Goal: Answer question/provide support: Share knowledge or assist other users

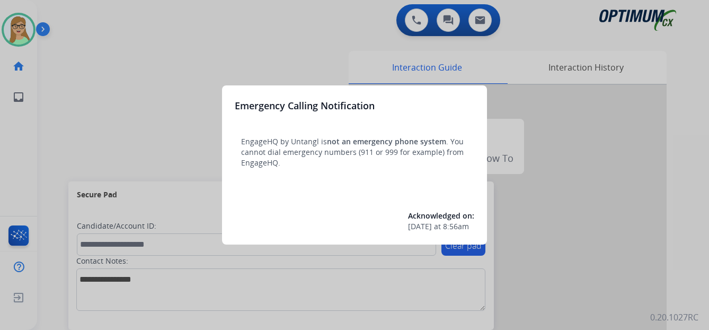
click at [103, 66] on div at bounding box center [354, 165] width 709 height 330
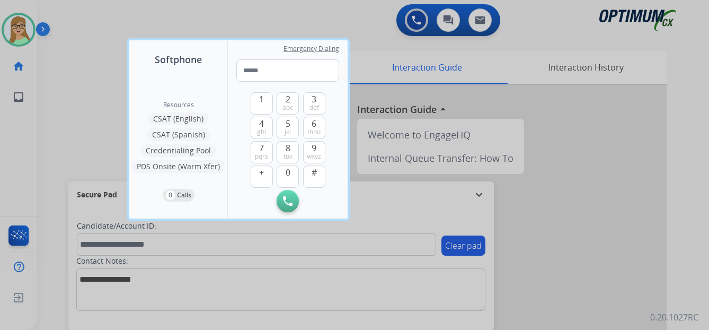
click at [65, 76] on div at bounding box center [354, 165] width 709 height 330
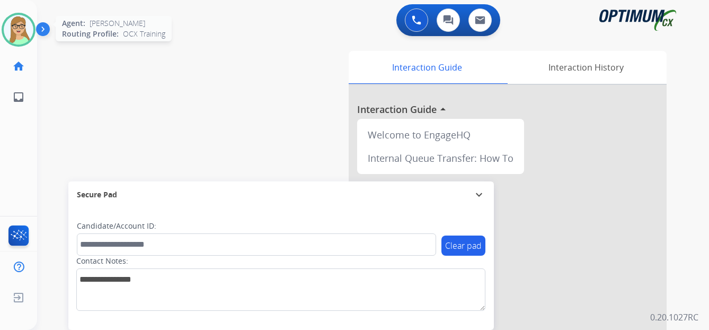
click at [18, 23] on img at bounding box center [19, 30] width 30 height 30
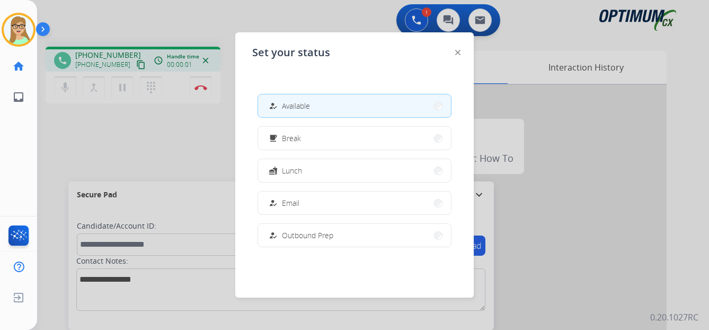
click at [164, 145] on div at bounding box center [354, 165] width 709 height 330
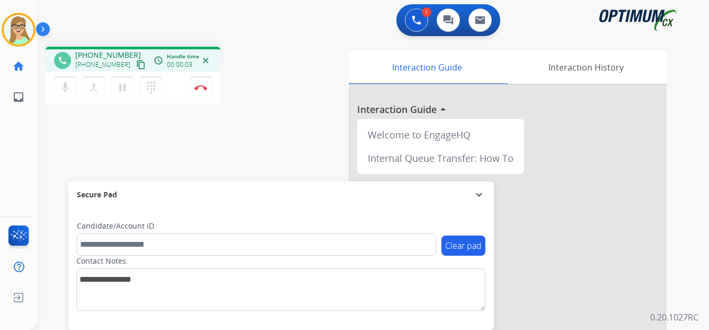
drag, startPoint x: 130, startPoint y: 66, endPoint x: 45, endPoint y: 90, distance: 88.4
click at [120, 72] on div "phone [PHONE_NUMBER] [PHONE_NUMBER] content_copy access_time Call metrics Queue…" at bounding box center [133, 77] width 175 height 60
click at [136, 65] on mat-icon "content_copy" at bounding box center [141, 65] width 10 height 10
click at [203, 86] on img at bounding box center [200, 87] width 13 height 5
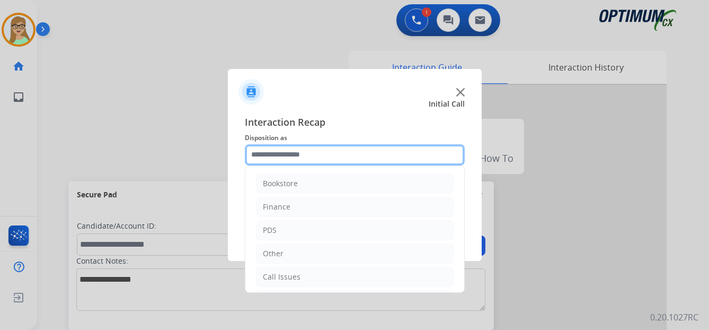
click at [305, 152] on input "text" at bounding box center [355, 154] width 220 height 21
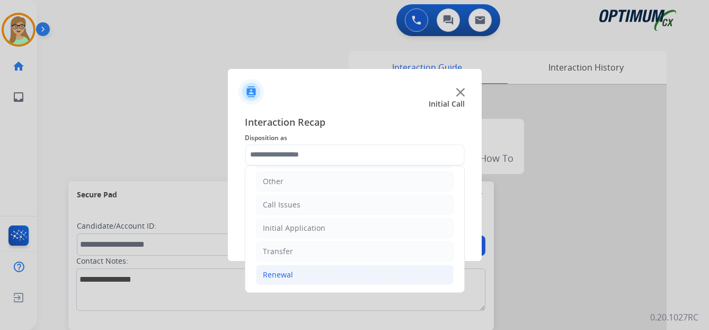
click at [280, 271] on div "Renewal" at bounding box center [278, 274] width 30 height 11
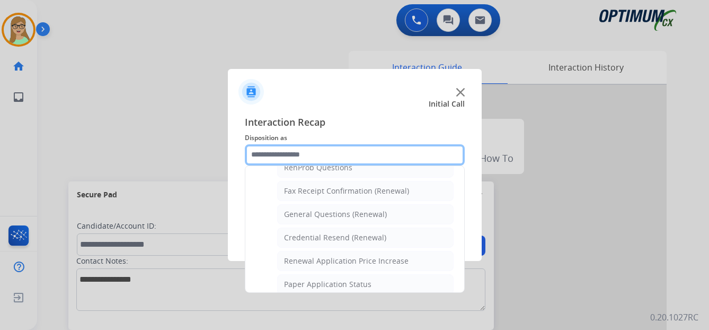
scroll to position [284, 0]
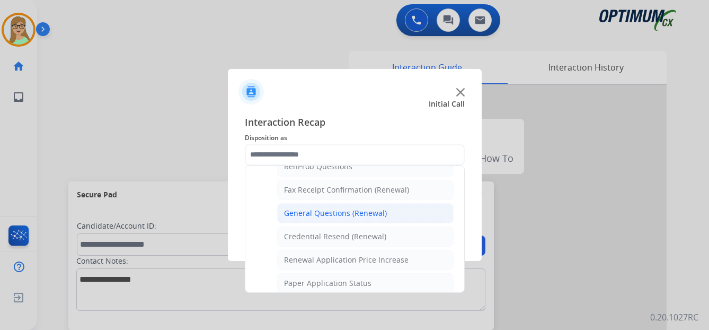
click at [321, 214] on div "General Questions (Renewal)" at bounding box center [335, 213] width 103 height 11
type input "**********"
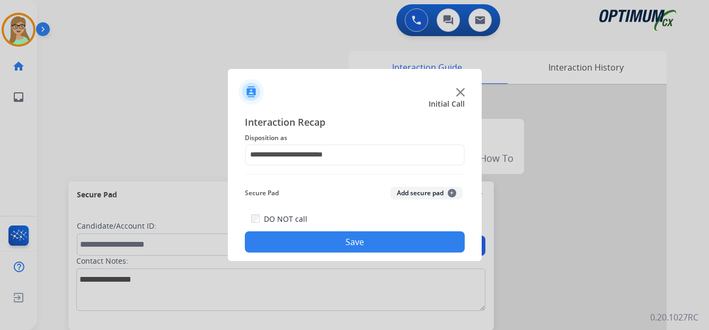
drag, startPoint x: 306, startPoint y: 241, endPoint x: 164, endPoint y: 226, distance: 143.4
click at [298, 241] on button "Save" at bounding box center [355, 241] width 220 height 21
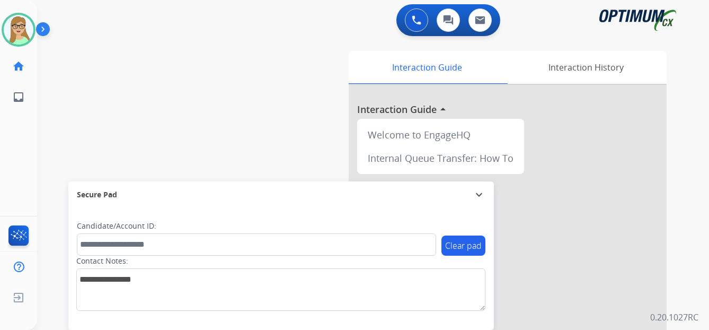
click at [45, 30] on img at bounding box center [45, 31] width 18 height 20
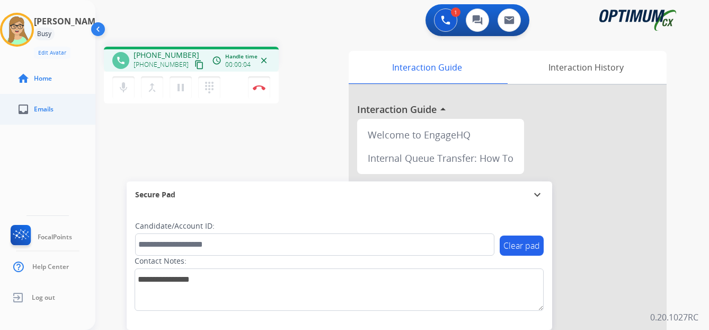
drag, startPoint x: 189, startPoint y: 65, endPoint x: 2, endPoint y: 113, distance: 193.3
click at [169, 74] on div "phone +14015851534 +14015851534 content_copy access_time Call metrics Queue 00:…" at bounding box center [191, 77] width 175 height 60
click at [194, 64] on mat-icon "content_copy" at bounding box center [199, 65] width 10 height 10
click at [260, 87] on img at bounding box center [259, 87] width 13 height 5
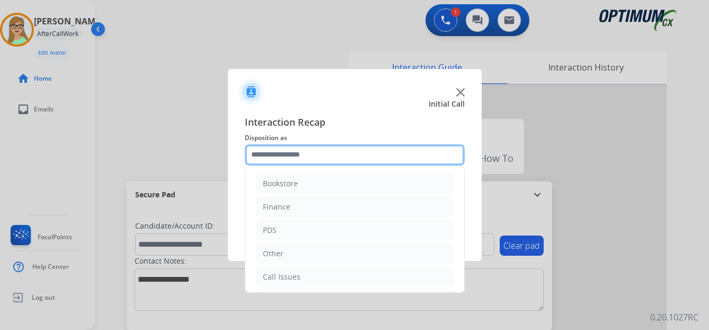
drag, startPoint x: 299, startPoint y: 160, endPoint x: 292, endPoint y: 159, distance: 7.4
click at [297, 160] on input "text" at bounding box center [355, 154] width 220 height 21
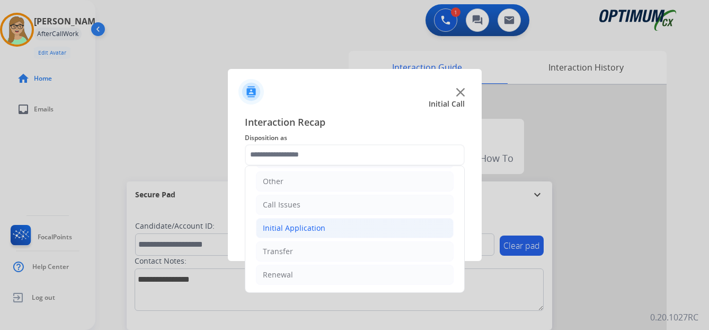
click at [313, 225] on div "Initial Application" at bounding box center [294, 228] width 63 height 11
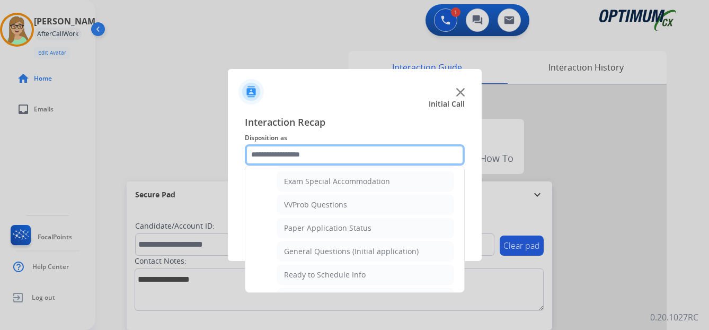
scroll to position [602, 0]
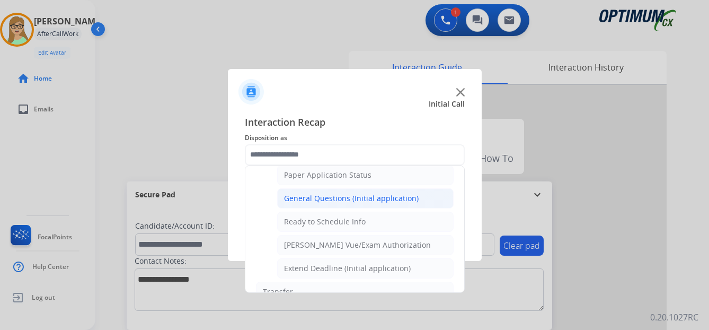
click at [346, 198] on div "General Questions (Initial application)" at bounding box center [351, 198] width 135 height 11
type input "**********"
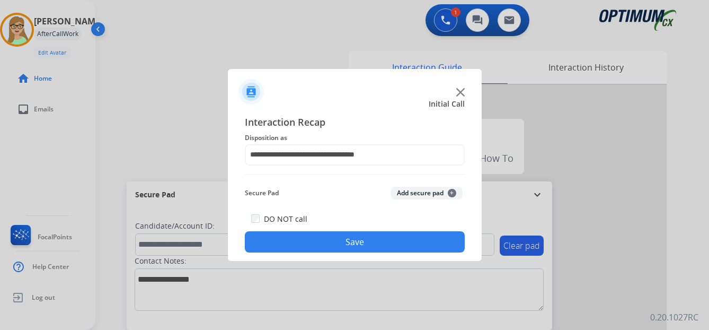
drag, startPoint x: 327, startPoint y: 241, endPoint x: 88, endPoint y: 329, distance: 254.3
click at [326, 241] on button "Save" at bounding box center [355, 241] width 220 height 21
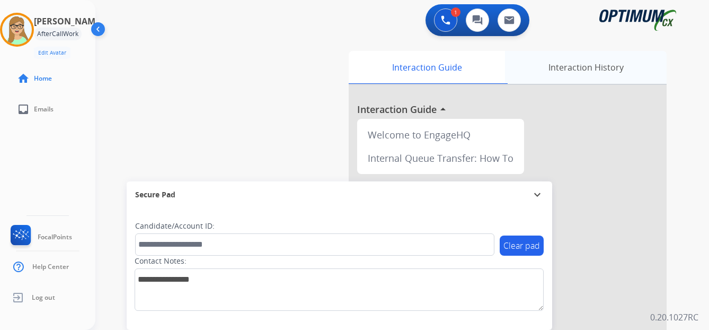
click at [564, 70] on div "Interaction History" at bounding box center [586, 67] width 162 height 33
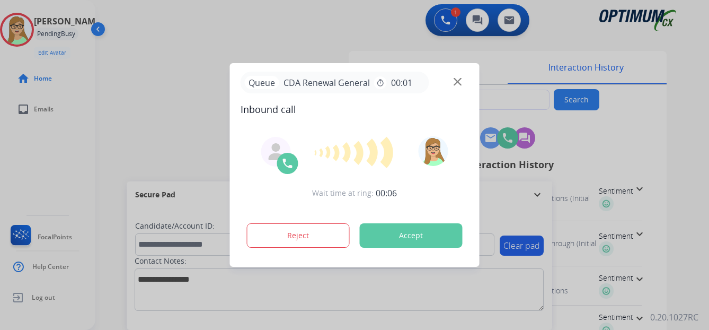
type input "**********"
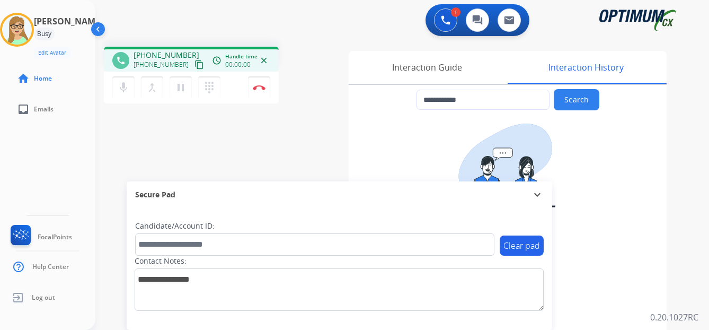
click at [194, 66] on mat-icon "content_copy" at bounding box center [199, 65] width 10 height 10
click at [258, 87] on img at bounding box center [259, 87] width 13 height 5
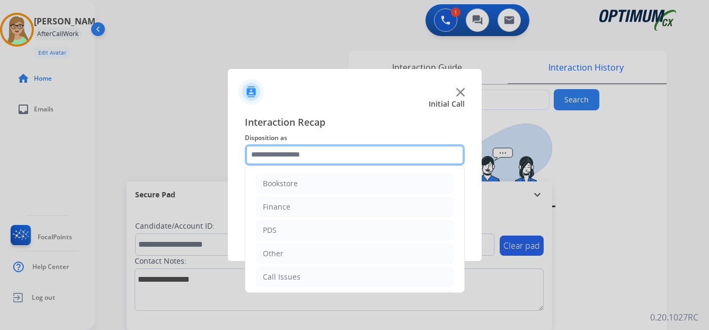
click at [273, 158] on input "text" at bounding box center [355, 154] width 220 height 21
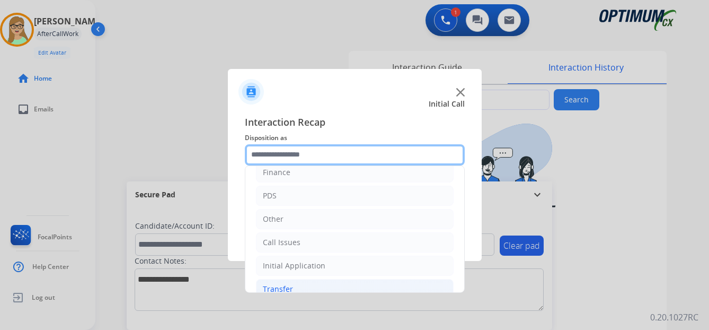
scroll to position [72, 0]
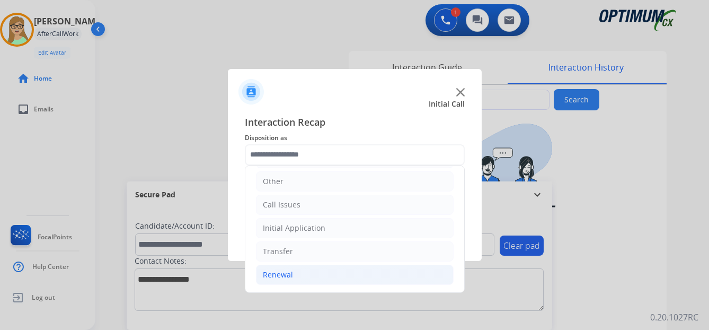
click at [280, 277] on div "Renewal" at bounding box center [278, 274] width 30 height 11
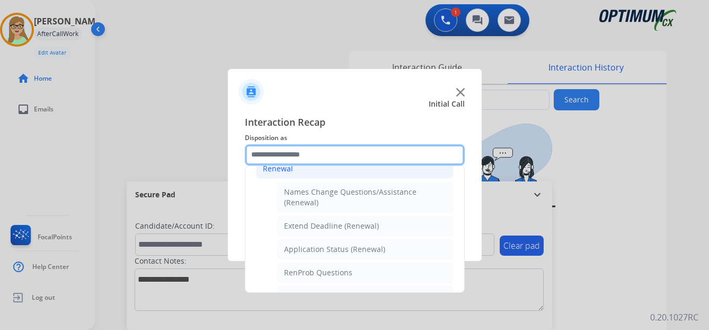
scroll to position [231, 0]
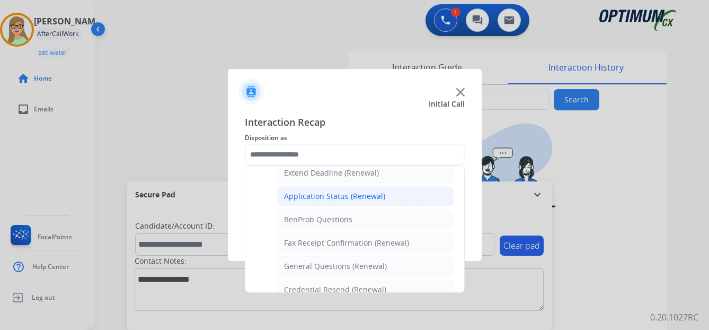
click at [322, 193] on div "Application Status (Renewal)" at bounding box center [334, 196] width 101 height 11
type input "**********"
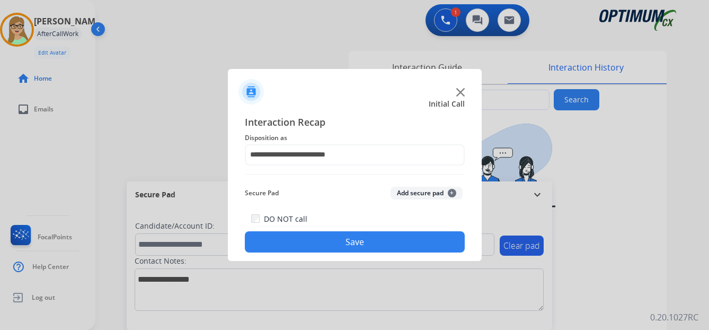
drag, startPoint x: 294, startPoint y: 233, endPoint x: 33, endPoint y: 196, distance: 263.3
click at [288, 233] on button "Save" at bounding box center [355, 241] width 220 height 21
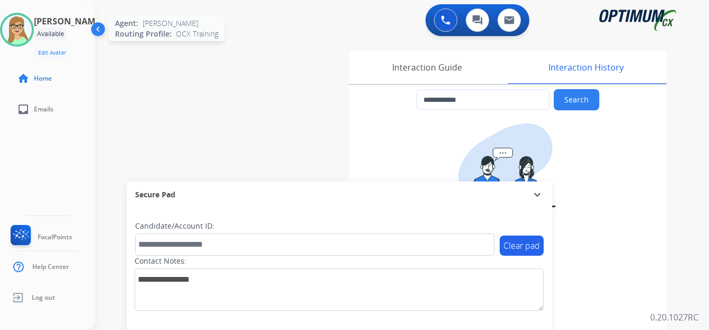
click at [24, 26] on img at bounding box center [17, 30] width 30 height 30
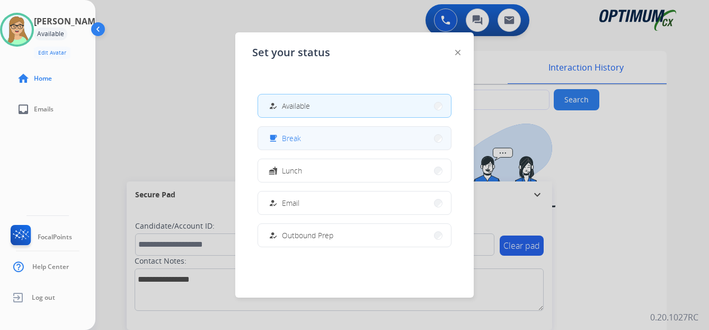
click at [300, 138] on span "Break" at bounding box center [291, 137] width 19 height 11
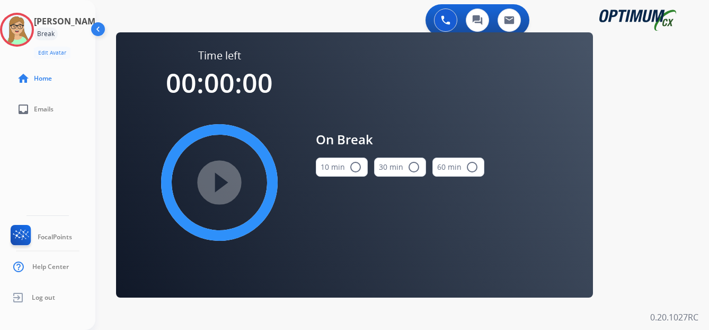
click at [357, 169] on mat-icon "radio_button_unchecked" at bounding box center [355, 167] width 13 height 13
click at [213, 176] on mat-icon "play_circle_filled" at bounding box center [219, 182] width 13 height 13
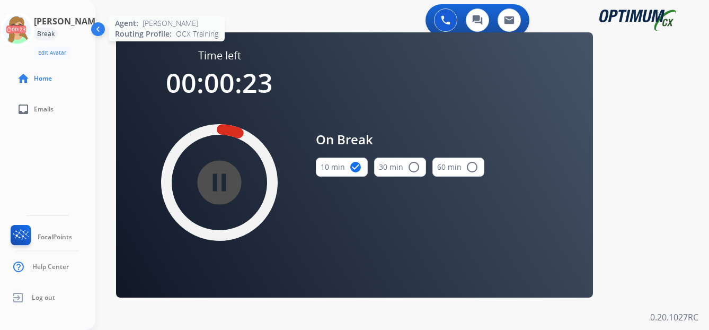
click at [21, 28] on icon at bounding box center [17, 30] width 34 height 34
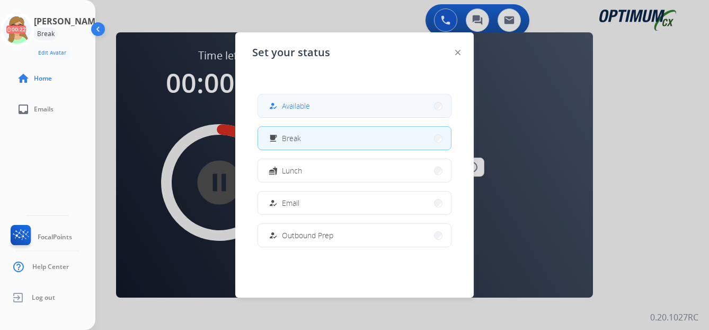
click at [294, 102] on span "Available" at bounding box center [296, 105] width 28 height 11
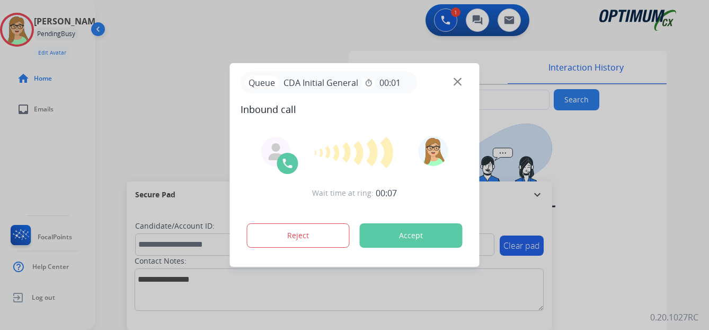
type input "**********"
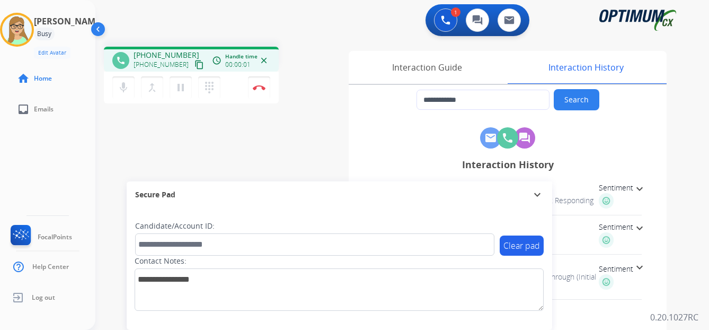
drag, startPoint x: 188, startPoint y: 67, endPoint x: 4, endPoint y: 137, distance: 196.2
click at [175, 73] on div "phone +17252216874 +17252216874 content_copy access_time Call metrics Queue 00:…" at bounding box center [191, 77] width 175 height 60
click at [194, 65] on mat-icon "content_copy" at bounding box center [199, 65] width 10 height 10
click at [260, 83] on button "Disconnect" at bounding box center [259, 87] width 22 height 22
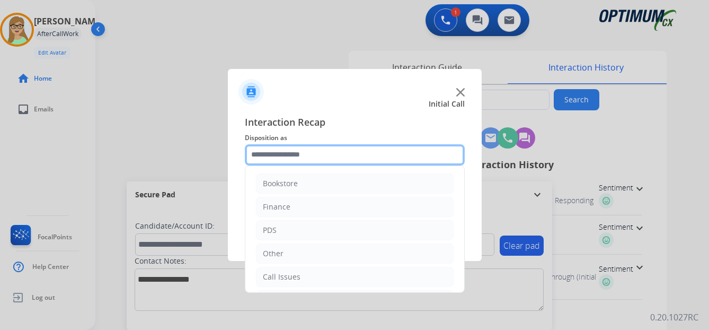
click at [302, 155] on input "text" at bounding box center [355, 154] width 220 height 21
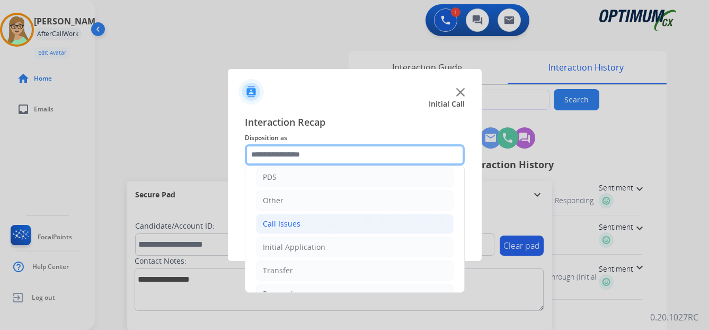
scroll to position [72, 0]
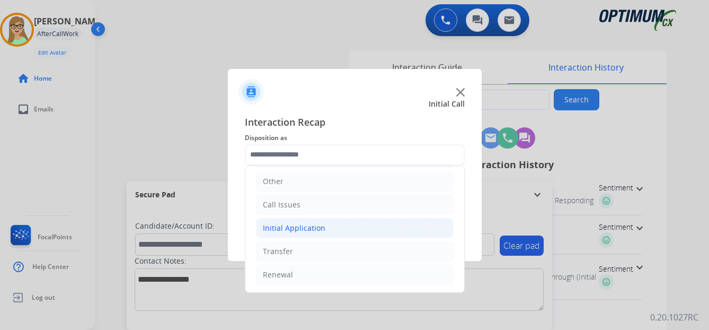
click at [304, 226] on div "Initial Application" at bounding box center [294, 228] width 63 height 11
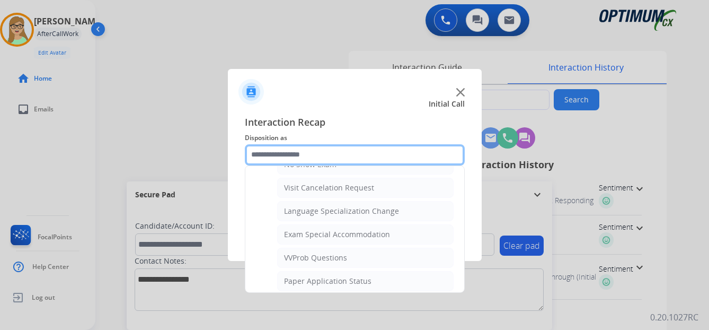
scroll to position [549, 0]
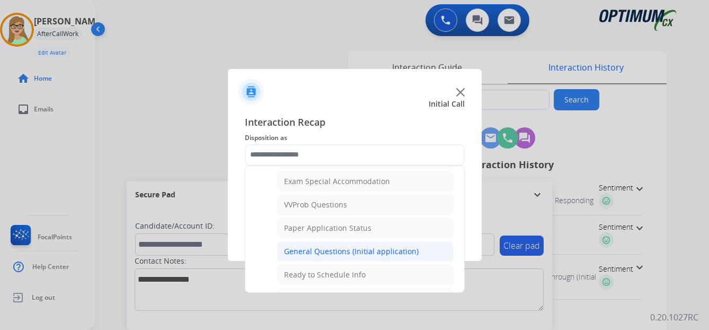
click at [352, 249] on div "General Questions (Initial application)" at bounding box center [351, 251] width 135 height 11
type input "**********"
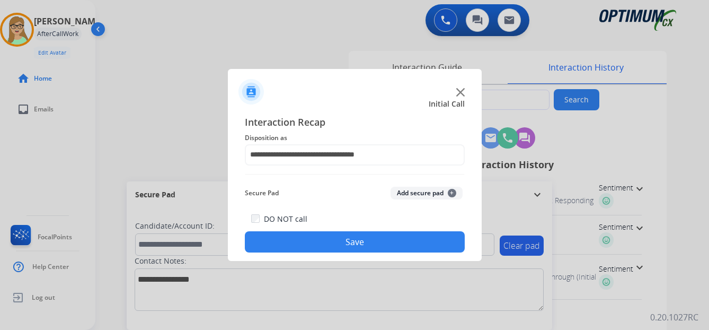
click at [355, 241] on button "Save" at bounding box center [355, 241] width 220 height 21
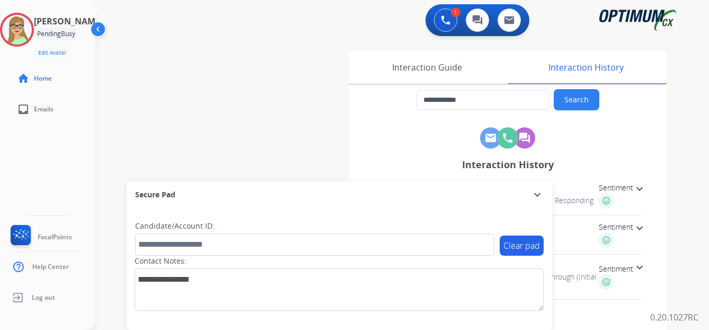
type input "**********"
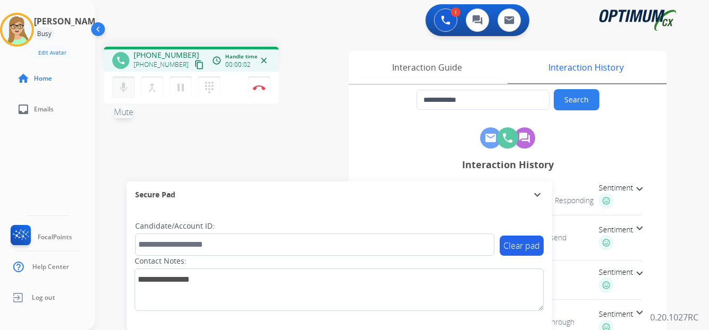
drag, startPoint x: 188, startPoint y: 67, endPoint x: 120, endPoint y: 90, distance: 71.6
click at [194, 67] on mat-icon "content_copy" at bounding box center [199, 65] width 10 height 10
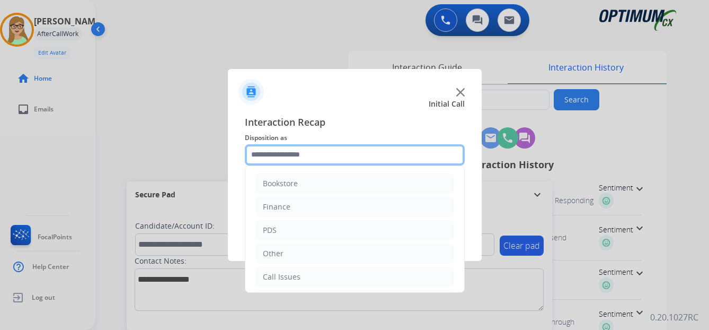
click at [284, 156] on input "text" at bounding box center [355, 154] width 220 height 21
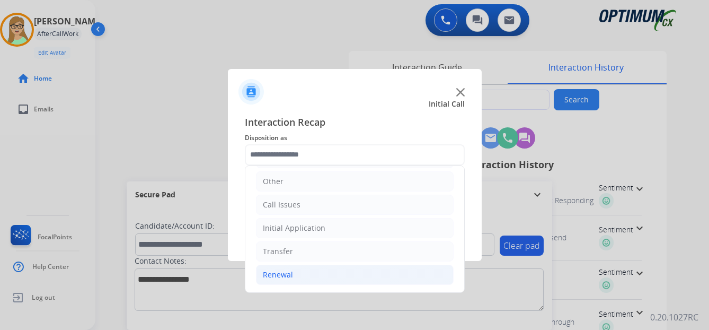
click at [286, 274] on div "Renewal" at bounding box center [278, 274] width 30 height 11
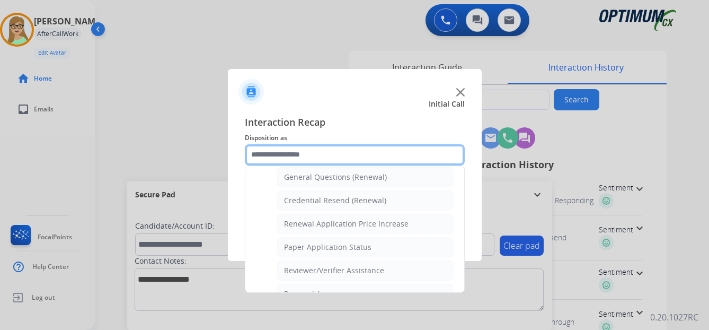
scroll to position [303, 0]
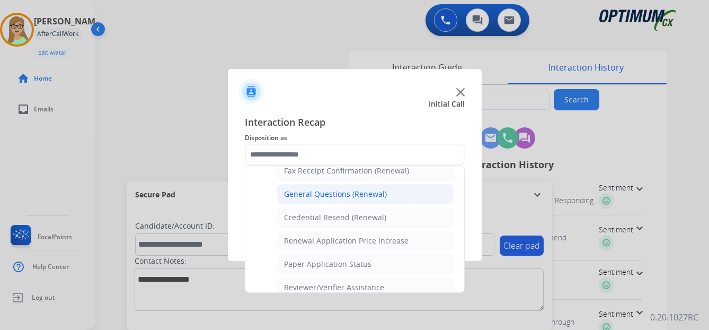
click at [333, 192] on div "General Questions (Renewal)" at bounding box center [335, 194] width 103 height 11
type input "**********"
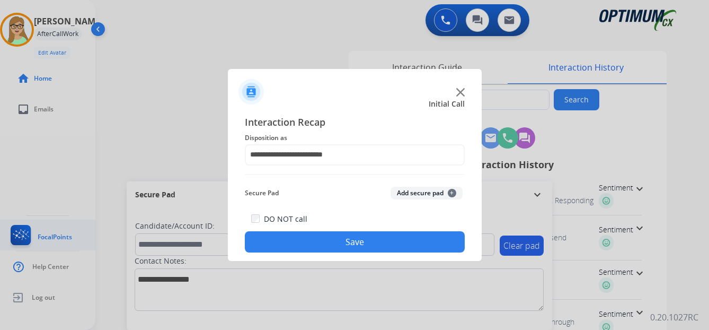
drag, startPoint x: 344, startPoint y: 247, endPoint x: 43, endPoint y: 233, distance: 301.3
click at [341, 247] on button "Save" at bounding box center [355, 241] width 220 height 21
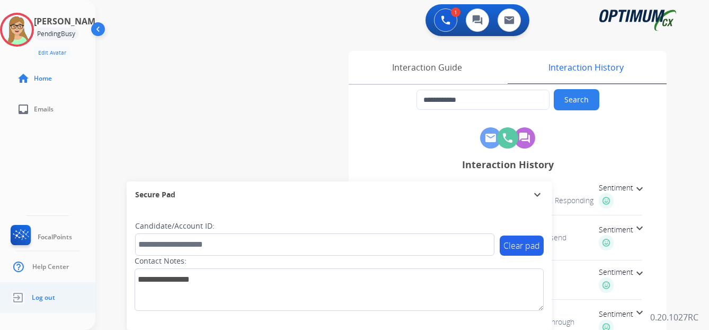
type input "**********"
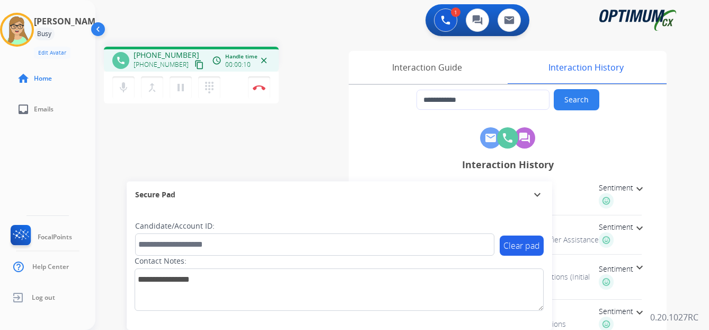
drag, startPoint x: 190, startPoint y: 66, endPoint x: 165, endPoint y: 75, distance: 26.2
click at [194, 66] on mat-icon "content_copy" at bounding box center [199, 65] width 10 height 10
click at [258, 86] on img at bounding box center [259, 87] width 13 height 5
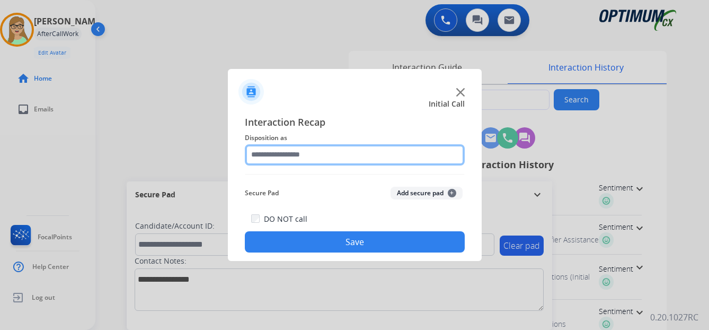
click at [306, 155] on input "text" at bounding box center [355, 154] width 220 height 21
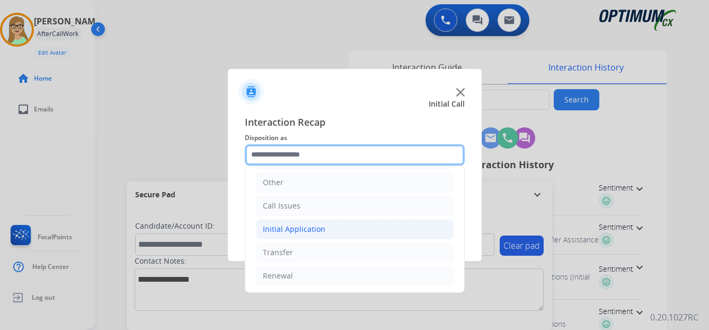
scroll to position [72, 0]
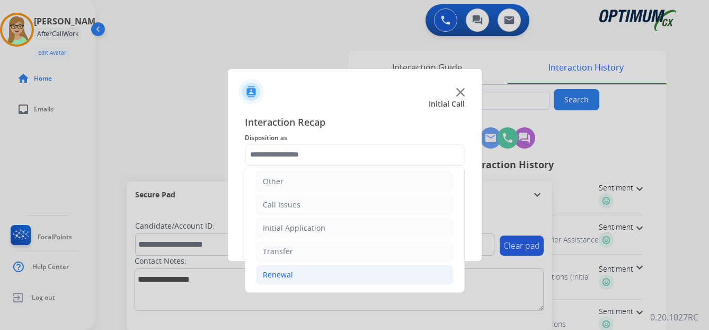
click at [276, 276] on div "Renewal" at bounding box center [278, 274] width 30 height 11
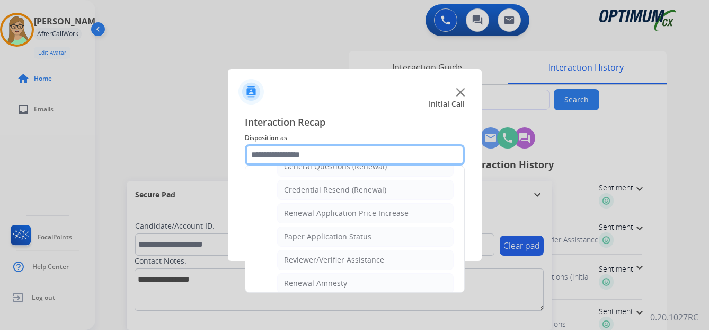
scroll to position [303, 0]
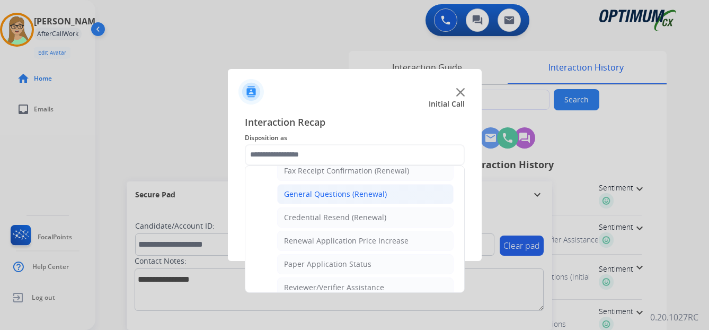
click at [334, 194] on div "General Questions (Renewal)" at bounding box center [335, 194] width 103 height 11
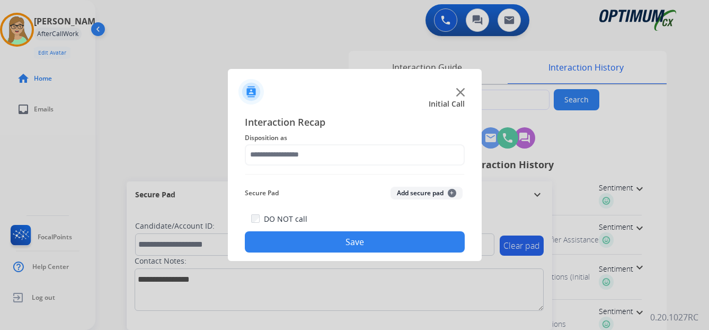
type input "**********"
drag, startPoint x: 337, startPoint y: 247, endPoint x: 114, endPoint y: 273, distance: 224.0
click at [329, 250] on button "Save" at bounding box center [355, 241] width 220 height 21
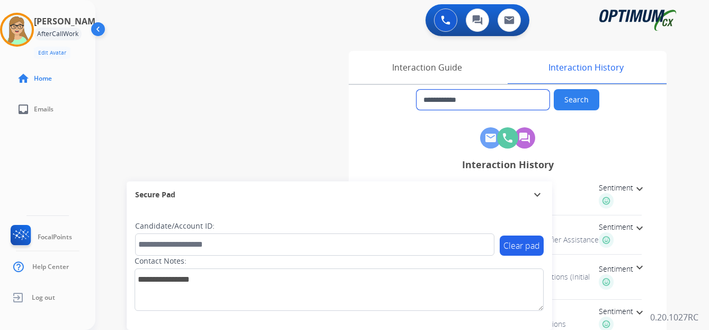
drag, startPoint x: 433, startPoint y: 100, endPoint x: 498, endPoint y: 109, distance: 64.7
click at [498, 109] on input "**********" at bounding box center [482, 100] width 133 height 20
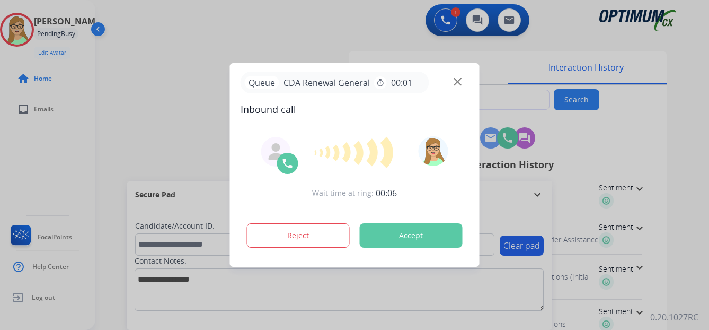
type input "**********"
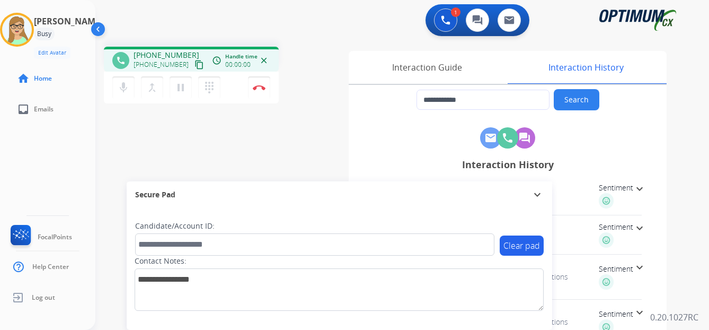
click at [194, 65] on mat-icon "content_copy" at bounding box center [199, 65] width 10 height 10
click at [259, 86] on img at bounding box center [259, 87] width 13 height 5
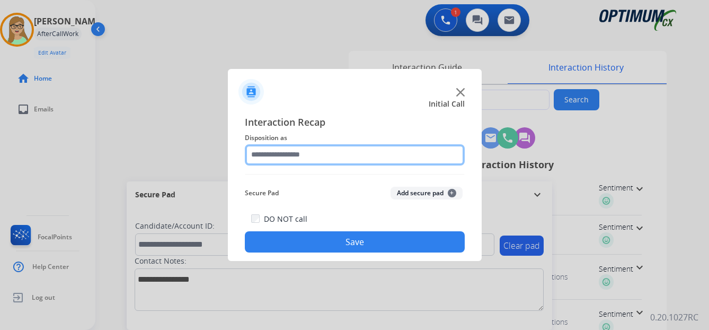
click at [299, 157] on input "text" at bounding box center [355, 154] width 220 height 21
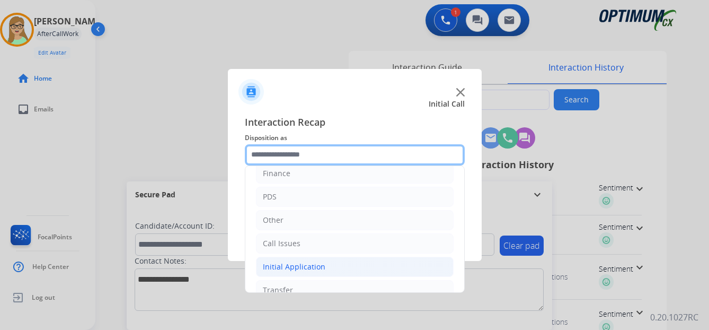
scroll to position [72, 0]
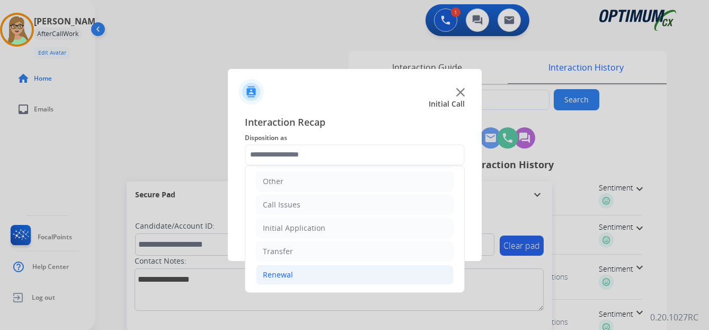
click at [286, 275] on div "Renewal" at bounding box center [278, 274] width 30 height 11
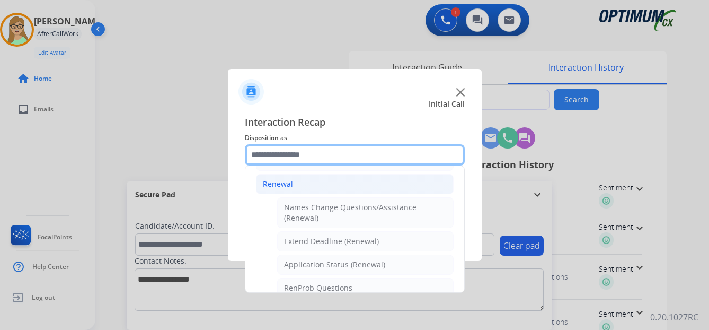
scroll to position [178, 0]
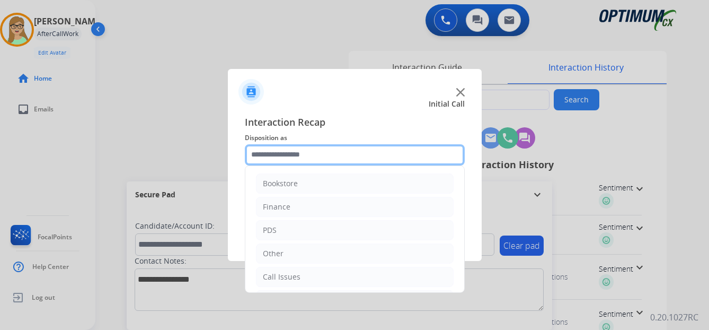
click at [307, 158] on input "text" at bounding box center [355, 154] width 220 height 21
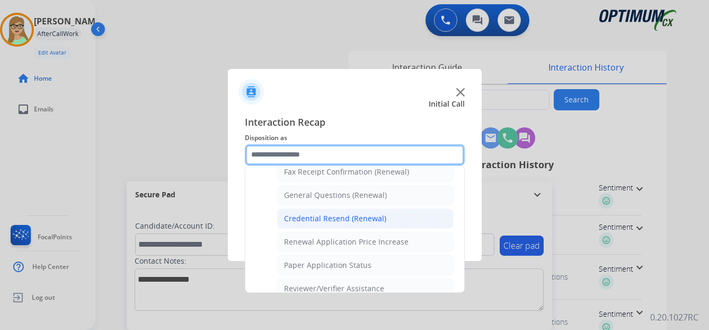
scroll to position [318, 0]
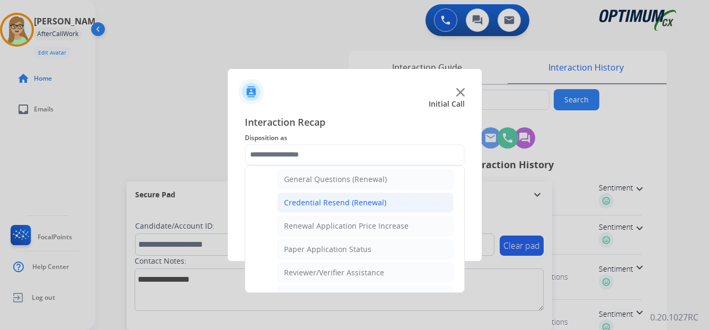
click at [345, 249] on div "Paper Application Status" at bounding box center [327, 249] width 87 height 11
type input "**********"
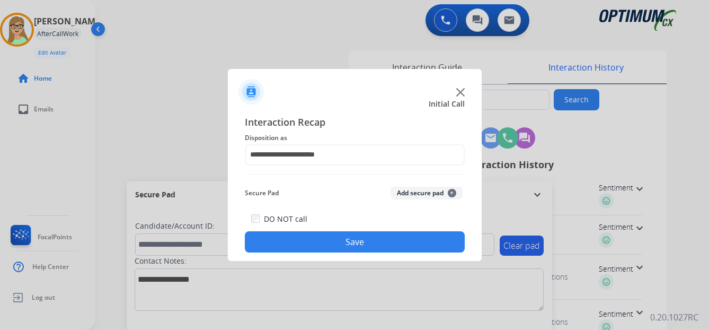
drag, startPoint x: 308, startPoint y: 245, endPoint x: 199, endPoint y: 258, distance: 109.9
click at [295, 245] on button "Save" at bounding box center [355, 241] width 220 height 21
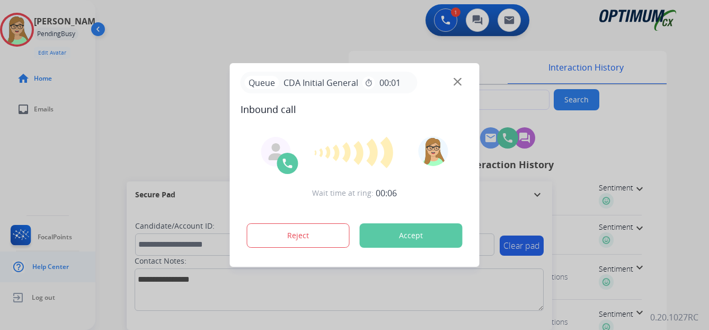
type input "**********"
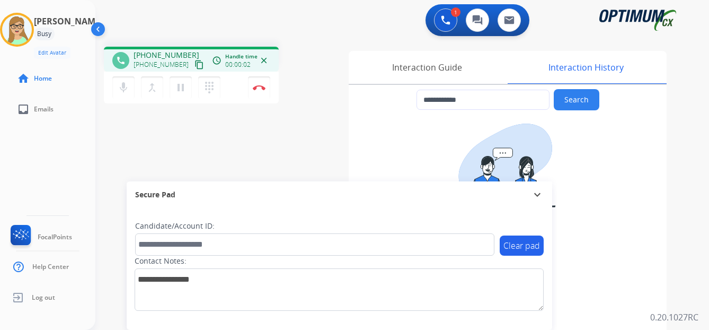
click at [194, 66] on mat-icon "content_copy" at bounding box center [199, 65] width 10 height 10
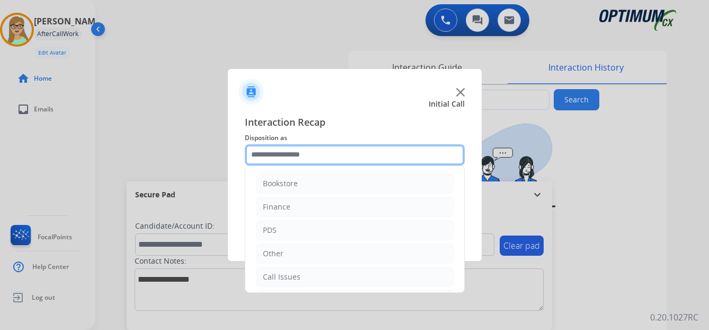
click at [280, 157] on input "text" at bounding box center [355, 154] width 220 height 21
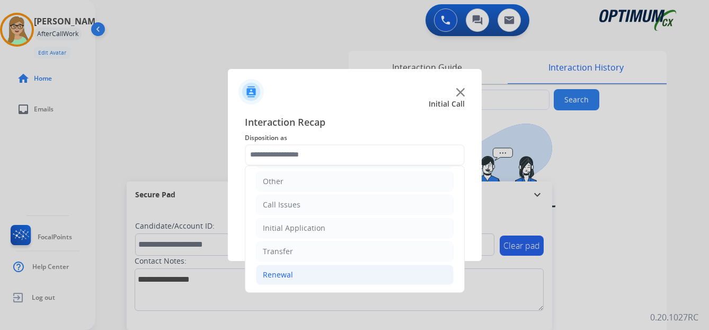
click at [285, 274] on div "Renewal" at bounding box center [278, 274] width 30 height 11
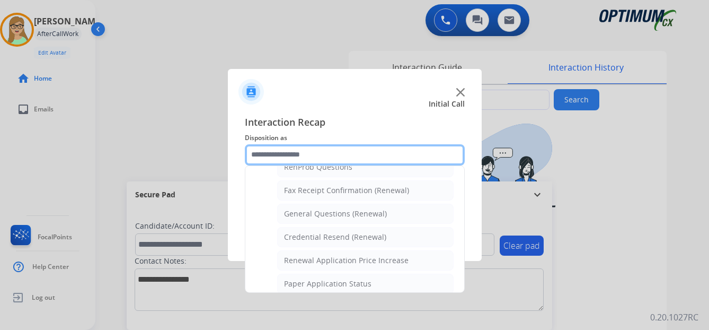
scroll to position [284, 0]
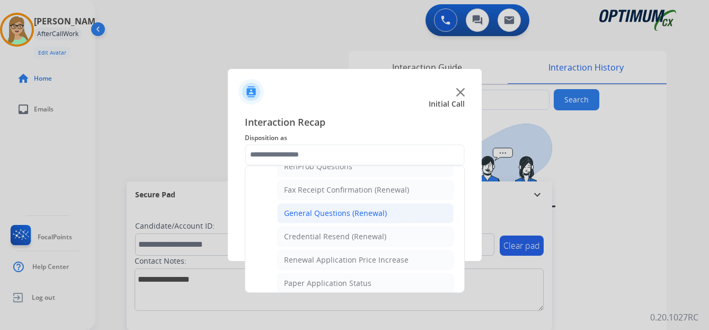
click at [345, 215] on div "General Questions (Renewal)" at bounding box center [335, 213] width 103 height 11
type input "**********"
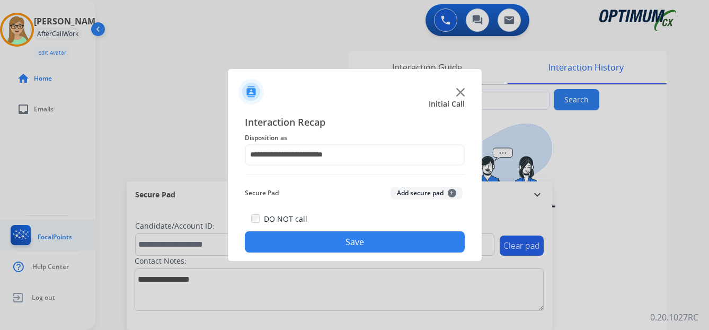
drag, startPoint x: 335, startPoint y: 240, endPoint x: 2, endPoint y: 231, distance: 333.9
click at [312, 245] on button "Save" at bounding box center [355, 241] width 220 height 21
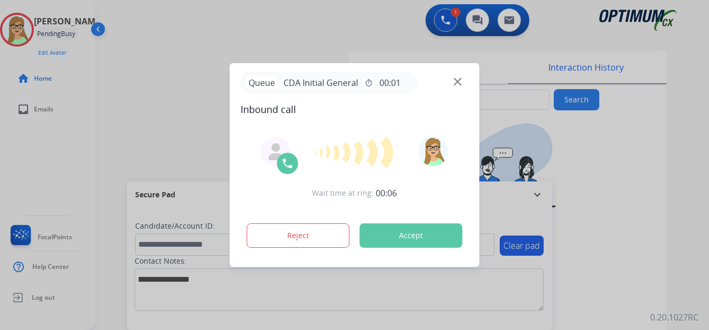
type input "**********"
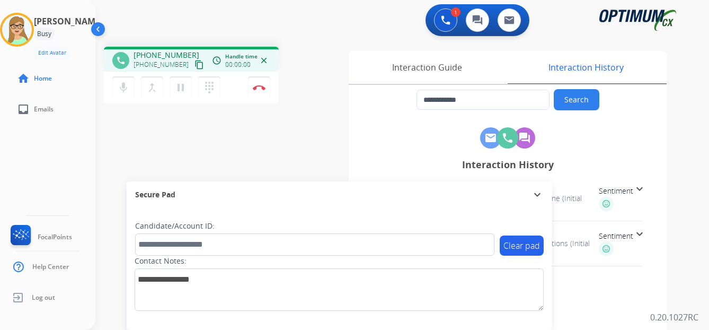
click at [194, 64] on mat-icon "content_copy" at bounding box center [199, 65] width 10 height 10
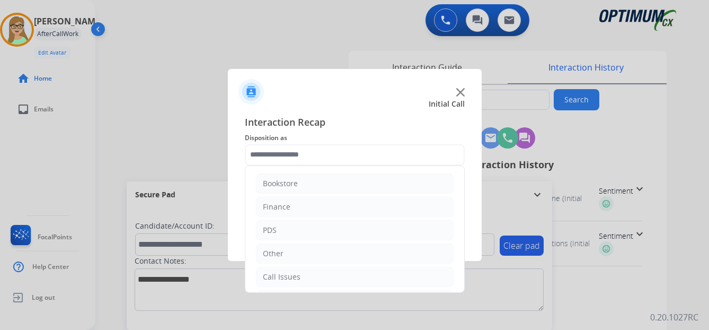
drag, startPoint x: 258, startPoint y: 87, endPoint x: 306, endPoint y: 150, distance: 79.8
click at [306, 150] on input "text" at bounding box center [355, 154] width 220 height 21
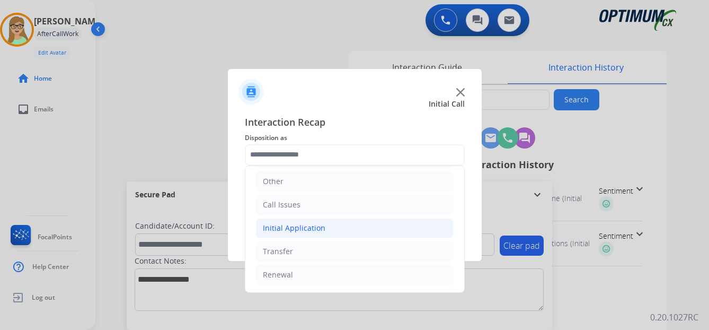
click at [307, 223] on div "Initial Application" at bounding box center [294, 228] width 63 height 11
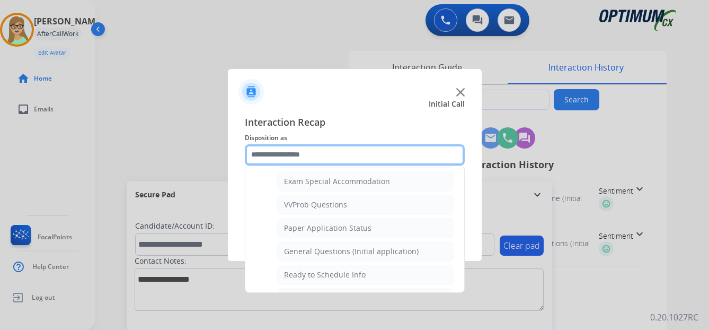
scroll to position [602, 0]
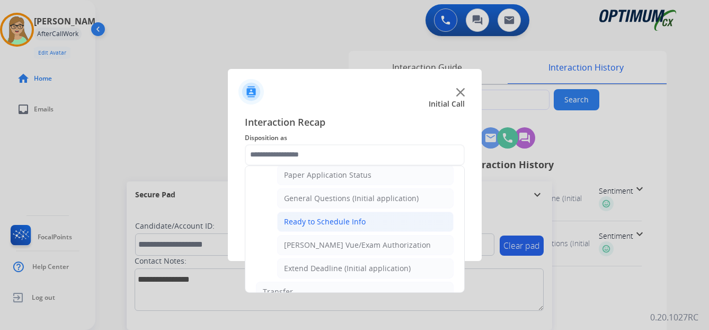
click at [328, 220] on div "Ready to Schedule Info" at bounding box center [325, 221] width 82 height 11
type input "**********"
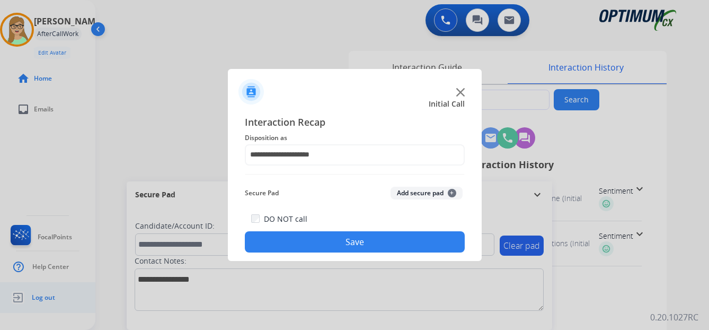
drag, startPoint x: 344, startPoint y: 243, endPoint x: 89, endPoint y: 291, distance: 259.8
click at [333, 243] on button "Save" at bounding box center [355, 241] width 220 height 21
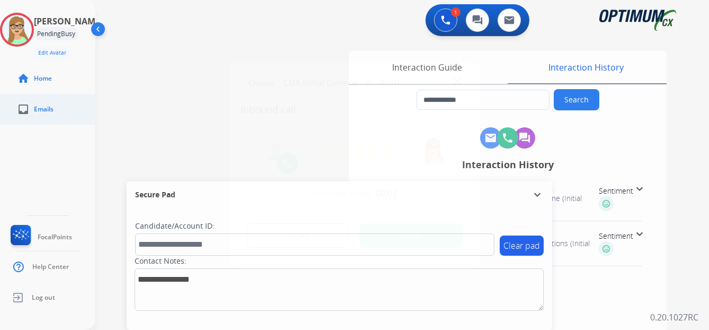
type input "**********"
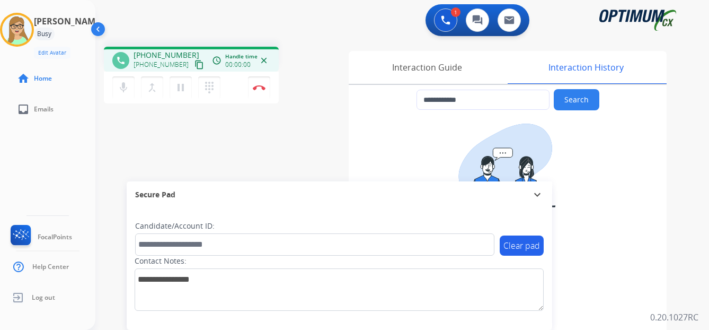
click at [299, 147] on div "**********" at bounding box center [389, 259] width 588 height 442
drag, startPoint x: 189, startPoint y: 64, endPoint x: 3, endPoint y: 126, distance: 195.6
click at [194, 64] on mat-icon "content_copy" at bounding box center [199, 65] width 10 height 10
click at [259, 85] on img at bounding box center [259, 87] width 13 height 5
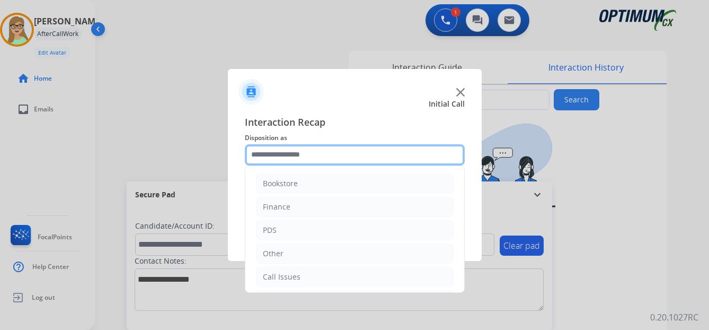
click at [302, 153] on input "text" at bounding box center [355, 154] width 220 height 21
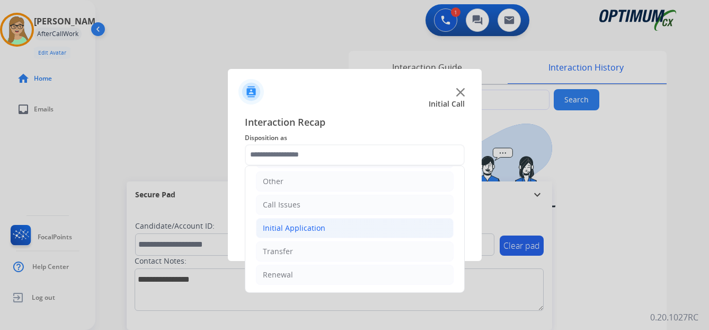
click at [313, 225] on div "Initial Application" at bounding box center [294, 228] width 63 height 11
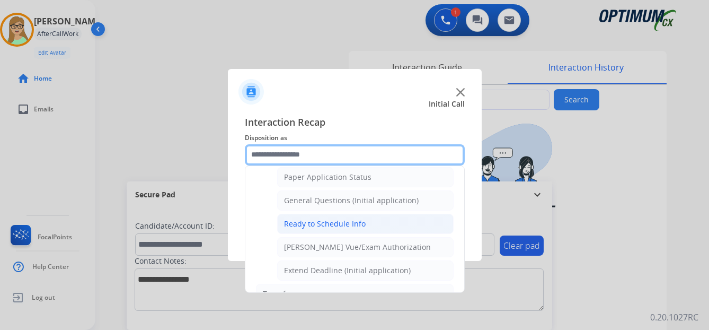
scroll to position [602, 0]
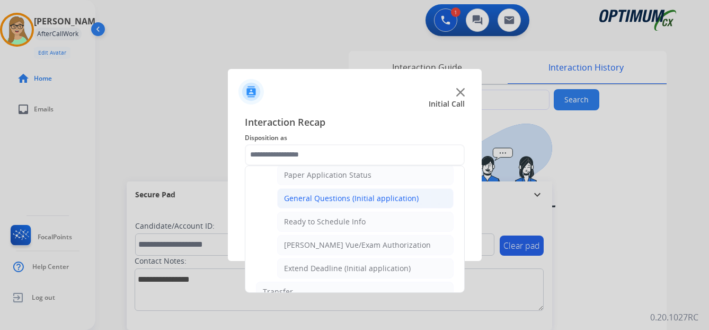
click at [303, 197] on div "General Questions (Initial application)" at bounding box center [351, 198] width 135 height 11
type input "**********"
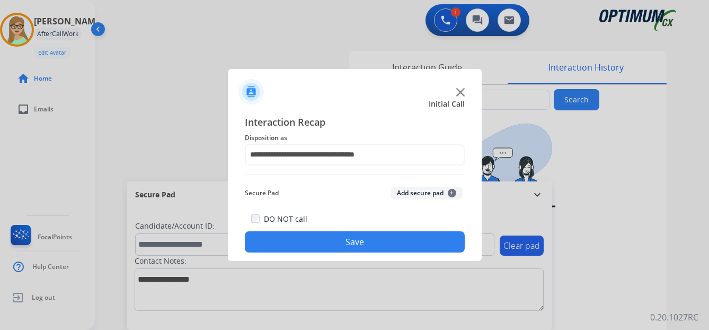
drag, startPoint x: 293, startPoint y: 240, endPoint x: 287, endPoint y: 239, distance: 6.4
click at [289, 239] on button "Save" at bounding box center [355, 241] width 220 height 21
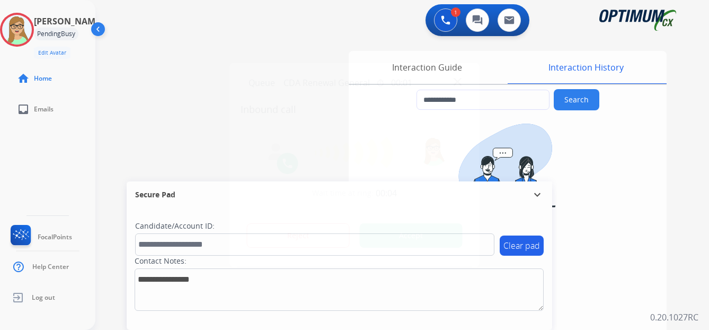
click at [126, 107] on div at bounding box center [354, 165] width 709 height 330
type input "**********"
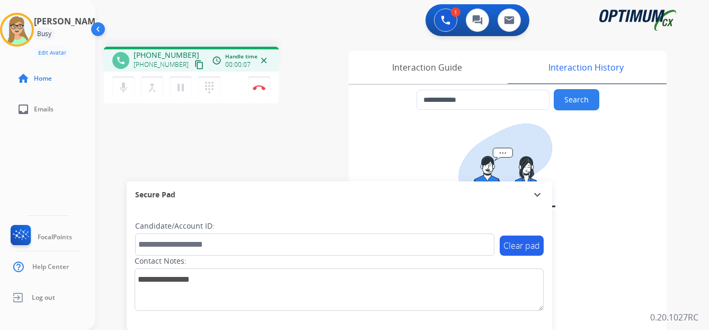
click at [194, 65] on mat-icon "content_copy" at bounding box center [199, 65] width 10 height 10
click at [259, 86] on img at bounding box center [259, 87] width 13 height 5
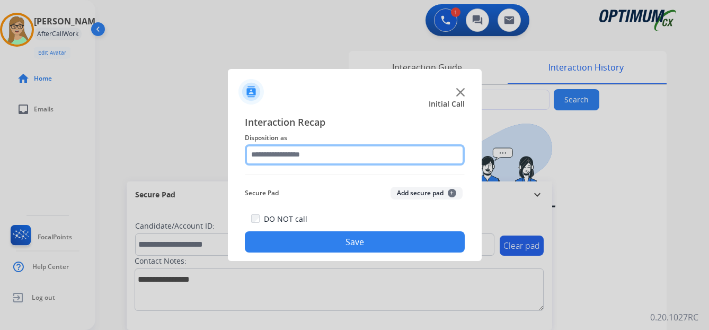
click at [298, 150] on input "text" at bounding box center [355, 154] width 220 height 21
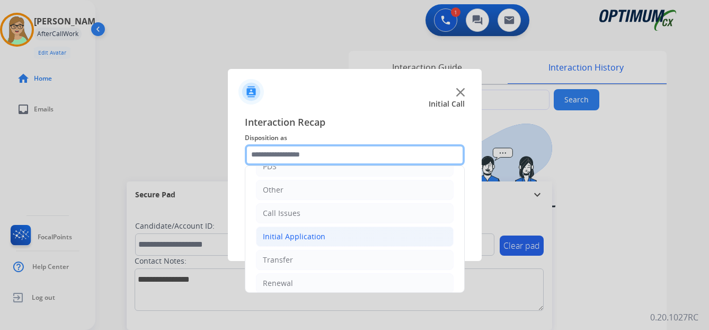
scroll to position [72, 0]
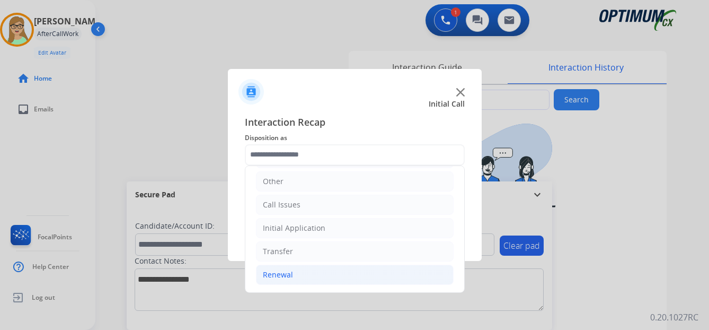
drag, startPoint x: 280, startPoint y: 273, endPoint x: 334, endPoint y: 269, distance: 53.7
click at [284, 273] on div "Renewal" at bounding box center [278, 274] width 30 height 11
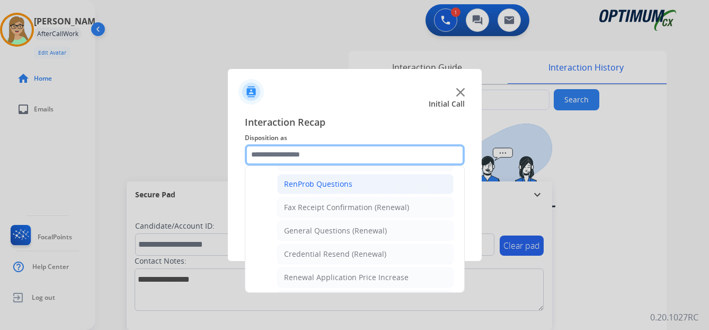
scroll to position [284, 0]
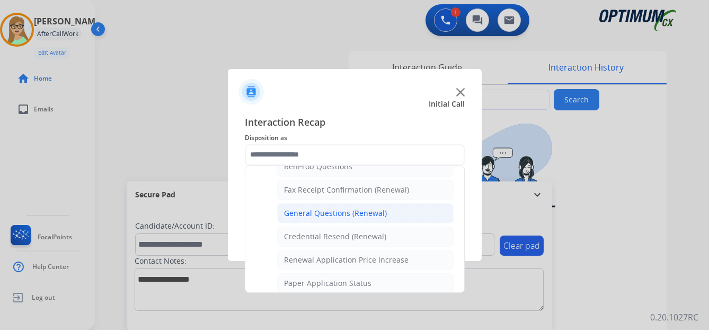
click at [337, 211] on div "General Questions (Renewal)" at bounding box center [335, 213] width 103 height 11
type input "**********"
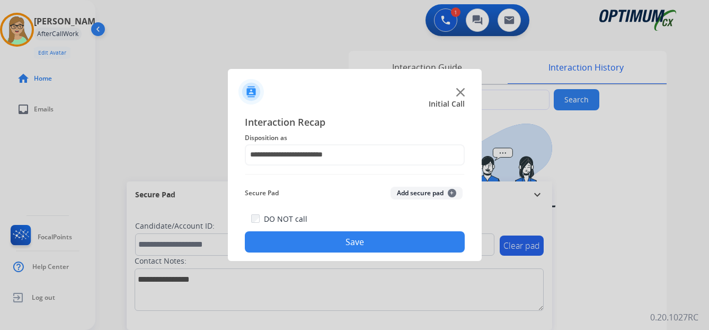
click at [349, 243] on button "Save" at bounding box center [355, 241] width 220 height 21
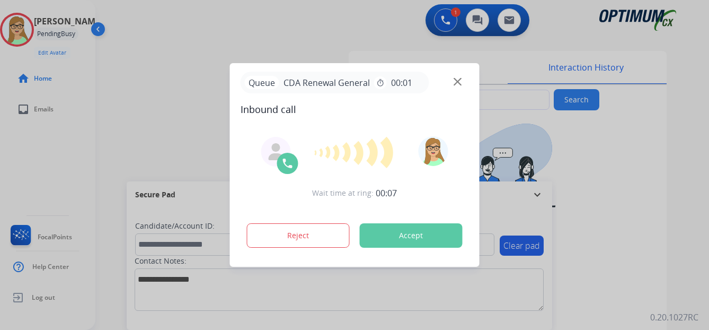
type input "**********"
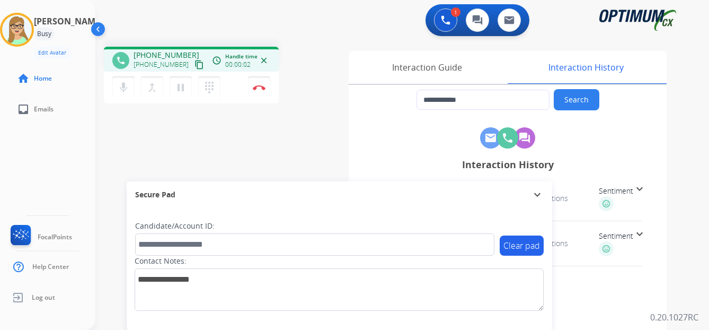
click at [194, 65] on mat-icon "content_copy" at bounding box center [199, 65] width 10 height 10
click at [259, 86] on img at bounding box center [259, 87] width 13 height 5
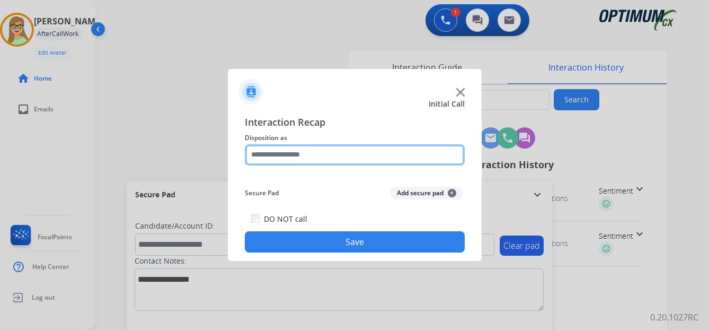
click at [299, 159] on input "text" at bounding box center [355, 154] width 220 height 21
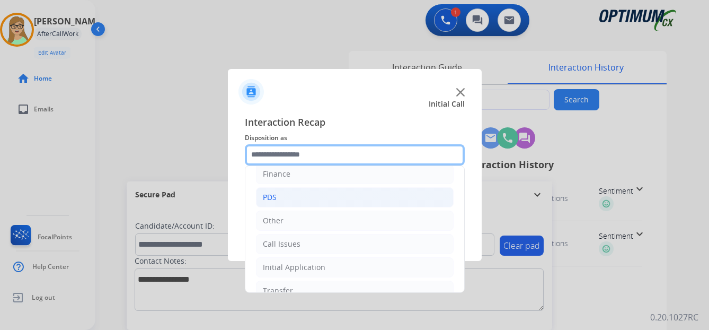
scroll to position [72, 0]
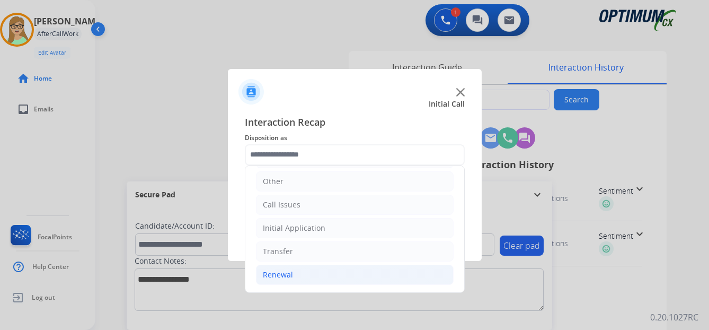
click at [280, 270] on div "Renewal" at bounding box center [278, 274] width 30 height 11
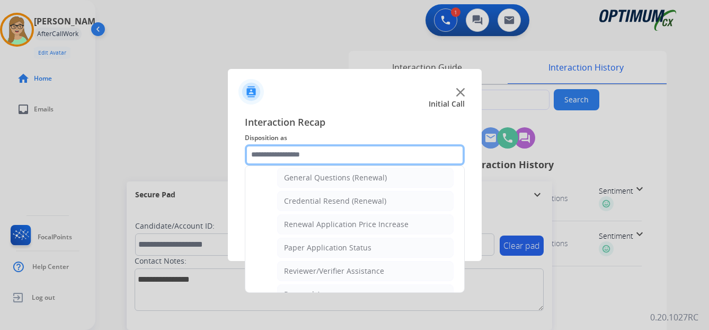
scroll to position [303, 0]
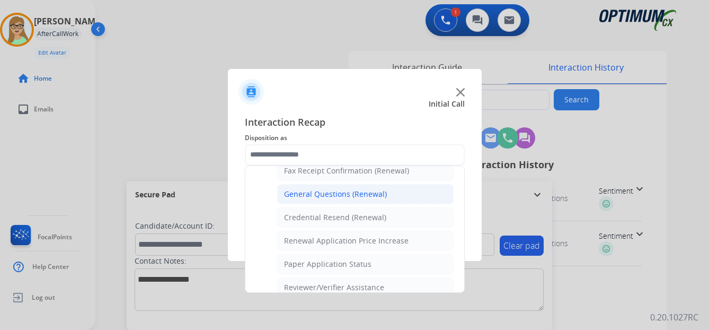
click at [312, 191] on div "General Questions (Renewal)" at bounding box center [335, 194] width 103 height 11
type input "**********"
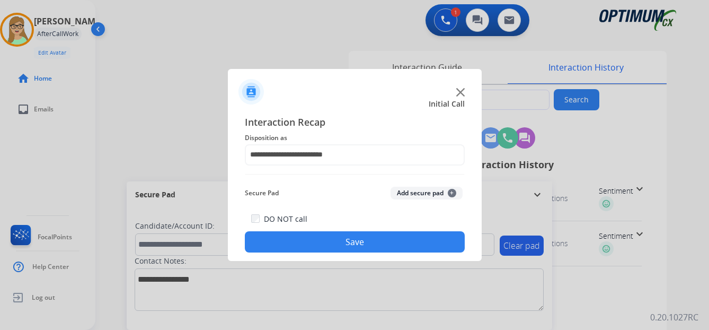
click at [314, 247] on button "Save" at bounding box center [355, 241] width 220 height 21
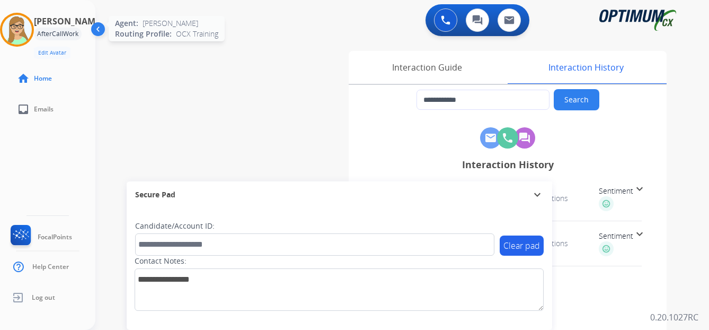
click at [20, 33] on img at bounding box center [17, 30] width 30 height 30
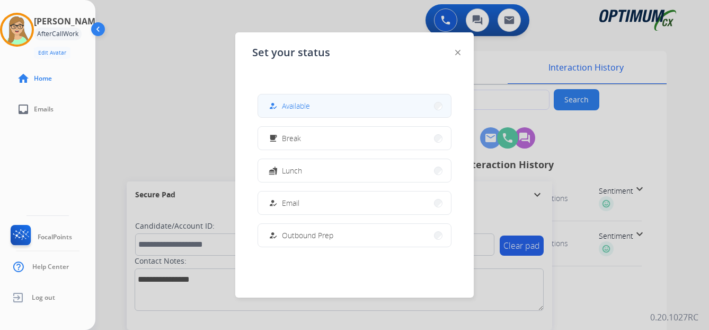
click at [288, 106] on span "Available" at bounding box center [296, 105] width 28 height 11
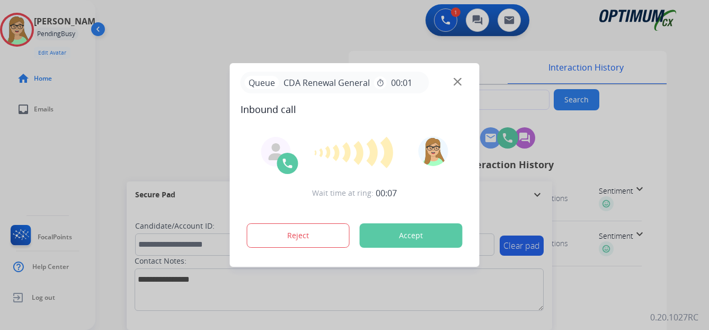
type input "**********"
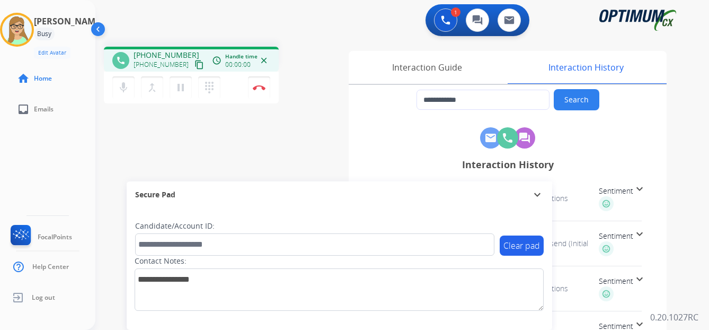
click at [194, 67] on mat-icon "content_copy" at bounding box center [199, 65] width 10 height 10
click at [259, 86] on img at bounding box center [259, 87] width 13 height 5
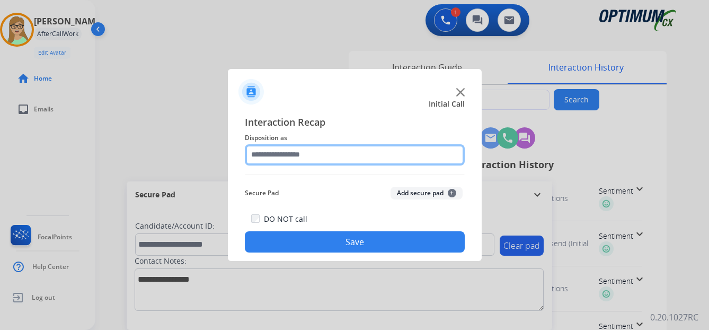
click at [288, 152] on input "text" at bounding box center [355, 154] width 220 height 21
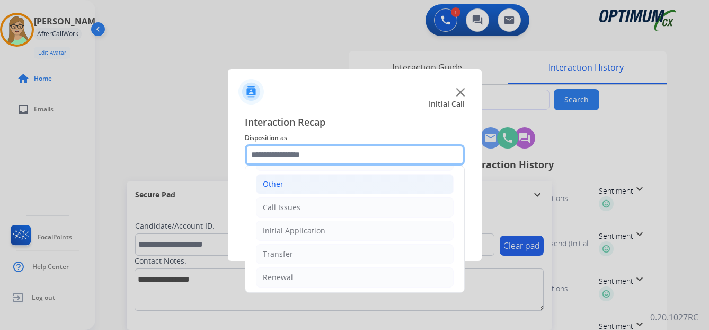
scroll to position [72, 0]
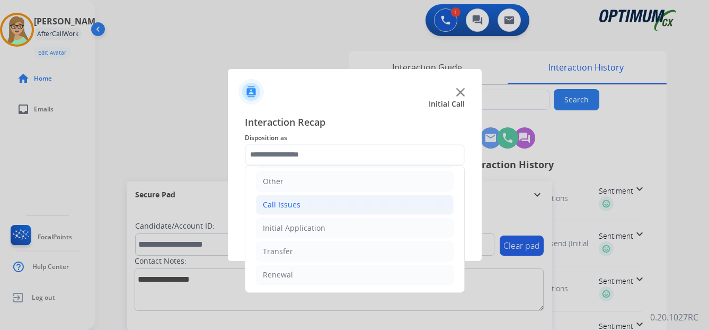
click at [296, 203] on div "Call Issues" at bounding box center [282, 204] width 38 height 11
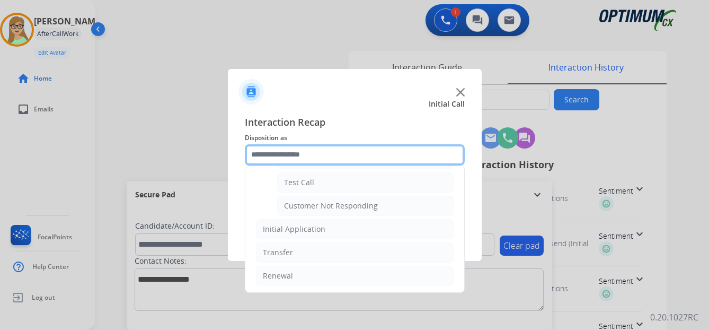
scroll to position [189, 0]
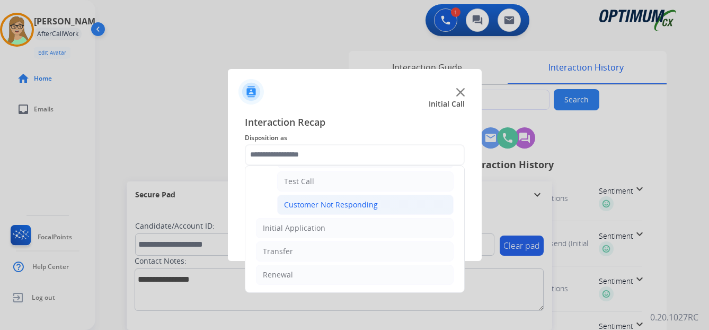
click at [327, 203] on div "Customer Not Responding" at bounding box center [331, 204] width 94 height 11
type input "**********"
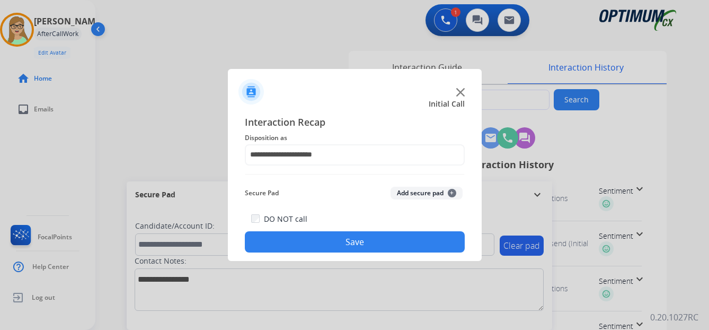
click at [362, 245] on button "Save" at bounding box center [355, 241] width 220 height 21
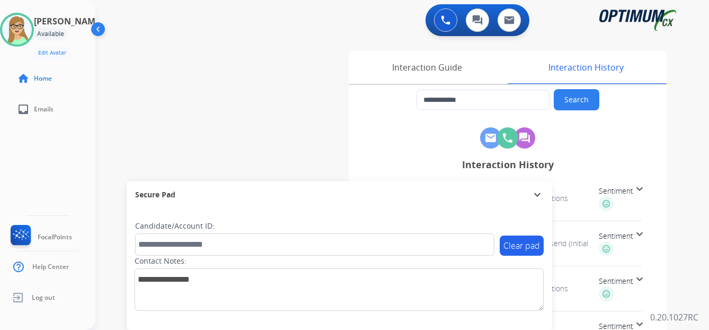
click at [19, 153] on div "Patricia Available Edit Avatar Agent: Patricia Routing Profile: OCX Training ho…" at bounding box center [47, 165] width 95 height 330
type input "**********"
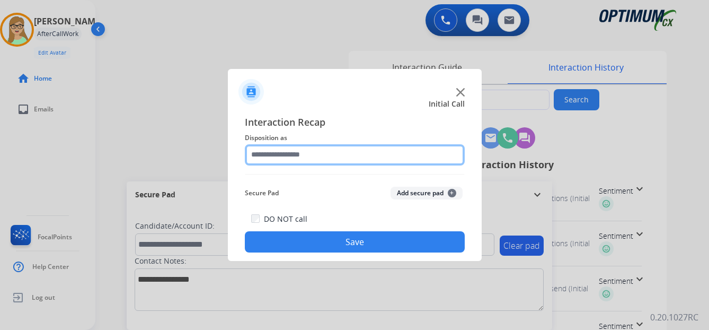
click at [298, 153] on input "text" at bounding box center [355, 154] width 220 height 21
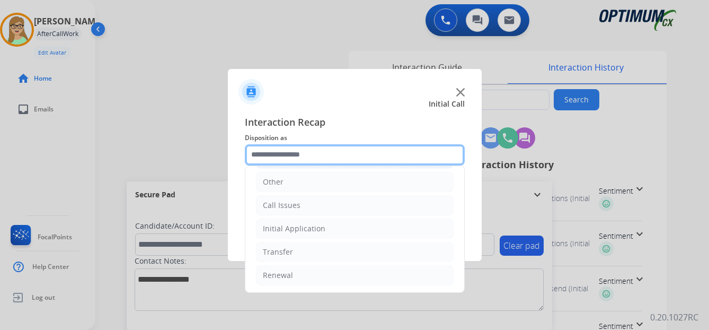
scroll to position [72, 0]
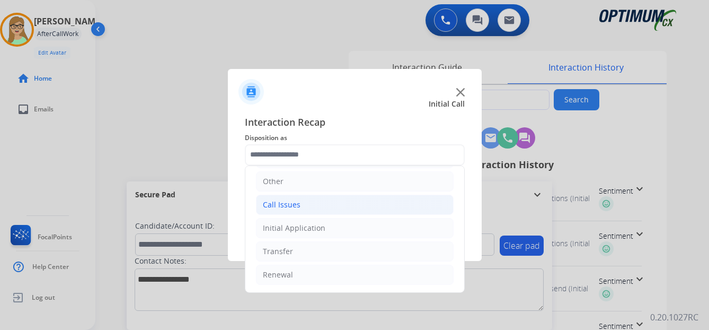
click at [294, 202] on div "Call Issues" at bounding box center [282, 204] width 38 height 11
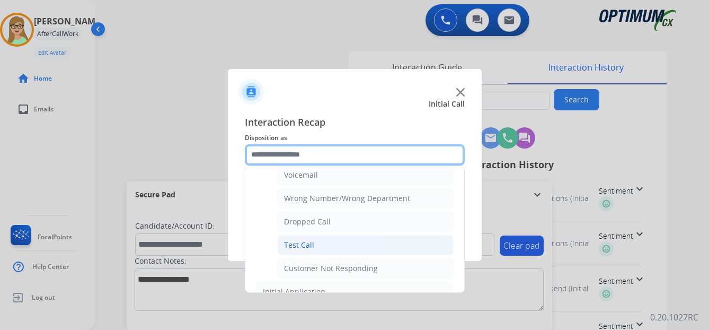
scroll to position [178, 0]
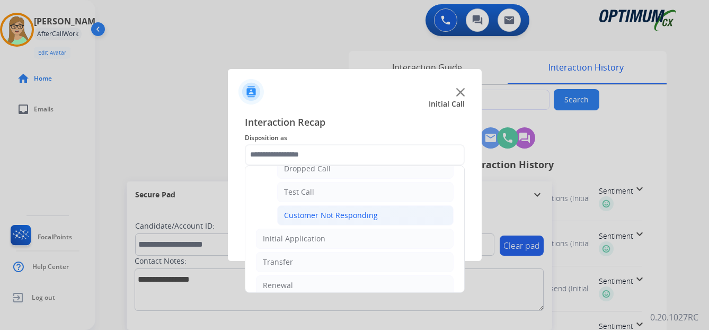
click at [332, 215] on div "Customer Not Responding" at bounding box center [331, 215] width 94 height 11
type input "**********"
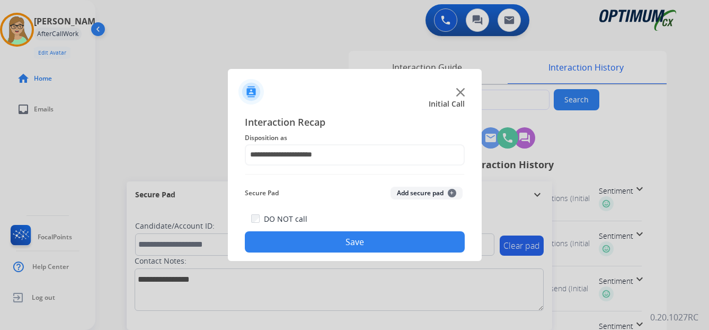
click at [367, 242] on button "Save" at bounding box center [355, 241] width 220 height 21
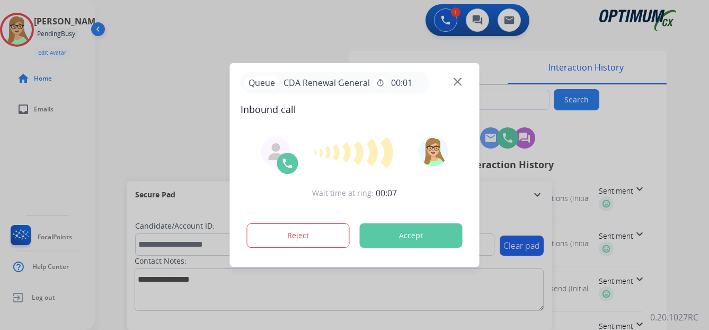
type input "**********"
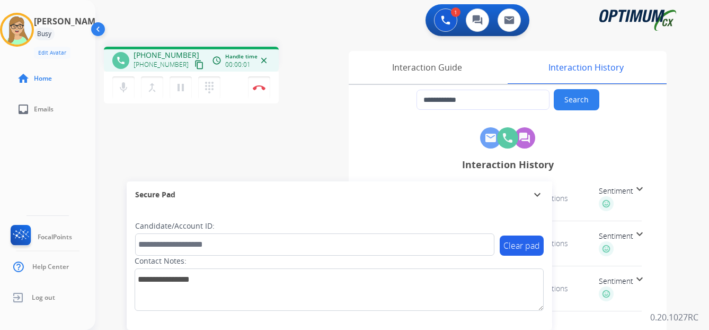
drag, startPoint x: 189, startPoint y: 67, endPoint x: 58, endPoint y: 95, distance: 134.0
click at [194, 67] on mat-icon "content_copy" at bounding box center [199, 65] width 10 height 10
click at [260, 85] on img at bounding box center [259, 87] width 13 height 5
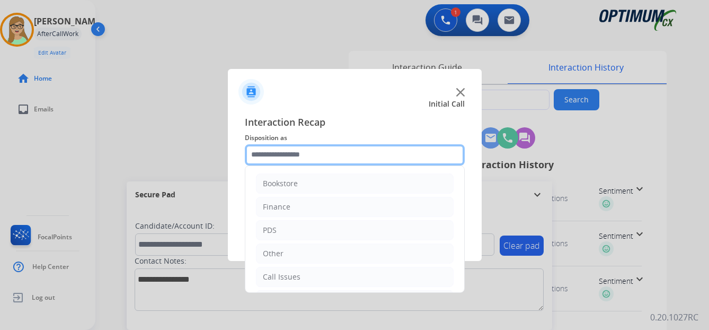
click at [313, 151] on input "text" at bounding box center [355, 154] width 220 height 21
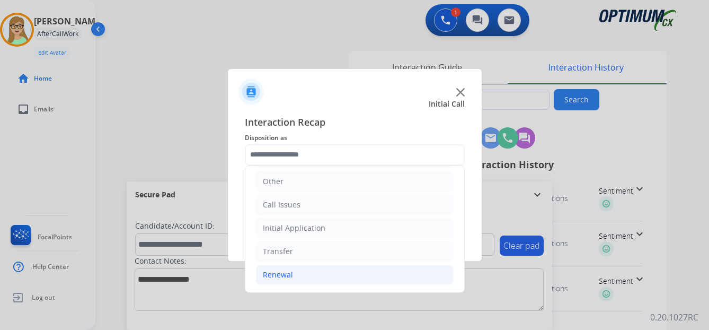
click at [287, 274] on div "Renewal" at bounding box center [278, 274] width 30 height 11
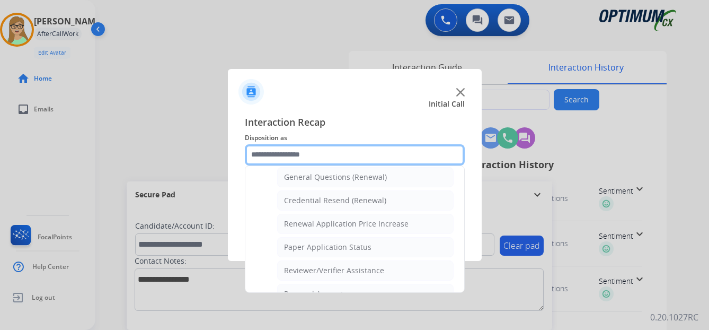
scroll to position [303, 0]
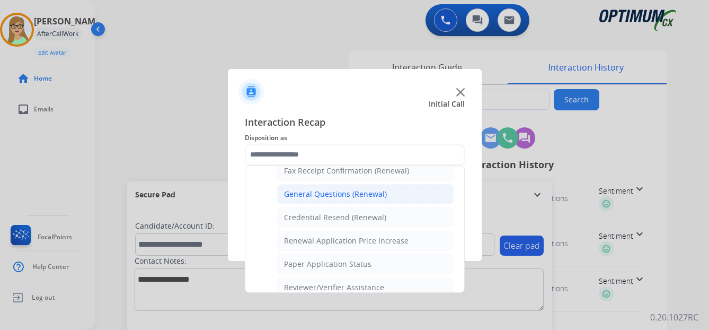
click at [320, 190] on div "General Questions (Renewal)" at bounding box center [335, 194] width 103 height 11
type input "**********"
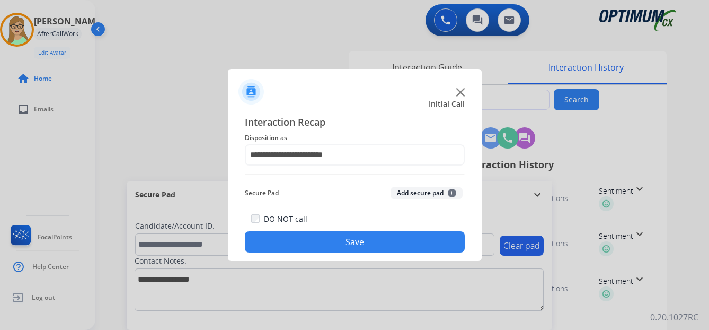
click at [301, 252] on div "DO NOT call Save" at bounding box center [355, 232] width 220 height 40
click at [293, 249] on button "Save" at bounding box center [355, 241] width 220 height 21
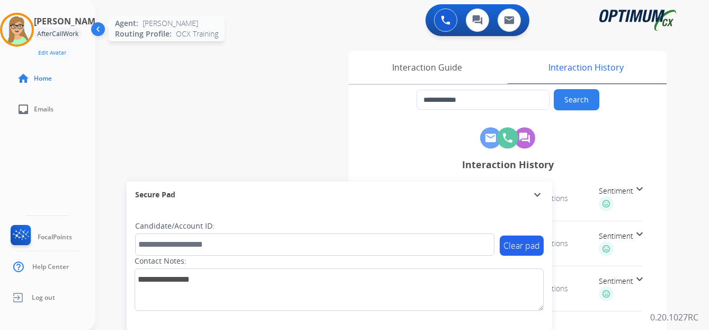
click at [30, 24] on img at bounding box center [17, 30] width 30 height 30
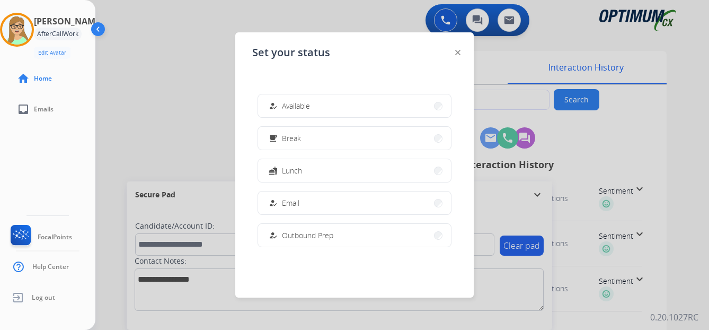
click at [276, 107] on mat-icon "how_to_reg" at bounding box center [273, 105] width 9 height 9
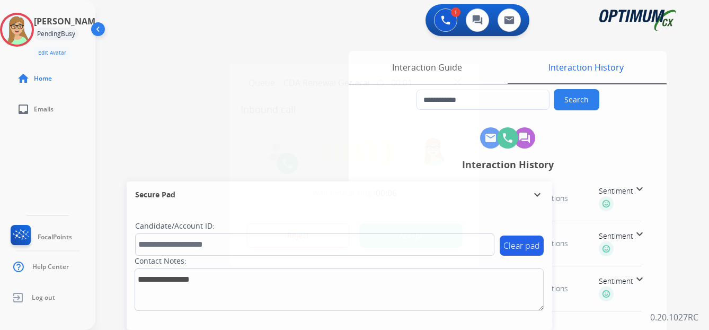
type input "**********"
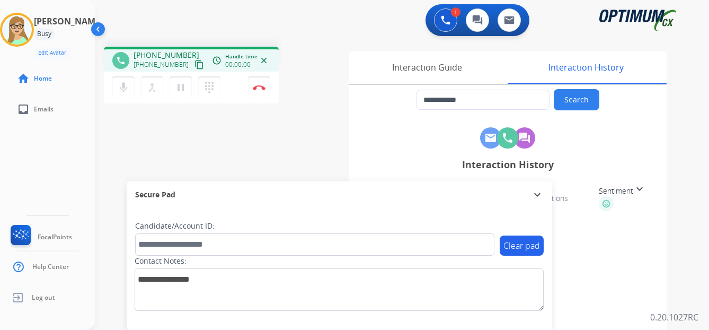
drag, startPoint x: 187, startPoint y: 65, endPoint x: 181, endPoint y: 67, distance: 6.0
click at [194, 65] on mat-icon "content_copy" at bounding box center [199, 65] width 10 height 10
click at [260, 86] on img at bounding box center [259, 87] width 13 height 5
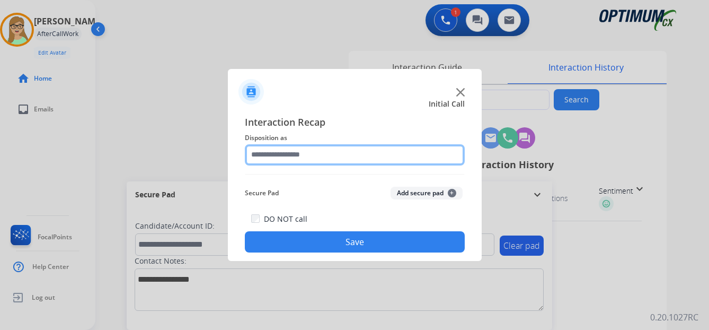
click at [291, 153] on input "text" at bounding box center [355, 154] width 220 height 21
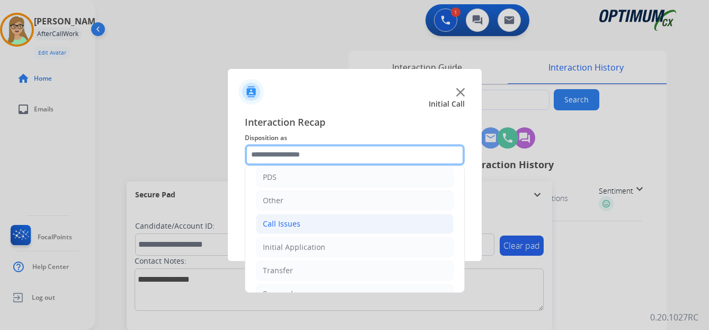
scroll to position [72, 0]
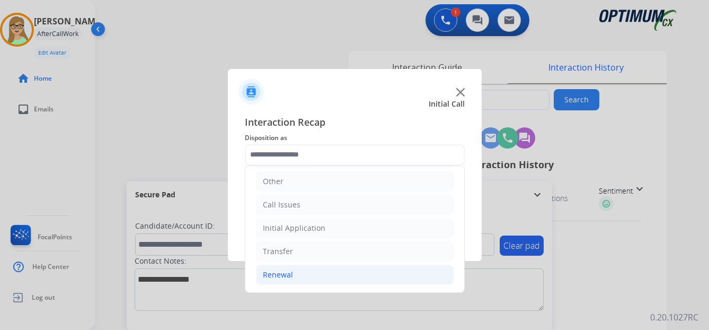
click at [273, 273] on div "Renewal" at bounding box center [278, 274] width 30 height 11
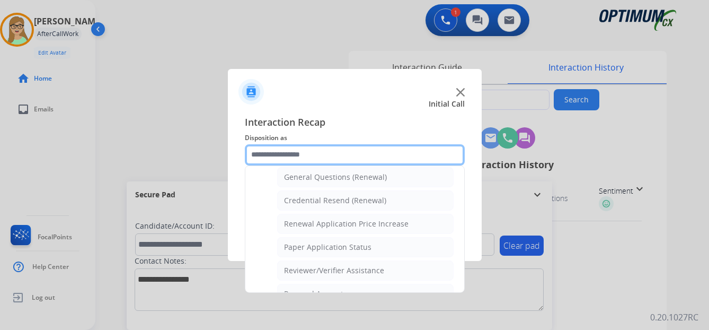
scroll to position [303, 0]
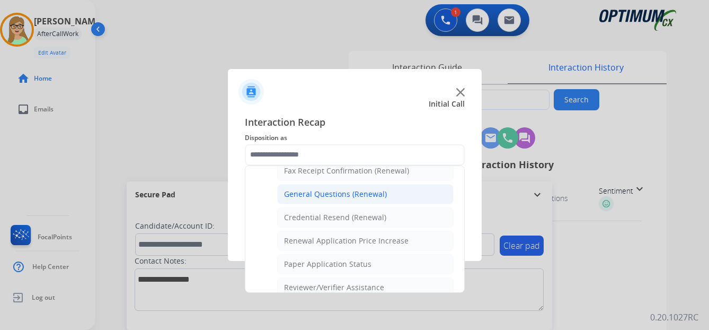
click at [323, 193] on div "General Questions (Renewal)" at bounding box center [335, 194] width 103 height 11
type input "**********"
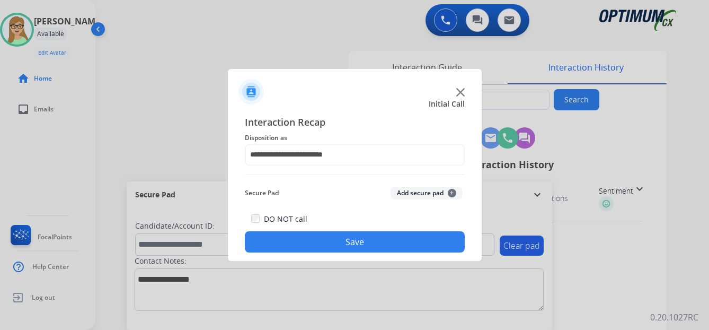
click at [22, 139] on div at bounding box center [354, 165] width 709 height 330
click at [345, 235] on button "Save" at bounding box center [355, 241] width 220 height 21
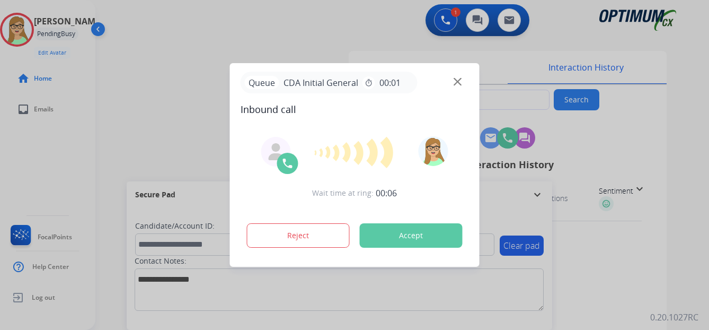
type input "**********"
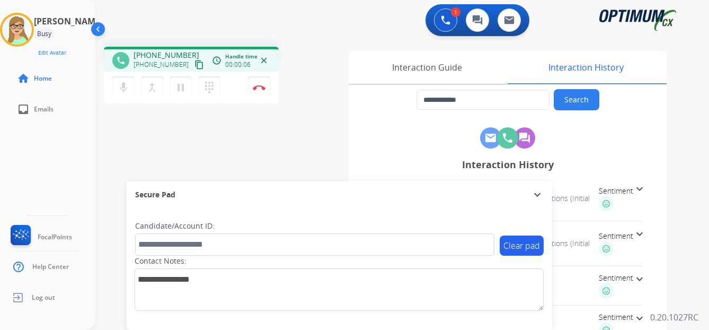
click at [194, 66] on mat-icon "content_copy" at bounding box center [199, 65] width 10 height 10
click at [260, 90] on button "Disconnect" at bounding box center [259, 87] width 22 height 22
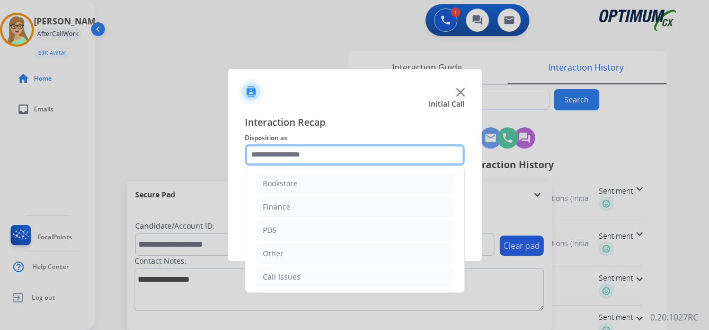
click at [303, 157] on input "text" at bounding box center [355, 154] width 220 height 21
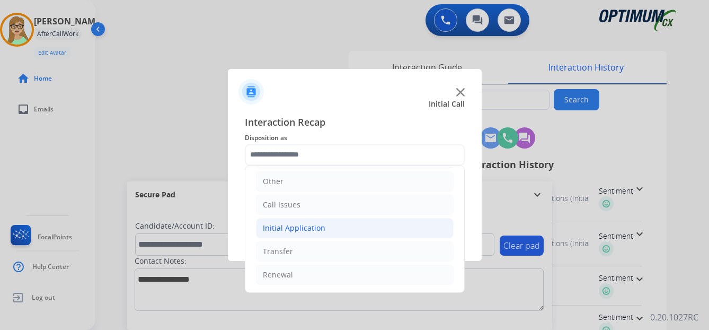
click at [307, 226] on div "Initial Application" at bounding box center [294, 228] width 63 height 11
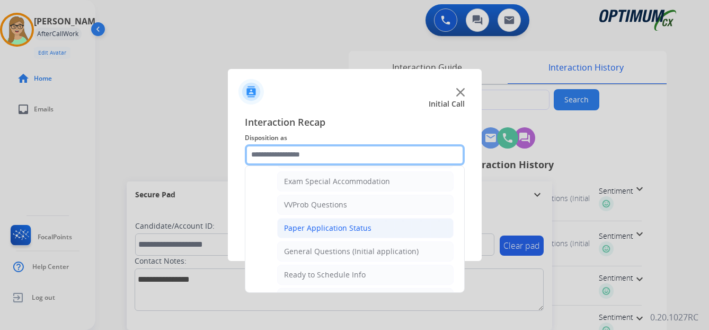
scroll to position [602, 0]
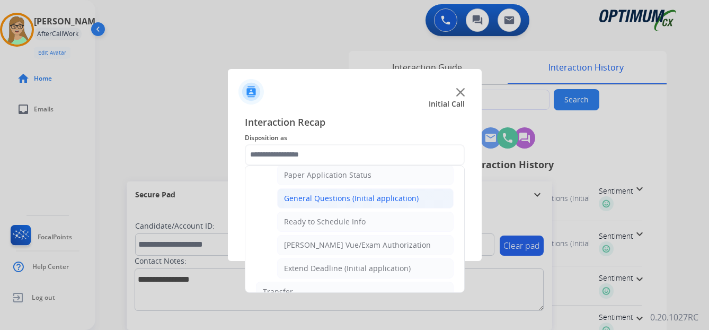
click at [311, 200] on div "General Questions (Initial application)" at bounding box center [351, 198] width 135 height 11
type input "**********"
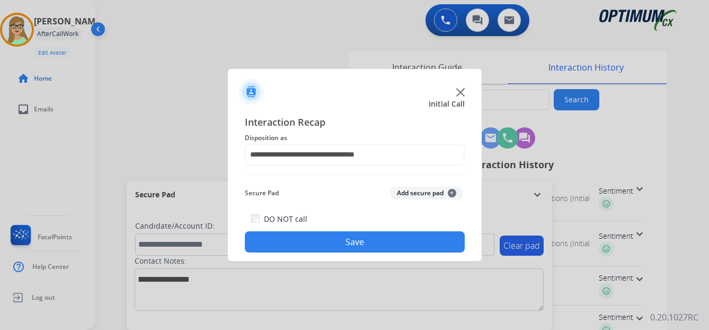
drag, startPoint x: 284, startPoint y: 237, endPoint x: 1, endPoint y: 282, distance: 286.5
click at [283, 237] on button "Save" at bounding box center [355, 241] width 220 height 21
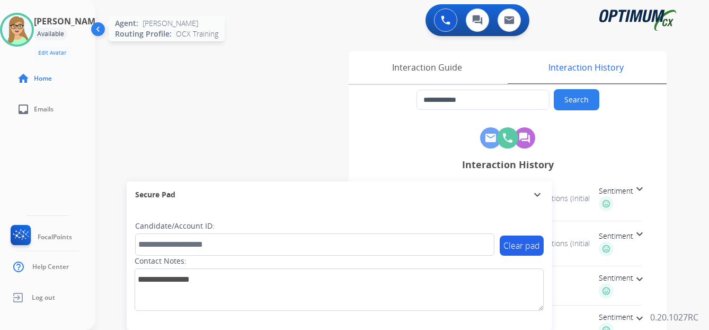
click at [19, 19] on img at bounding box center [17, 30] width 30 height 30
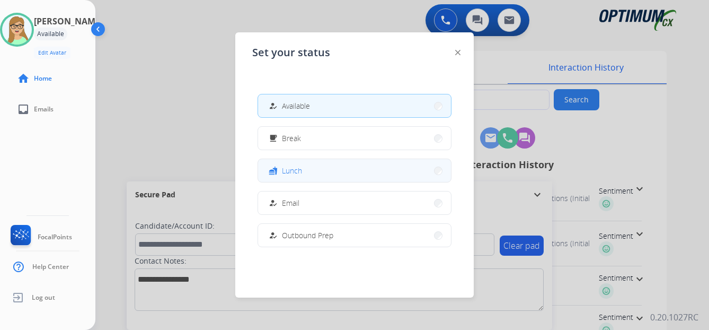
click at [300, 171] on span "Lunch" at bounding box center [292, 170] width 20 height 11
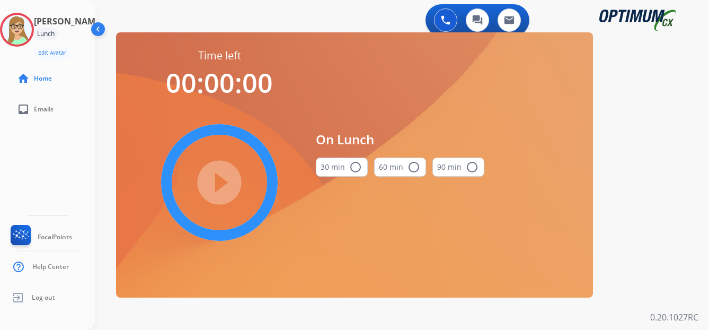
click at [358, 165] on mat-icon "radio_button_unchecked" at bounding box center [355, 167] width 13 height 13
click at [213, 178] on mat-icon "play_circle_filled" at bounding box center [219, 182] width 13 height 13
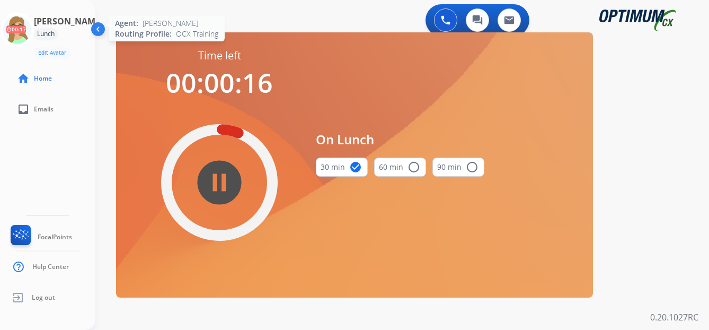
click at [34, 28] on icon at bounding box center [17, 30] width 34 height 34
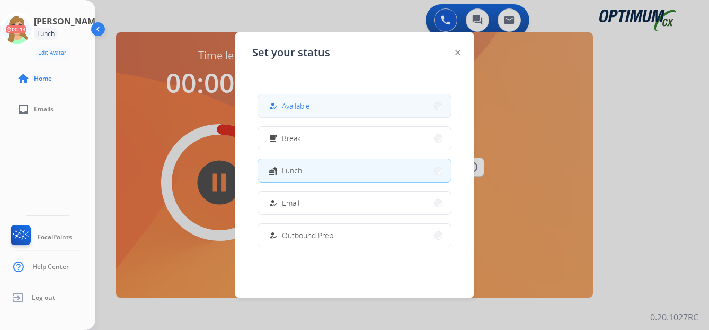
click at [299, 108] on span "Available" at bounding box center [296, 105] width 28 height 11
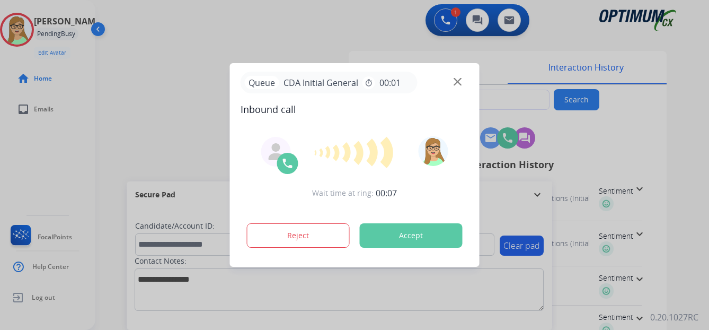
type input "**********"
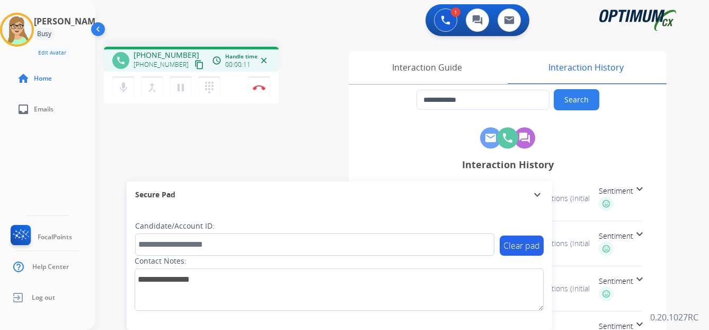
click at [194, 65] on mat-icon "content_copy" at bounding box center [199, 65] width 10 height 10
click at [262, 86] on img at bounding box center [259, 87] width 13 height 5
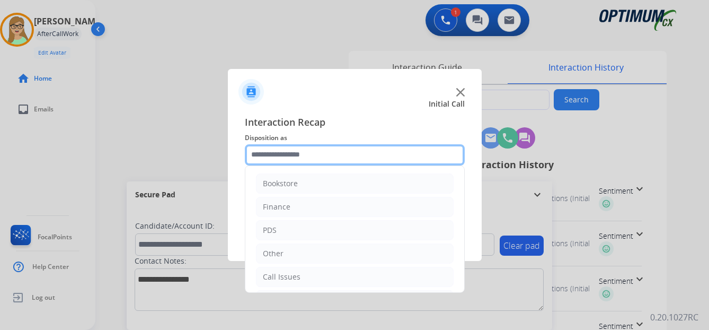
click at [294, 150] on input "text" at bounding box center [355, 154] width 220 height 21
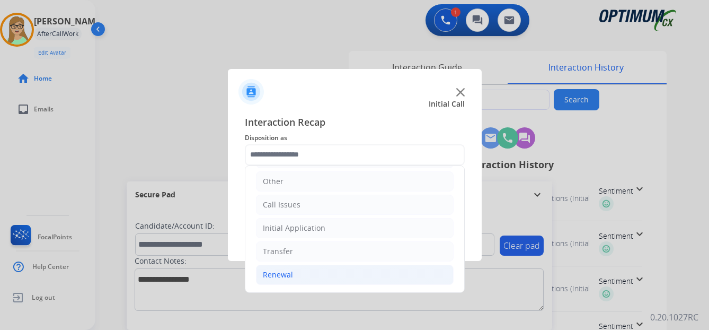
click at [287, 277] on div "Renewal" at bounding box center [278, 274] width 30 height 11
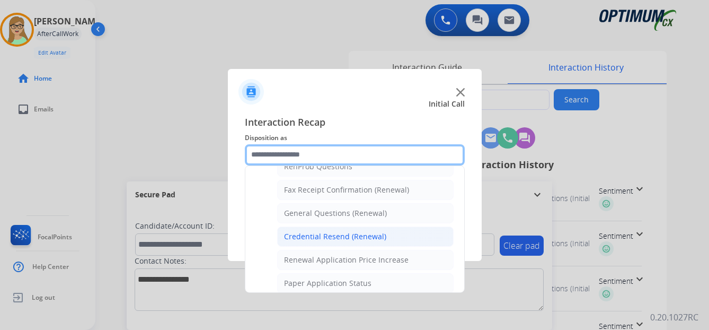
scroll to position [231, 0]
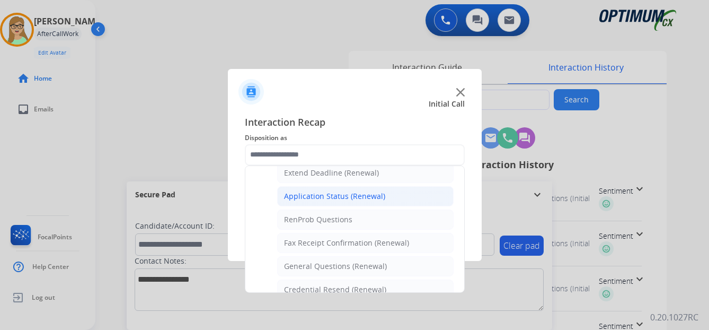
click at [324, 196] on div "Application Status (Renewal)" at bounding box center [334, 196] width 101 height 11
type input "**********"
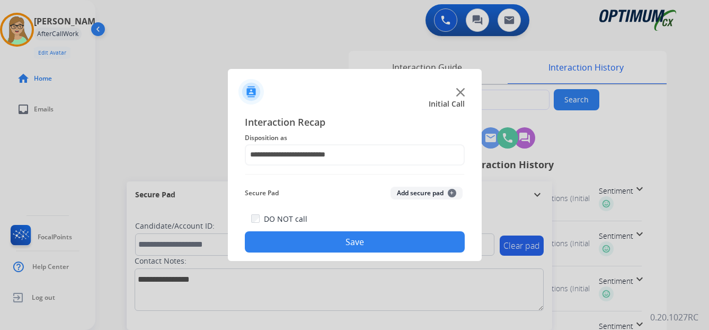
click at [300, 237] on button "Save" at bounding box center [355, 241] width 220 height 21
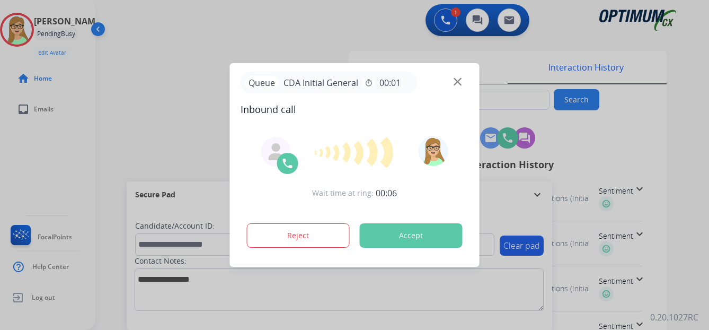
type input "**********"
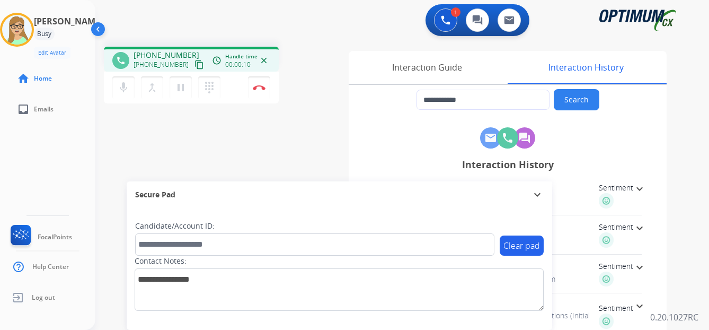
click at [194, 66] on mat-icon "content_copy" at bounding box center [199, 65] width 10 height 10
click at [209, 90] on mat-icon "dialpad" at bounding box center [209, 87] width 13 height 13
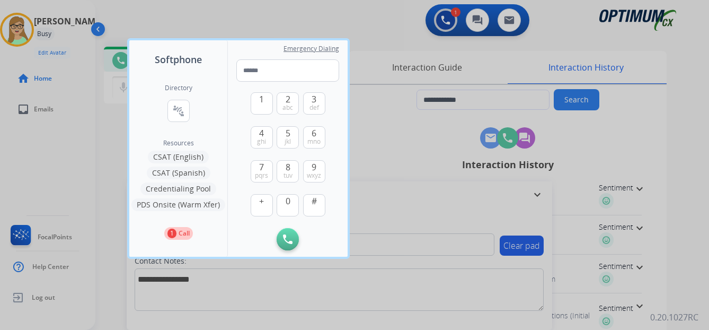
click at [192, 174] on button "CSAT (Spanish)" at bounding box center [179, 172] width 64 height 13
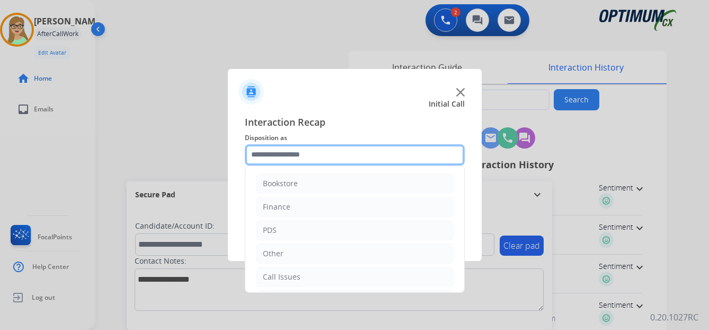
click at [291, 152] on input "text" at bounding box center [355, 154] width 220 height 21
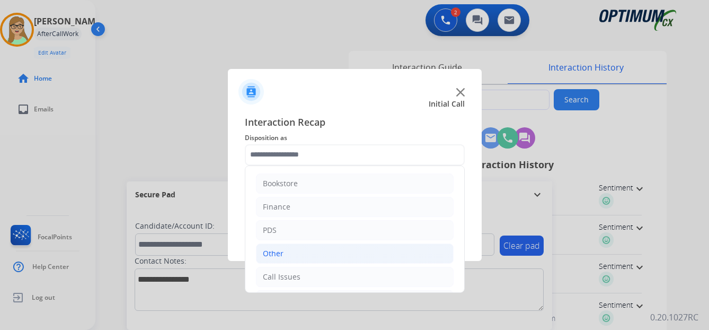
click at [274, 254] on div "Other" at bounding box center [273, 253] width 21 height 11
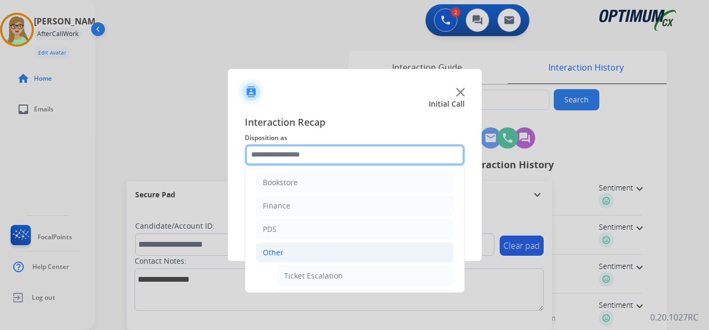
scroll to position [0, 0]
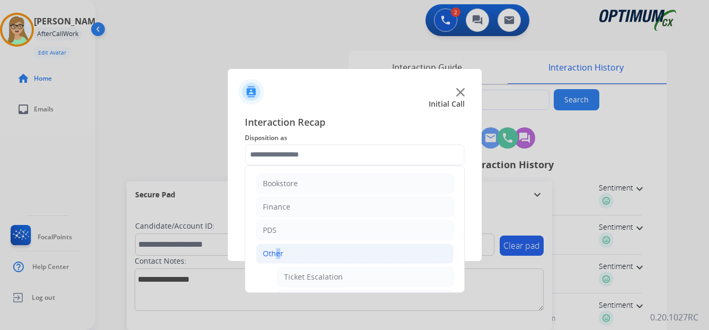
drag, startPoint x: 273, startPoint y: 250, endPoint x: 318, endPoint y: 244, distance: 45.4
click at [274, 250] on div "Other" at bounding box center [273, 253] width 21 height 11
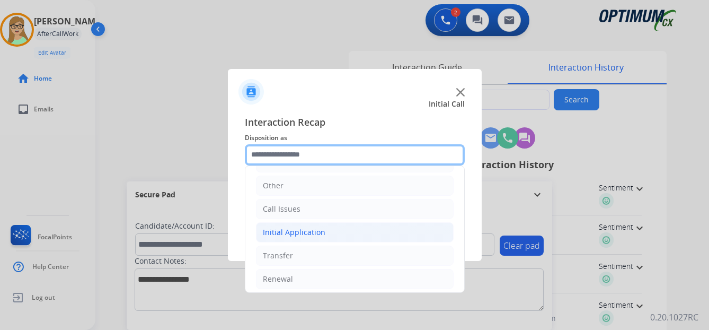
scroll to position [72, 0]
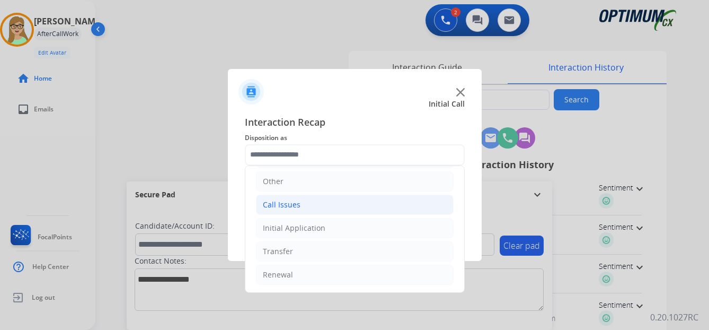
click at [291, 205] on div "Call Issues" at bounding box center [282, 204] width 38 height 11
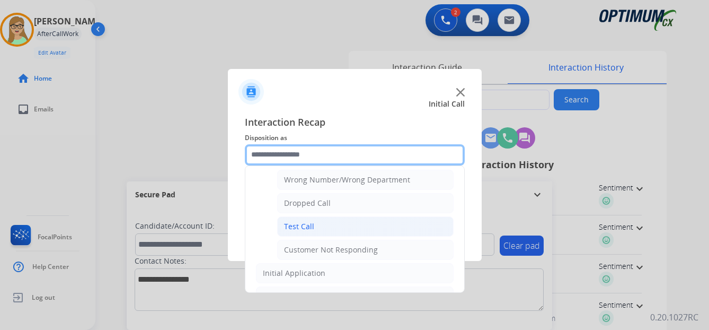
scroll to position [125, 0]
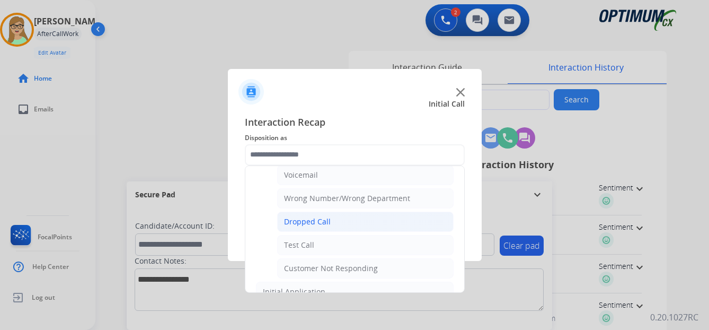
click at [305, 219] on div "Dropped Call" at bounding box center [307, 221] width 47 height 11
type input "**********"
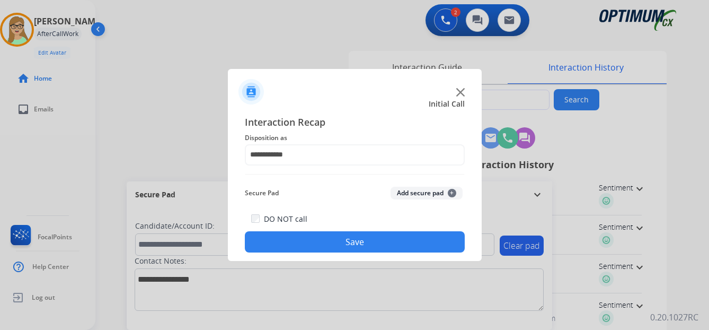
click at [330, 244] on button "Save" at bounding box center [355, 241] width 220 height 21
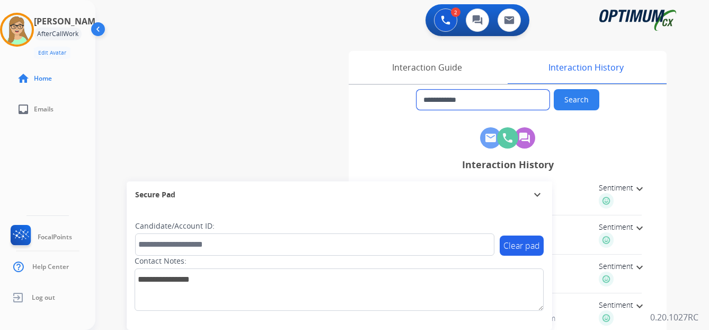
drag, startPoint x: 435, startPoint y: 103, endPoint x: 448, endPoint y: 102, distance: 13.8
click at [448, 102] on input "**********" at bounding box center [482, 100] width 133 height 20
click at [432, 101] on input "**********" at bounding box center [482, 100] width 133 height 20
drag, startPoint x: 432, startPoint y: 101, endPoint x: 480, endPoint y: 99, distance: 47.8
click at [504, 99] on input "**********" at bounding box center [482, 100] width 133 height 20
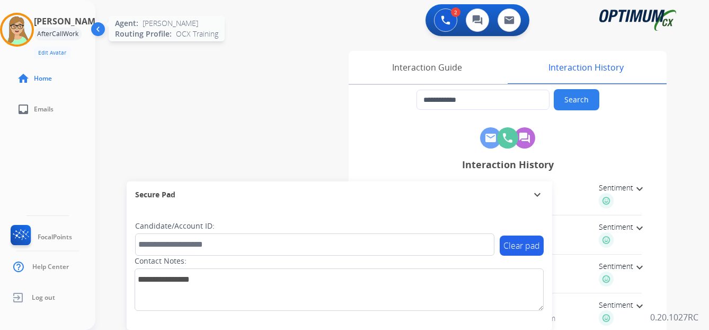
drag, startPoint x: 446, startPoint y: 102, endPoint x: 24, endPoint y: 29, distance: 428.5
click at [24, 29] on img at bounding box center [17, 30] width 30 height 30
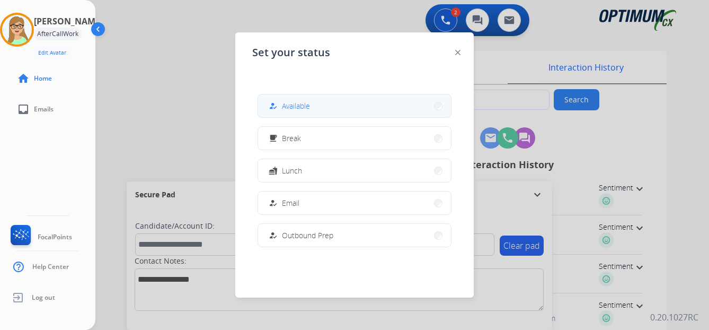
click at [300, 107] on span "Available" at bounding box center [296, 105] width 28 height 11
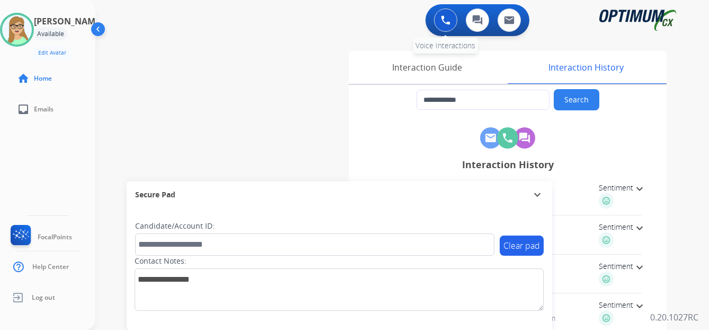
click at [446, 15] on img at bounding box center [446, 20] width 10 height 10
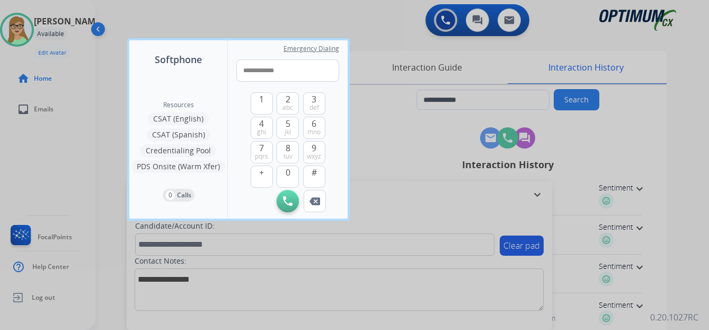
drag, startPoint x: 250, startPoint y: 69, endPoint x: 225, endPoint y: 69, distance: 24.9
click at [229, 70] on div "**********" at bounding box center [288, 129] width 120 height 178
type input "**********"
click at [289, 200] on img at bounding box center [288, 201] width 10 height 10
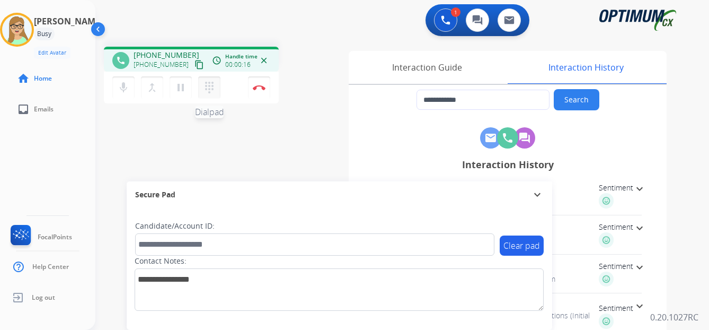
click at [211, 90] on mat-icon "dialpad" at bounding box center [209, 87] width 13 height 13
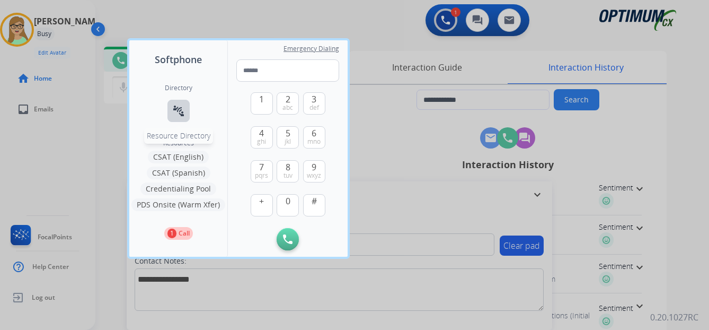
click at [183, 112] on mat-icon "connect_without_contact" at bounding box center [178, 110] width 13 height 13
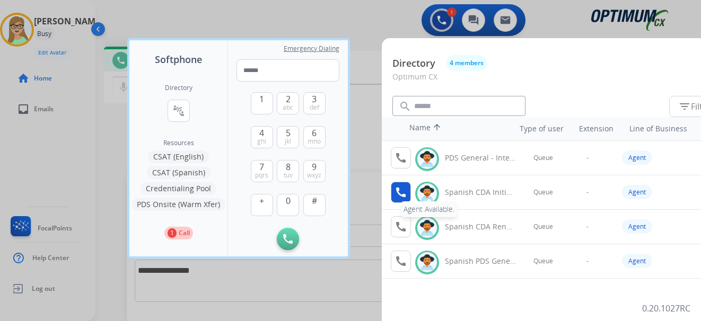
click at [395, 193] on mat-icon "call" at bounding box center [400, 192] width 13 height 13
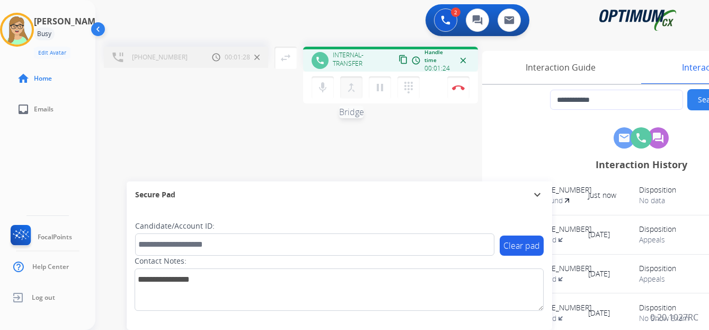
click at [352, 90] on mat-icon "merge_type" at bounding box center [351, 87] width 13 height 13
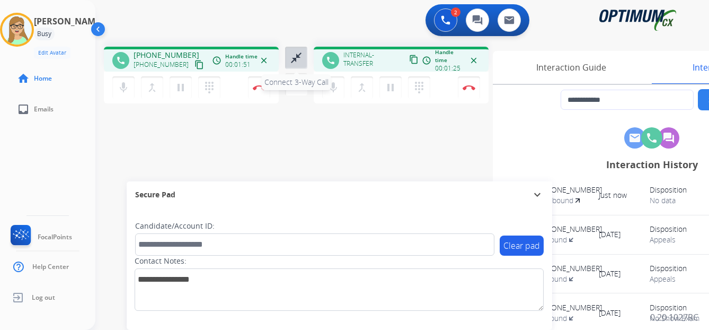
click at [299, 59] on mat-icon "close_fullscreen" at bounding box center [296, 57] width 13 height 13
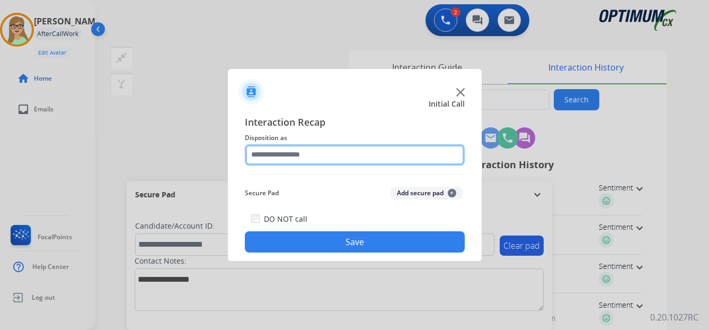
click at [308, 149] on input "text" at bounding box center [355, 154] width 220 height 21
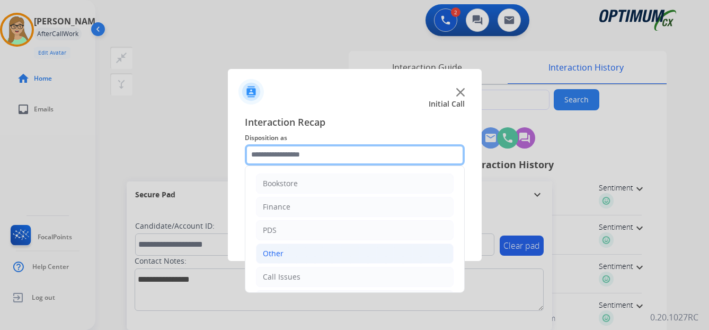
scroll to position [53, 0]
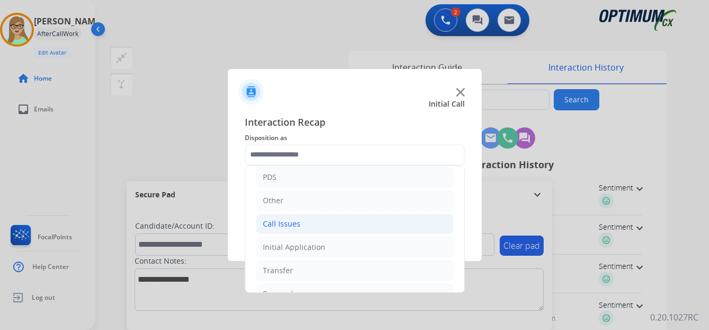
click at [286, 224] on div "Call Issues" at bounding box center [282, 223] width 38 height 11
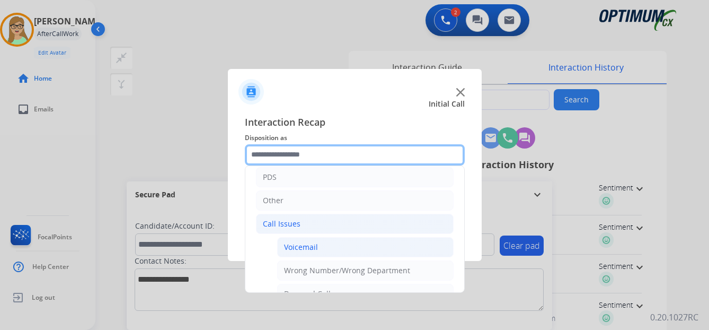
scroll to position [106, 0]
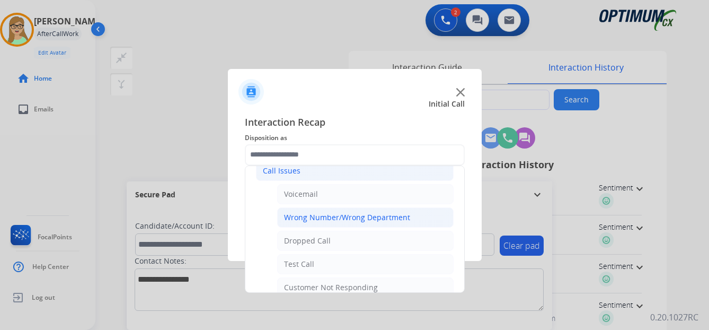
click at [323, 214] on div "Wrong Number/Wrong Department" at bounding box center [347, 217] width 126 height 11
type input "**********"
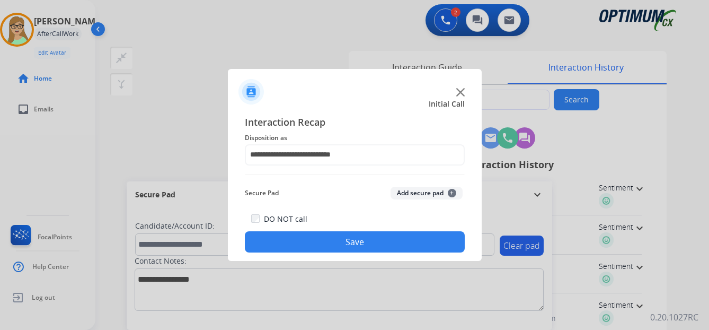
click at [325, 251] on button "Save" at bounding box center [355, 241] width 220 height 21
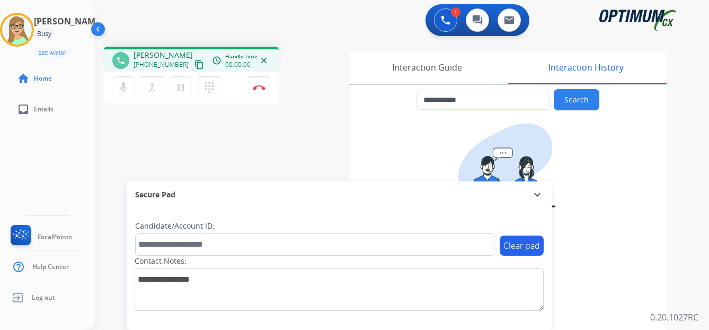
click at [194, 63] on mat-icon "content_copy" at bounding box center [199, 65] width 10 height 10
click at [257, 86] on img at bounding box center [259, 87] width 13 height 5
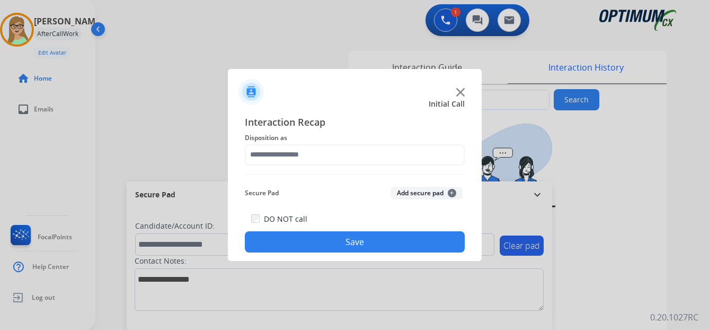
click at [460, 90] on img at bounding box center [460, 92] width 8 height 8
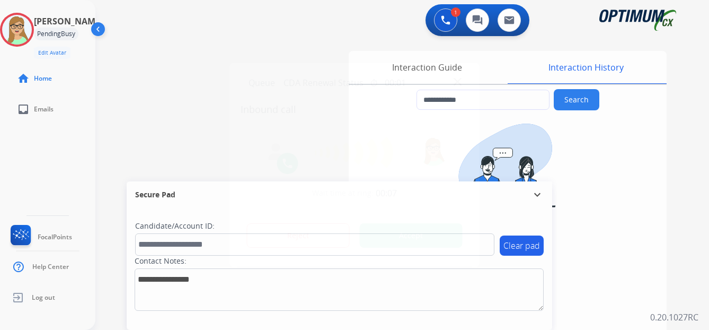
type input "**********"
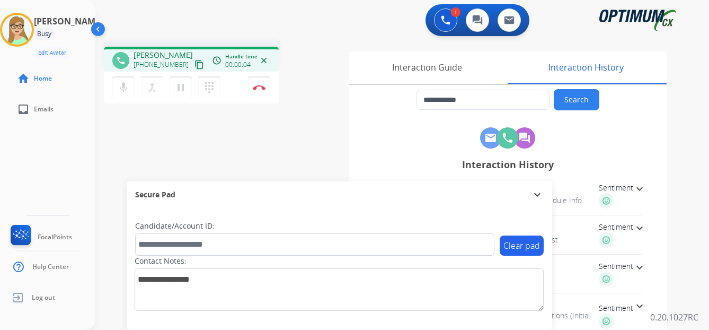
click at [13, 158] on div "Patricia Busy Edit Avatar Agent: Patricia Routing Profile: OCX Training home Ho…" at bounding box center [47, 165] width 95 height 330
click at [194, 66] on mat-icon "content_copy" at bounding box center [199, 65] width 10 height 10
click at [260, 86] on img at bounding box center [259, 87] width 13 height 5
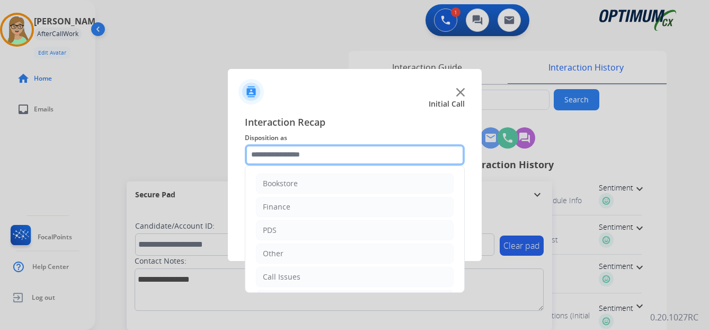
click at [309, 152] on input "text" at bounding box center [355, 154] width 220 height 21
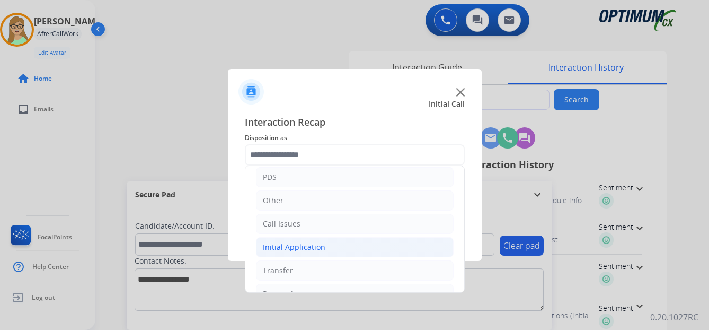
click at [305, 244] on div "Initial Application" at bounding box center [294, 247] width 63 height 11
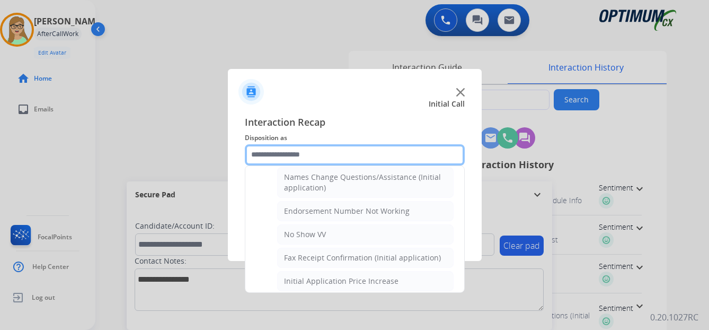
scroll to position [265, 0]
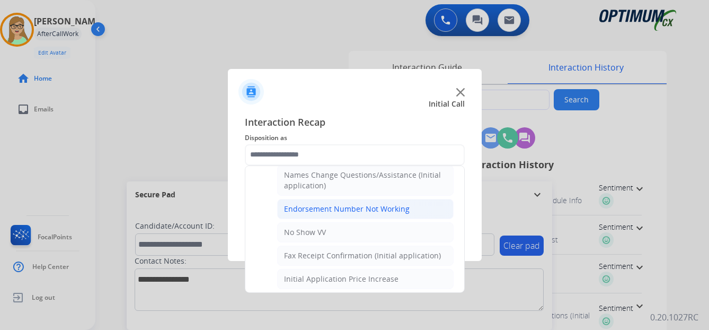
click at [343, 208] on div "Endorsement Number Not Working" at bounding box center [347, 208] width 126 height 11
type input "**********"
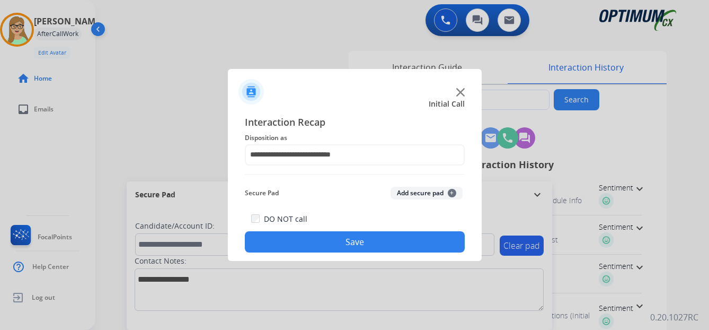
click at [329, 238] on button "Save" at bounding box center [355, 241] width 220 height 21
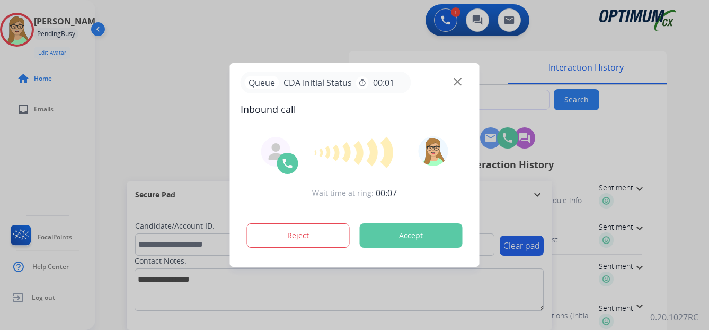
type input "**********"
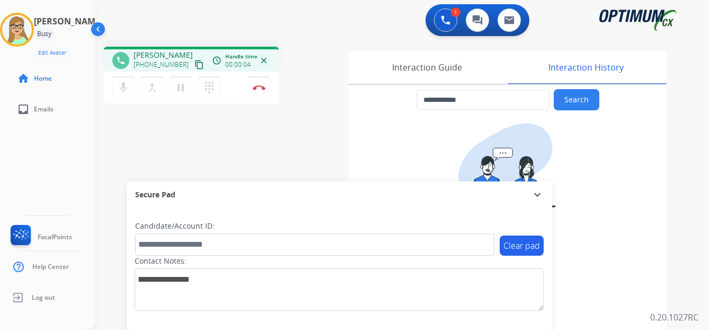
click at [325, 38] on div "**********" at bounding box center [389, 259] width 588 height 442
click at [194, 66] on mat-icon "content_copy" at bounding box center [199, 65] width 10 height 10
click at [208, 87] on mat-icon "dialpad" at bounding box center [209, 87] width 13 height 13
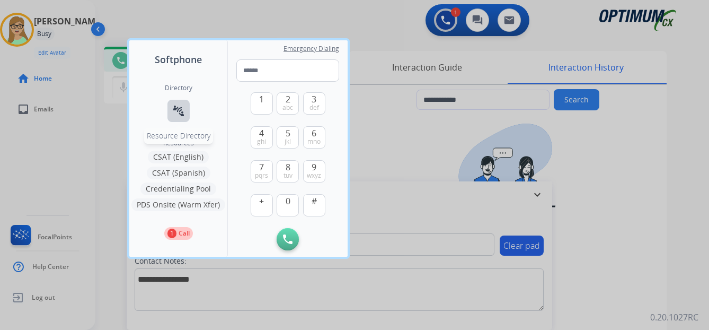
click at [176, 115] on mat-icon "connect_without_contact" at bounding box center [178, 110] width 13 height 13
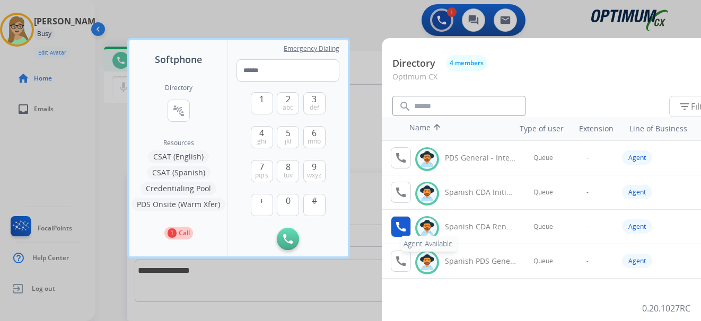
click at [401, 226] on mat-icon "call" at bounding box center [400, 226] width 13 height 13
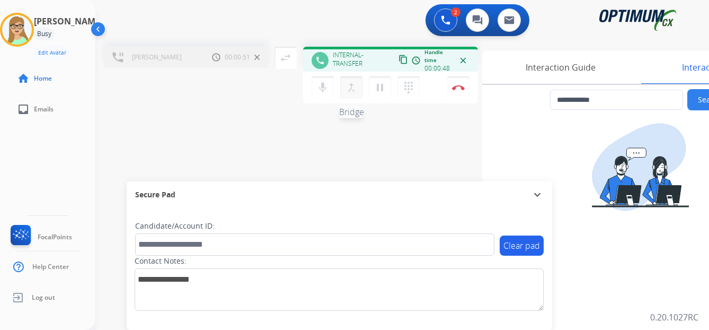
click at [351, 90] on mat-icon "merge_type" at bounding box center [351, 87] width 13 height 13
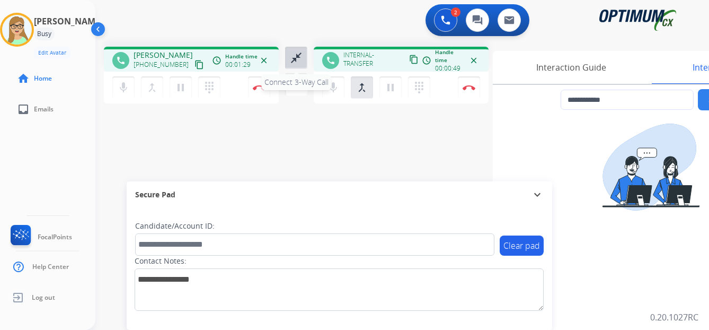
click at [296, 60] on mat-icon "close_fullscreen" at bounding box center [296, 57] width 13 height 13
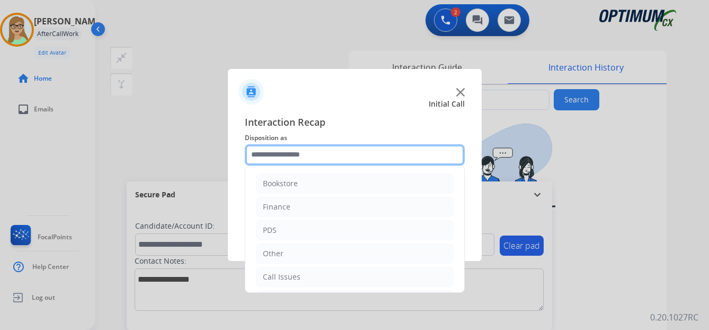
click at [281, 152] on input "text" at bounding box center [355, 154] width 220 height 21
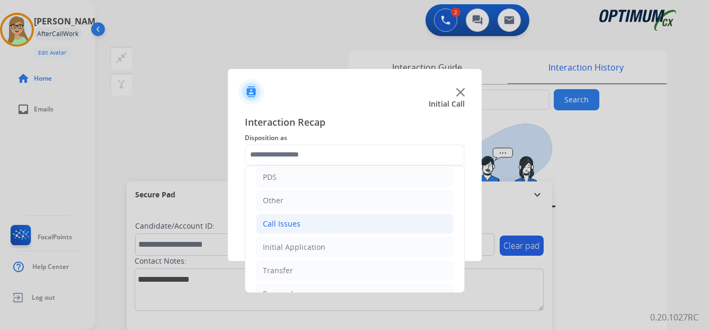
click at [294, 224] on div "Call Issues" at bounding box center [282, 223] width 38 height 11
click at [282, 224] on div "Call Issues" at bounding box center [282, 223] width 38 height 11
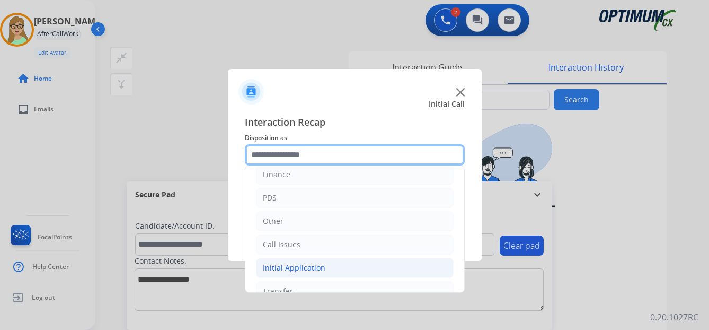
scroll to position [0, 0]
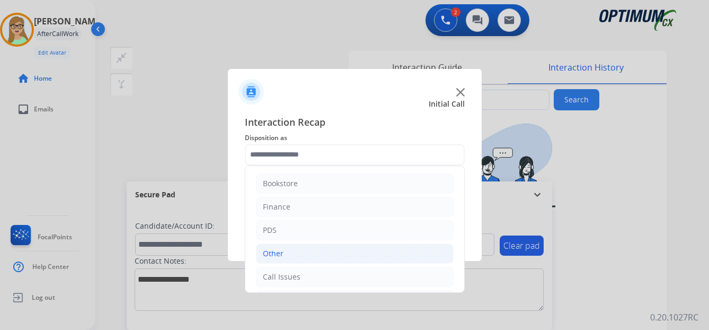
click at [277, 256] on div "Other" at bounding box center [273, 253] width 21 height 11
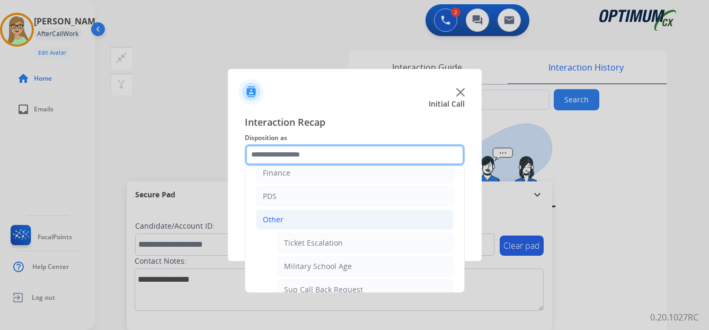
scroll to position [53, 0]
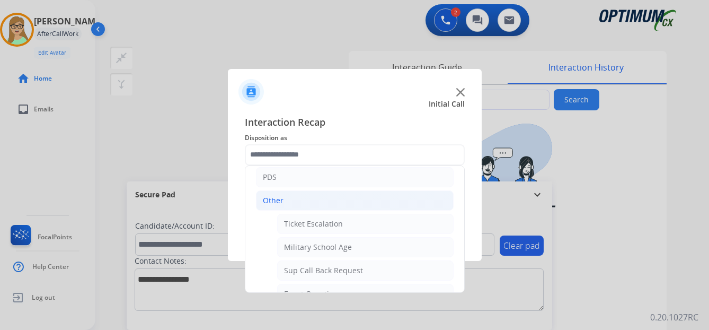
click at [270, 202] on div "Other" at bounding box center [273, 200] width 21 height 11
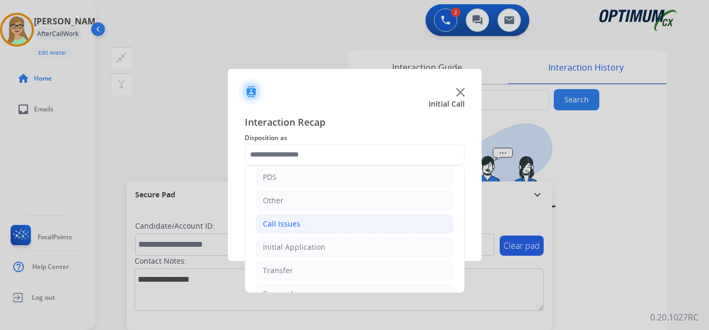
click at [282, 221] on div "Call Issues" at bounding box center [282, 223] width 38 height 11
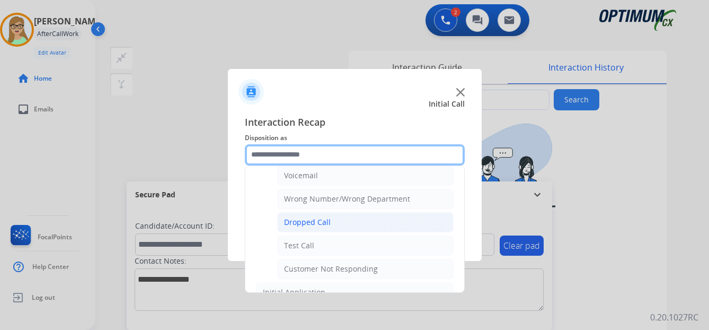
scroll to position [106, 0]
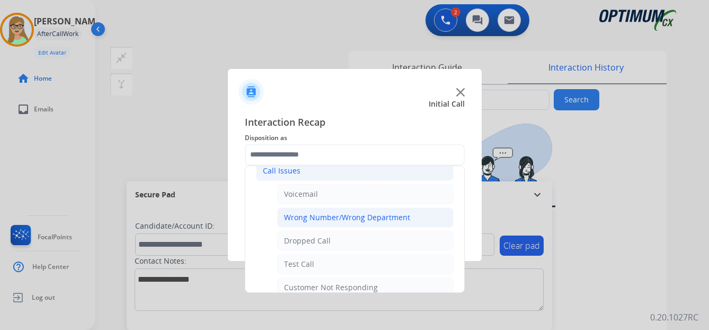
click at [328, 214] on div "Wrong Number/Wrong Department" at bounding box center [347, 217] width 126 height 11
type input "**********"
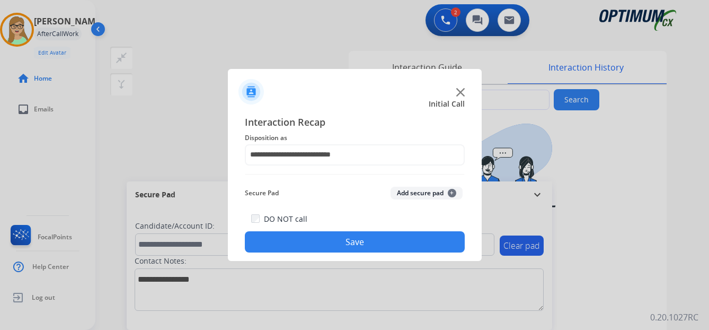
click at [323, 250] on button "Save" at bounding box center [355, 241] width 220 height 21
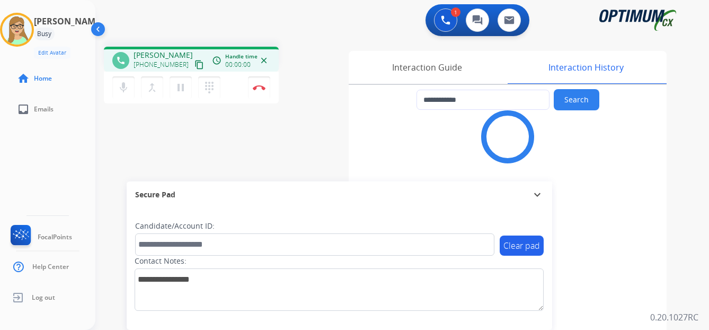
type input "**********"
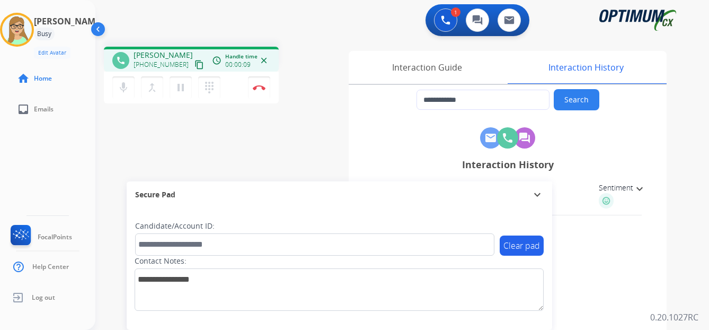
drag, startPoint x: 188, startPoint y: 67, endPoint x: 4, endPoint y: 135, distance: 196.0
click at [194, 67] on mat-icon "content_copy" at bounding box center [199, 65] width 10 height 10
click at [260, 85] on img at bounding box center [259, 87] width 13 height 5
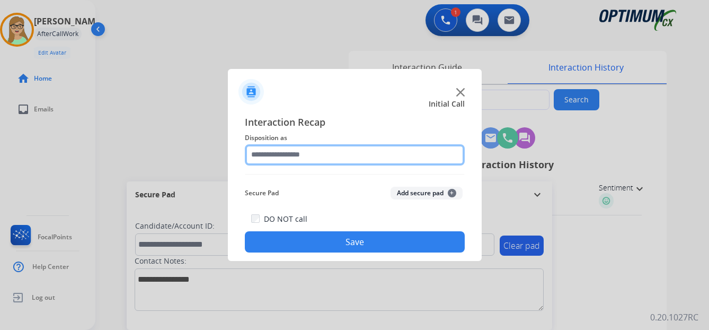
click at [306, 152] on input "text" at bounding box center [355, 154] width 220 height 21
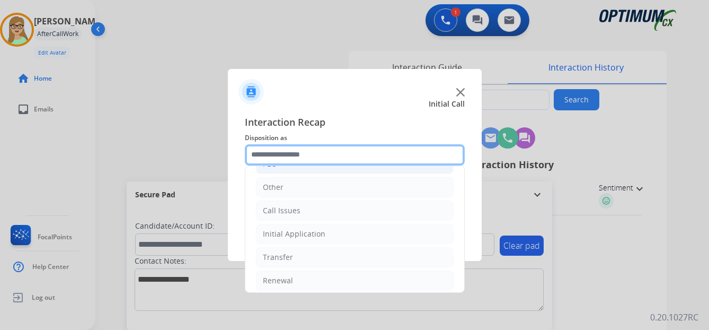
scroll to position [72, 0]
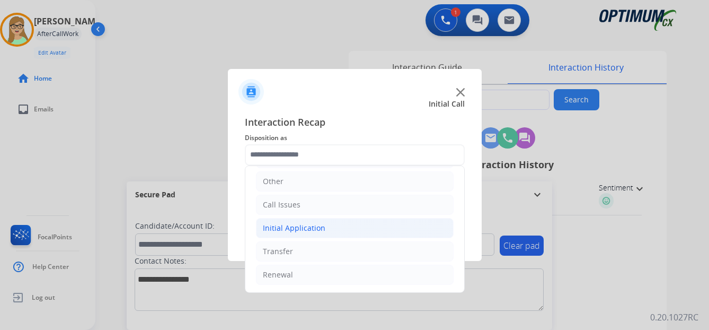
click at [311, 224] on div "Initial Application" at bounding box center [294, 228] width 63 height 11
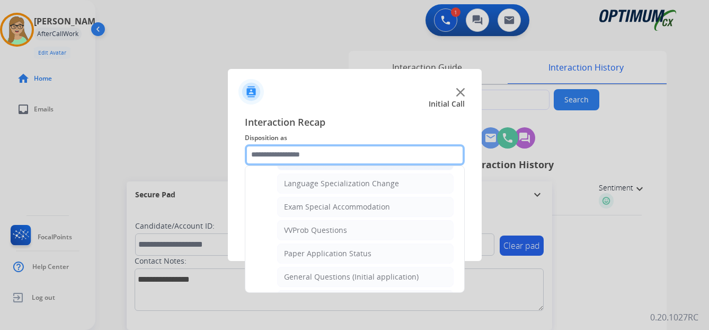
scroll to position [549, 0]
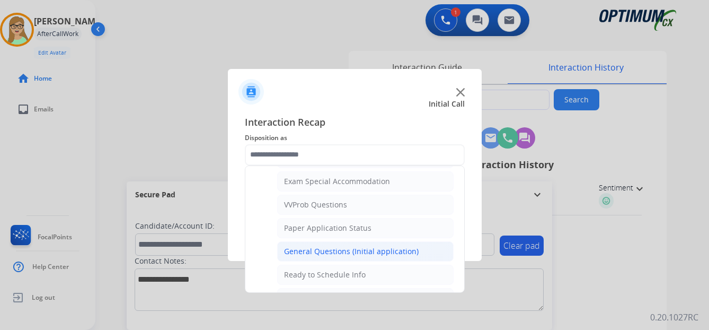
click at [357, 247] on div "General Questions (Initial application)" at bounding box center [351, 251] width 135 height 11
type input "**********"
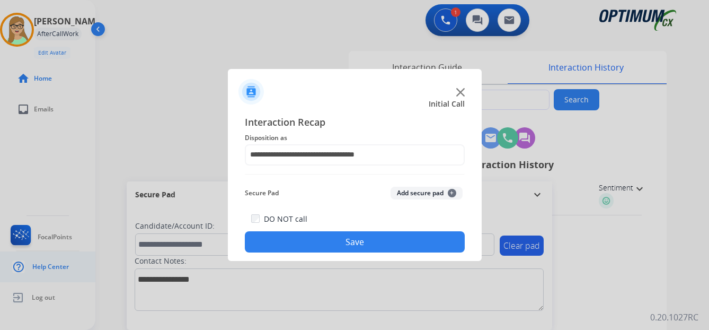
drag, startPoint x: 345, startPoint y: 241, endPoint x: 3, endPoint y: 263, distance: 343.5
click at [342, 241] on button "Save" at bounding box center [355, 241] width 220 height 21
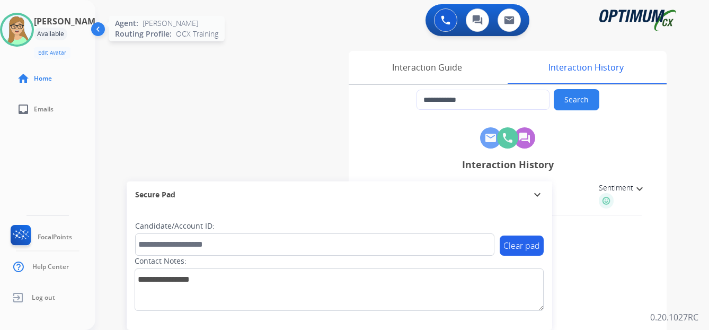
click at [25, 27] on img at bounding box center [17, 30] width 30 height 30
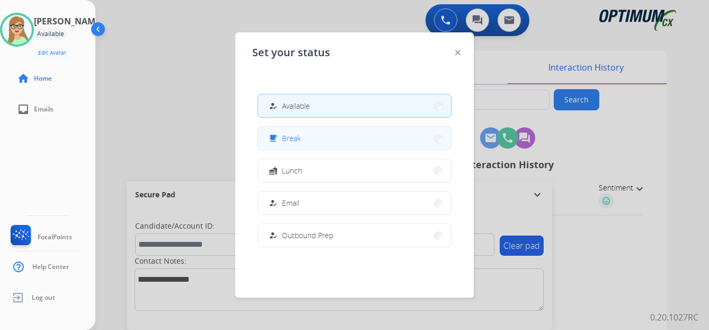
click at [293, 137] on span "Break" at bounding box center [291, 137] width 19 height 11
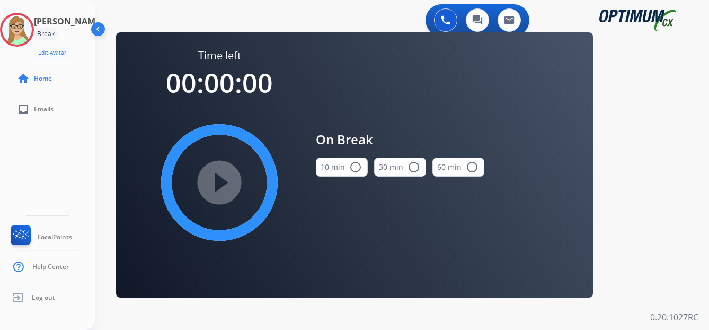
click at [356, 168] on mat-icon "radio_button_unchecked" at bounding box center [355, 167] width 13 height 13
click at [225, 179] on mat-icon "play_circle_filled" at bounding box center [219, 182] width 13 height 13
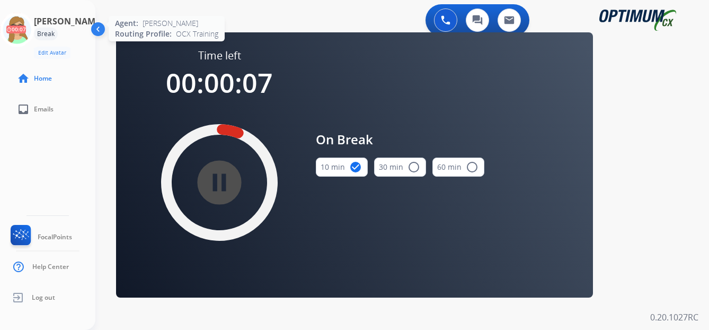
click at [31, 34] on icon at bounding box center [17, 30] width 34 height 34
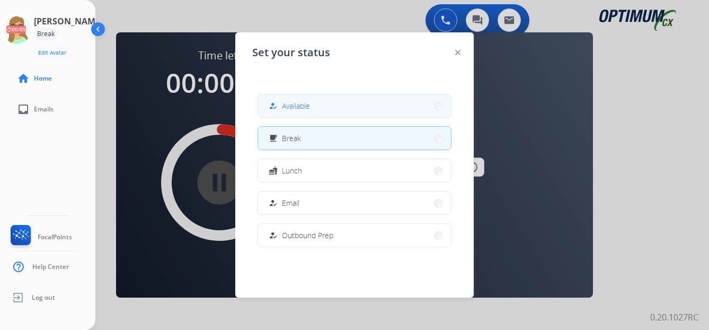
click at [286, 110] on span "Available" at bounding box center [296, 105] width 28 height 11
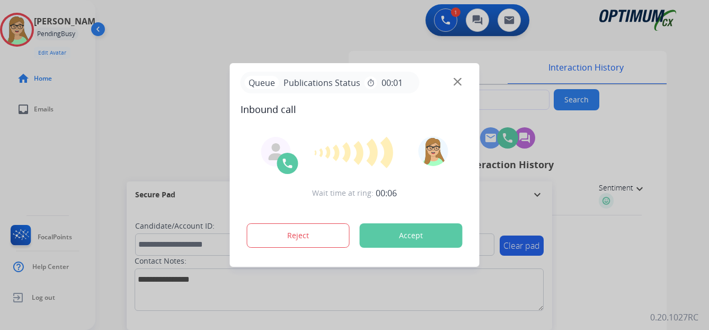
type input "**********"
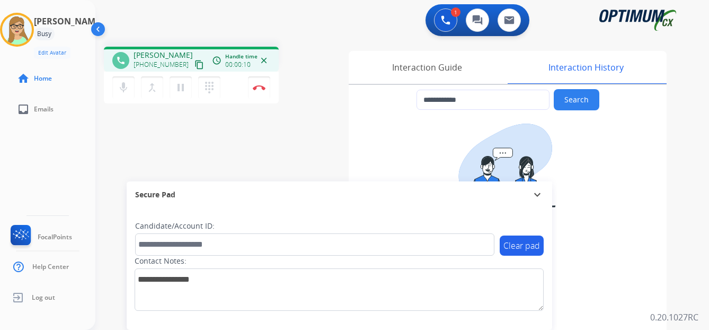
click at [194, 66] on mat-icon "content_copy" at bounding box center [199, 65] width 10 height 10
click at [264, 89] on img at bounding box center [259, 87] width 13 height 5
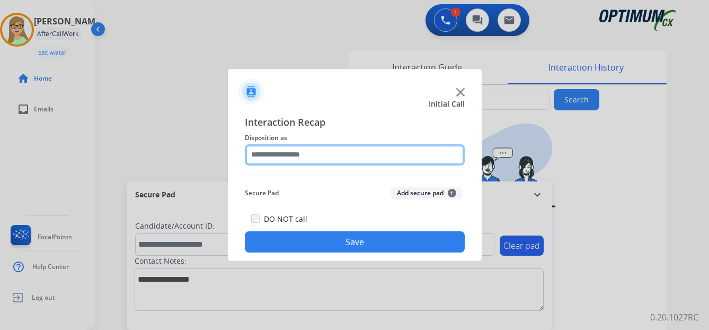
click at [306, 156] on input "text" at bounding box center [355, 154] width 220 height 21
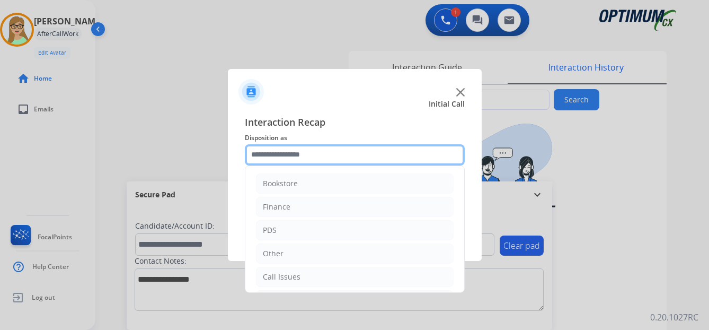
scroll to position [72, 0]
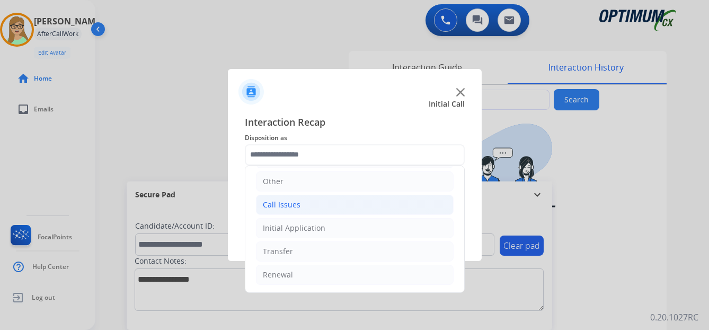
click at [293, 203] on div "Call Issues" at bounding box center [282, 204] width 38 height 11
click at [334, 247] on div "Wrong Number/Wrong Department" at bounding box center [347, 251] width 126 height 11
type input "**********"
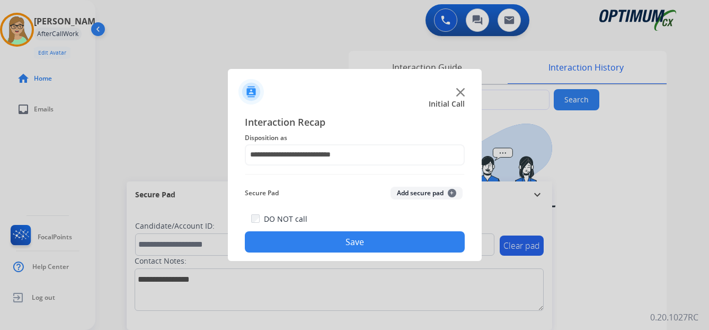
click at [363, 241] on button "Save" at bounding box center [355, 241] width 220 height 21
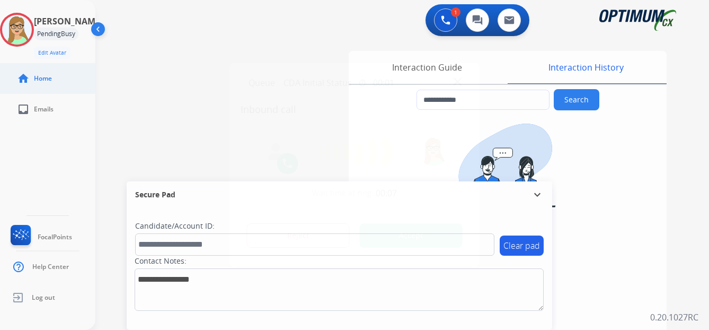
type input "**********"
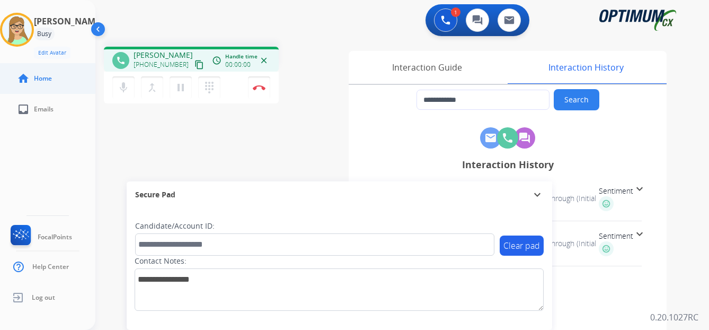
drag, startPoint x: 188, startPoint y: 64, endPoint x: 9, endPoint y: 78, distance: 179.7
click at [194, 64] on mat-icon "content_copy" at bounding box center [199, 65] width 10 height 10
click at [259, 88] on img at bounding box center [259, 87] width 13 height 5
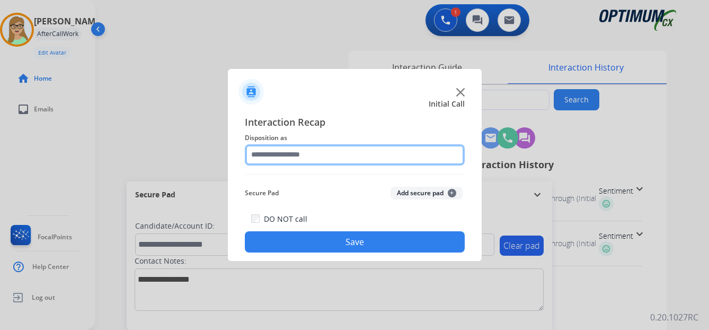
click at [292, 157] on input "text" at bounding box center [355, 154] width 220 height 21
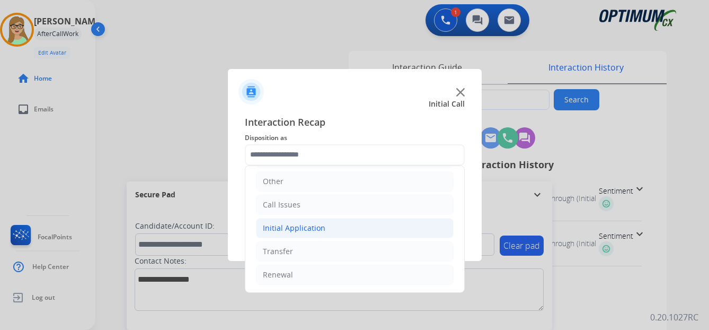
click at [301, 226] on div "Initial Application" at bounding box center [294, 228] width 63 height 11
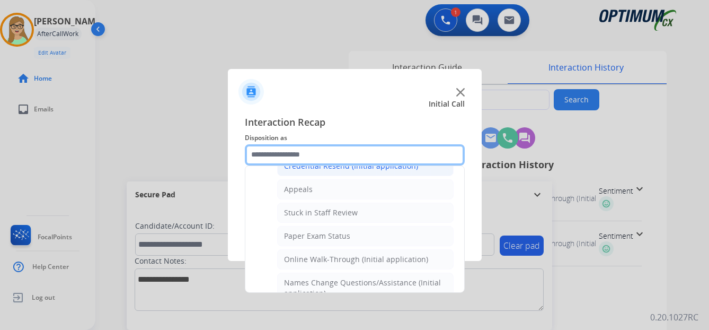
scroll to position [178, 0]
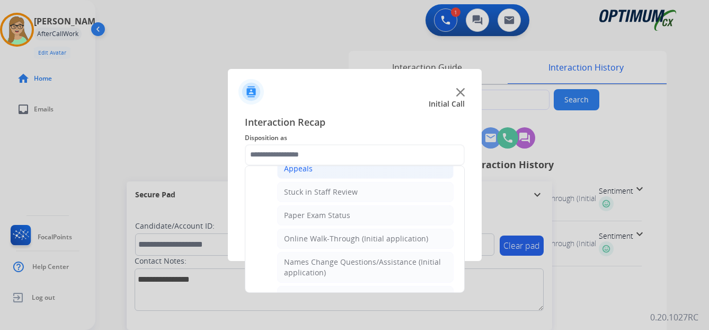
click at [306, 170] on div "Appeals" at bounding box center [298, 168] width 29 height 11
type input "*******"
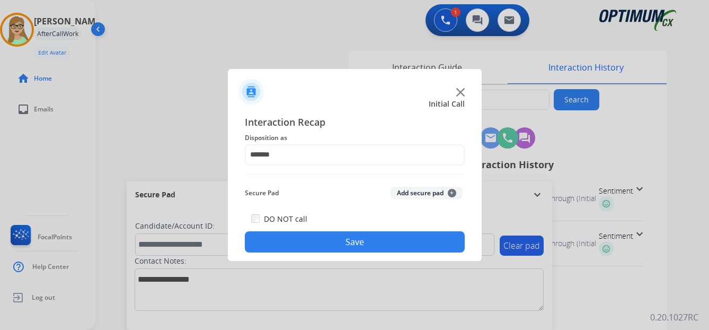
click at [291, 235] on button "Save" at bounding box center [355, 241] width 220 height 21
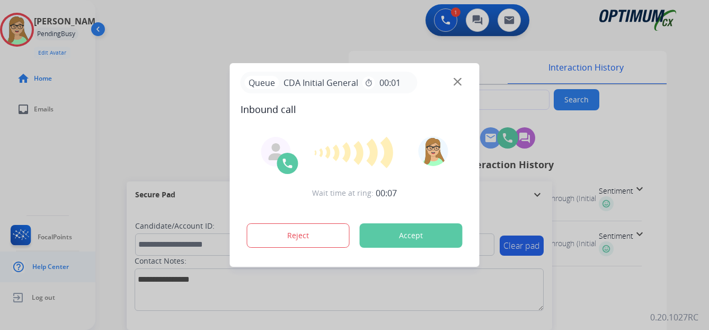
type input "**********"
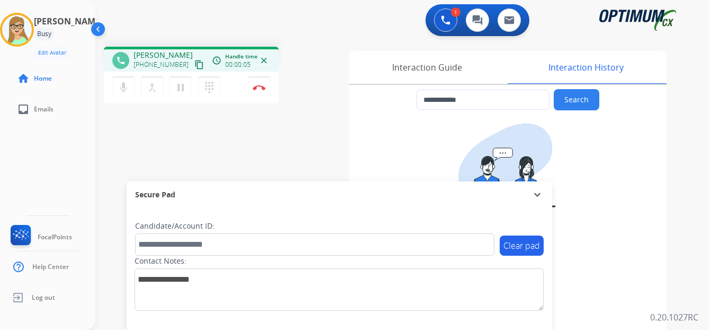
click at [194, 63] on mat-icon "content_copy" at bounding box center [199, 65] width 10 height 10
click at [261, 86] on img at bounding box center [259, 87] width 13 height 5
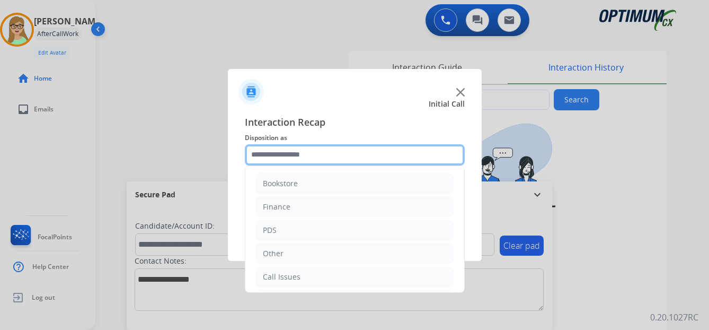
click at [293, 150] on input "text" at bounding box center [355, 154] width 220 height 21
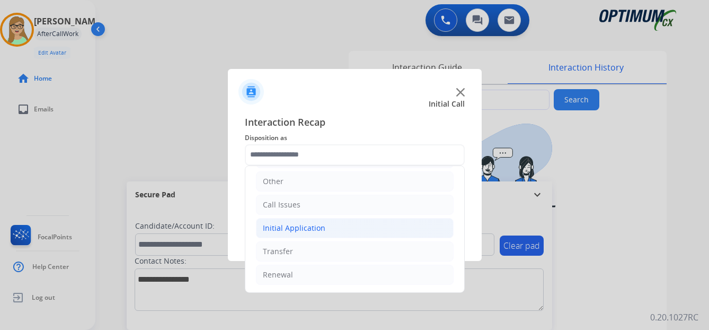
click at [311, 229] on div "Initial Application" at bounding box center [294, 228] width 63 height 11
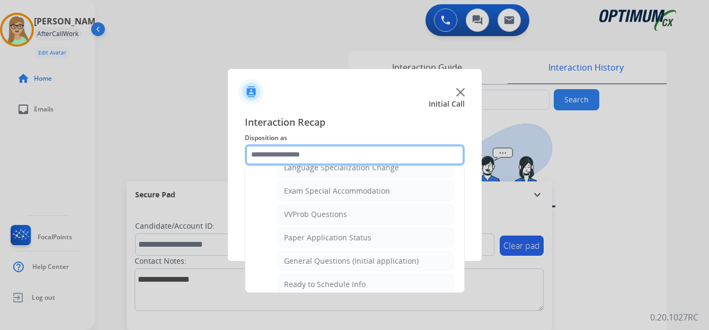
scroll to position [549, 0]
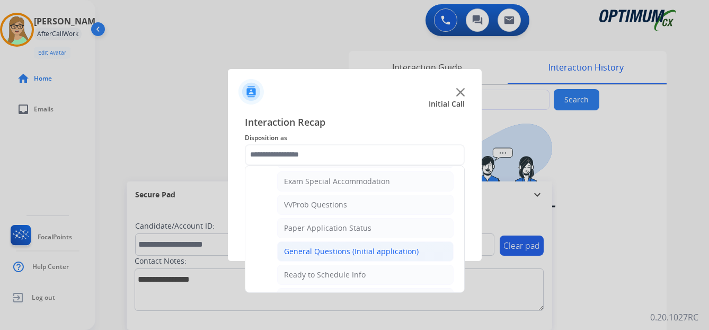
click at [311, 250] on div "General Questions (Initial application)" at bounding box center [351, 251] width 135 height 11
type input "**********"
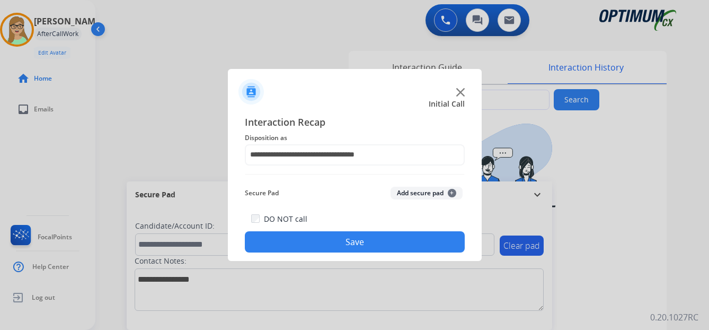
click at [368, 246] on button "Save" at bounding box center [355, 241] width 220 height 21
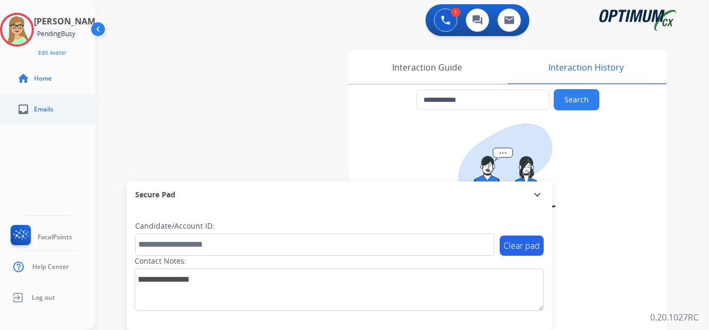
type input "**********"
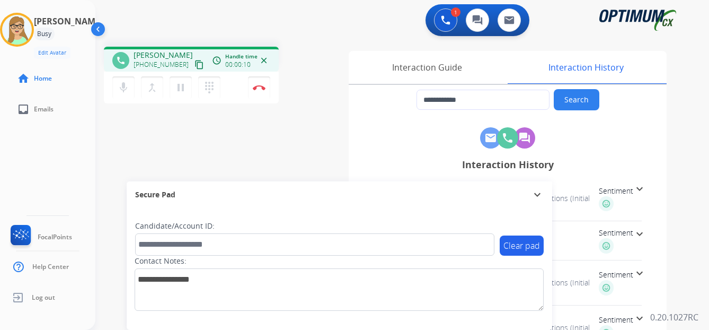
click at [194, 66] on mat-icon "content_copy" at bounding box center [199, 65] width 10 height 10
click at [262, 87] on img at bounding box center [259, 87] width 13 height 5
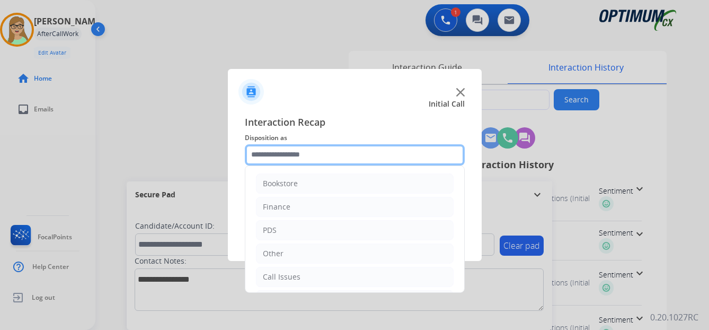
click at [293, 154] on input "text" at bounding box center [355, 154] width 220 height 21
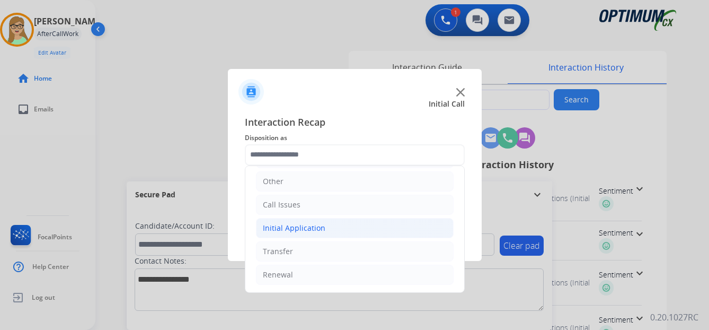
drag, startPoint x: 289, startPoint y: 226, endPoint x: 316, endPoint y: 231, distance: 26.9
click at [290, 226] on div "Initial Application" at bounding box center [294, 228] width 63 height 11
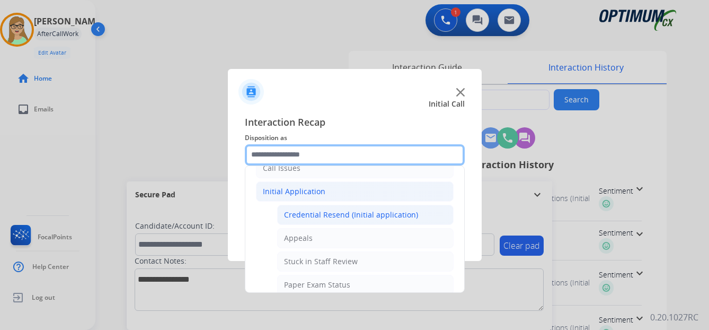
scroll to position [125, 0]
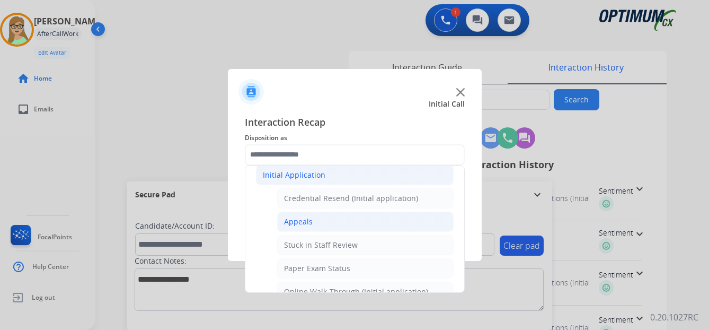
click at [311, 224] on div "Appeals" at bounding box center [298, 221] width 29 height 11
type input "*******"
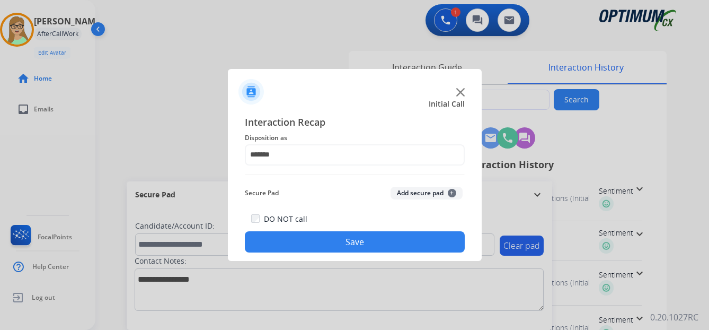
click at [331, 243] on button "Save" at bounding box center [355, 241] width 220 height 21
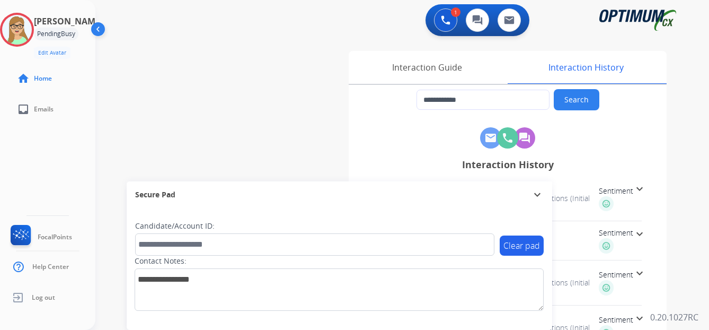
type input "**********"
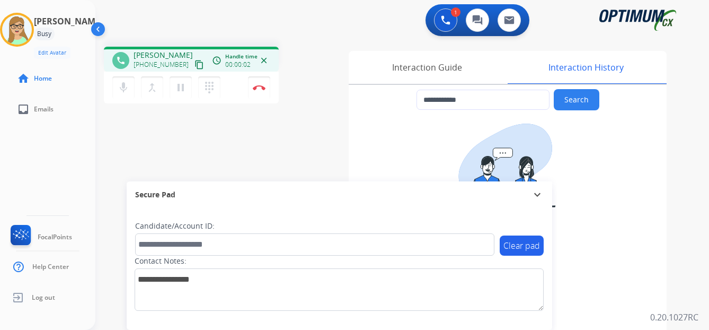
click at [194, 64] on mat-icon "content_copy" at bounding box center [199, 65] width 10 height 10
click at [291, 175] on div "**********" at bounding box center [389, 259] width 588 height 442
click at [262, 86] on img at bounding box center [259, 87] width 13 height 5
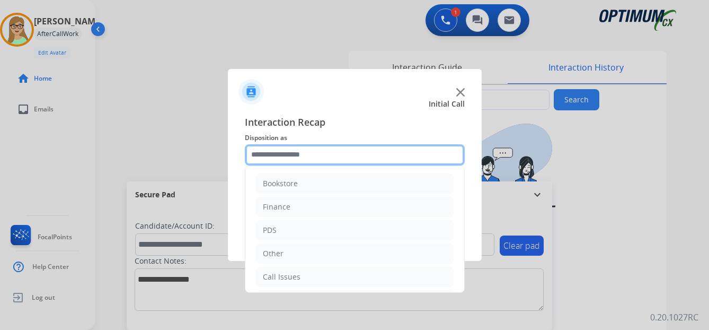
click at [305, 155] on input "text" at bounding box center [355, 154] width 220 height 21
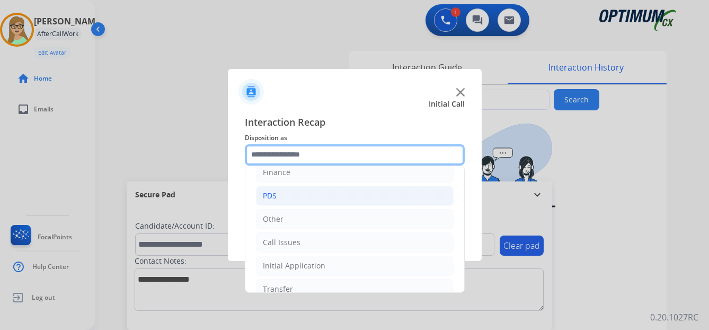
scroll to position [72, 0]
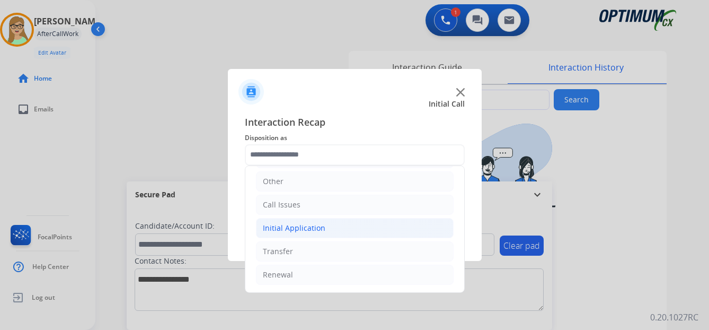
click at [296, 224] on div "Initial Application" at bounding box center [294, 228] width 63 height 11
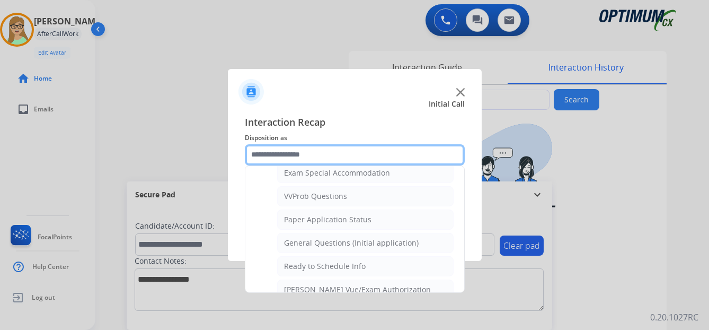
scroll to position [602, 0]
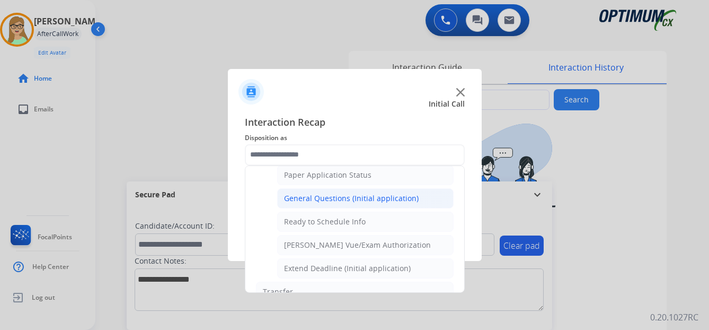
click at [311, 196] on div "General Questions (Initial application)" at bounding box center [351, 198] width 135 height 11
type input "**********"
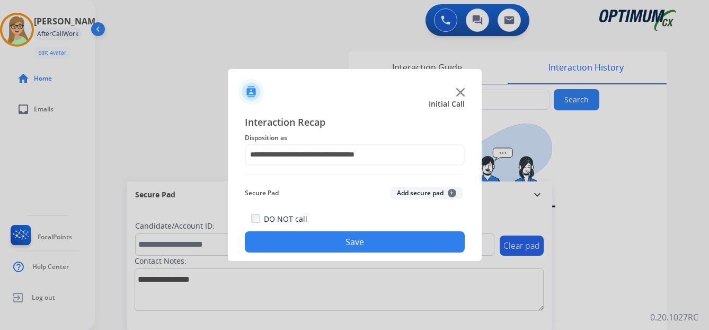
drag, startPoint x: 300, startPoint y: 237, endPoint x: 187, endPoint y: 162, distance: 136.4
click at [300, 237] on button "Save" at bounding box center [355, 241] width 220 height 21
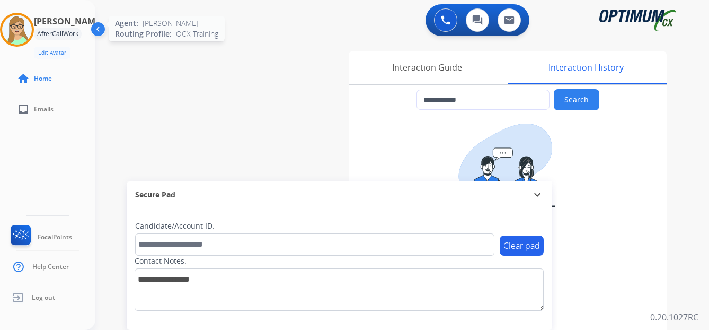
click at [31, 26] on img at bounding box center [17, 30] width 30 height 30
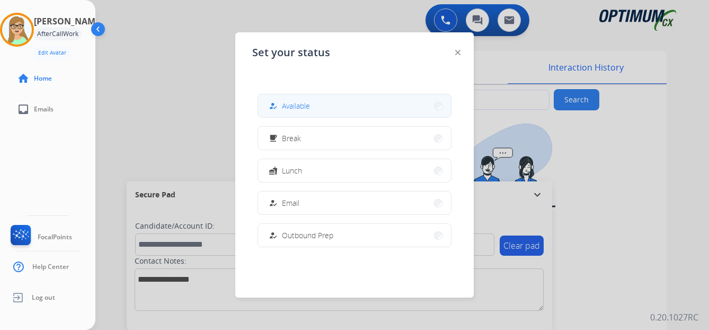
click at [302, 109] on span "Available" at bounding box center [296, 105] width 28 height 11
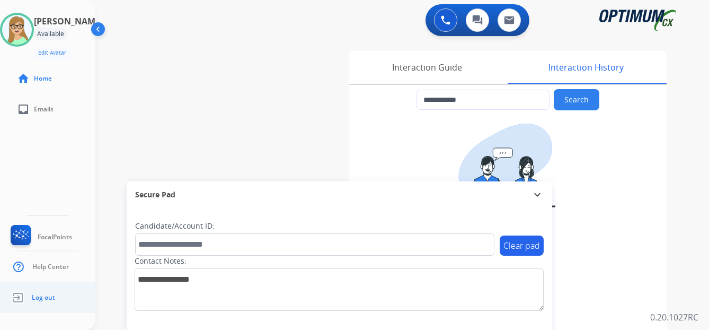
click at [42, 295] on span "Log out" at bounding box center [43, 297] width 23 height 8
